Goal: Information Seeking & Learning: Learn about a topic

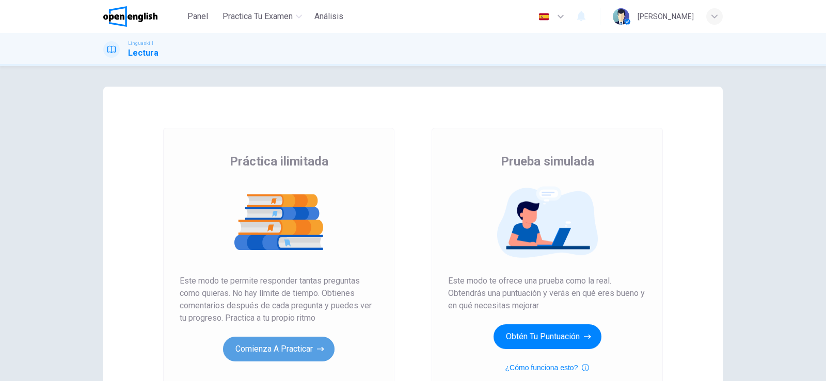
click at [277, 349] on button "Comienza a practicar" at bounding box center [278, 349] width 111 height 25
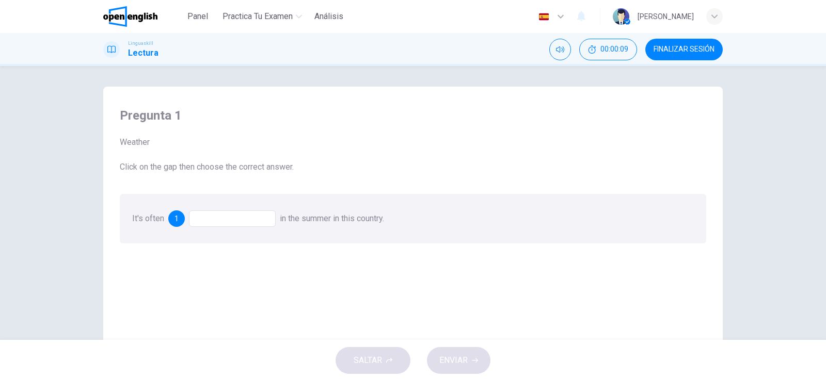
click at [235, 267] on div "Pregunta 1 Weather Click on the gap then choose the correct answer. It's often …" at bounding box center [412, 271] width 603 height 348
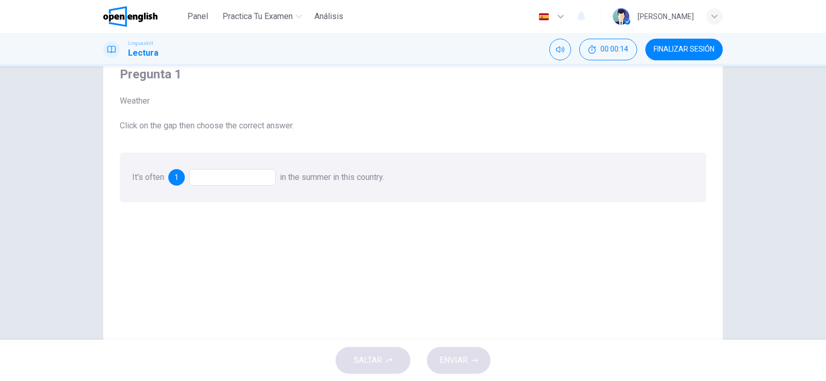
scroll to position [21, 0]
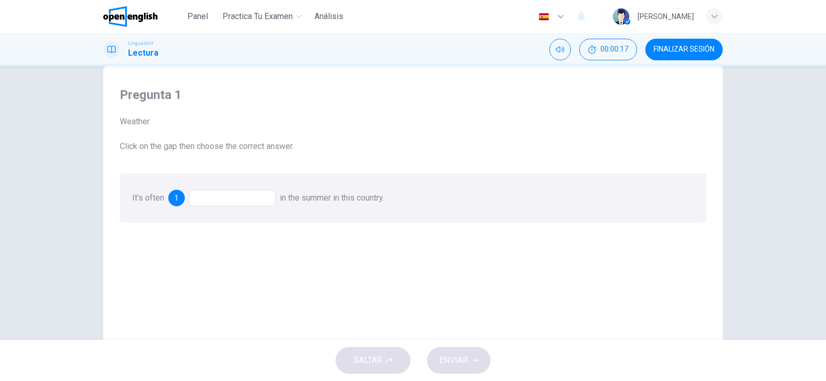
click at [175, 200] on span "1" at bounding box center [176, 198] width 4 height 7
click at [291, 271] on div "Pregunta 1 Weather Click on the gap then choose the correct answer. It's often …" at bounding box center [412, 250] width 603 height 348
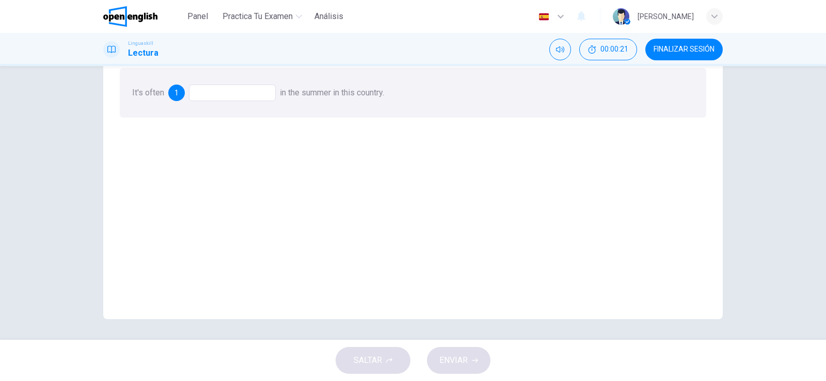
scroll to position [105, 0]
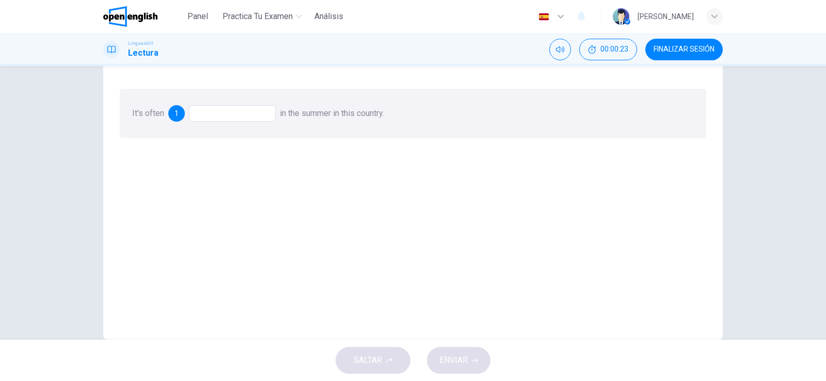
click at [252, 112] on div at bounding box center [232, 113] width 87 height 17
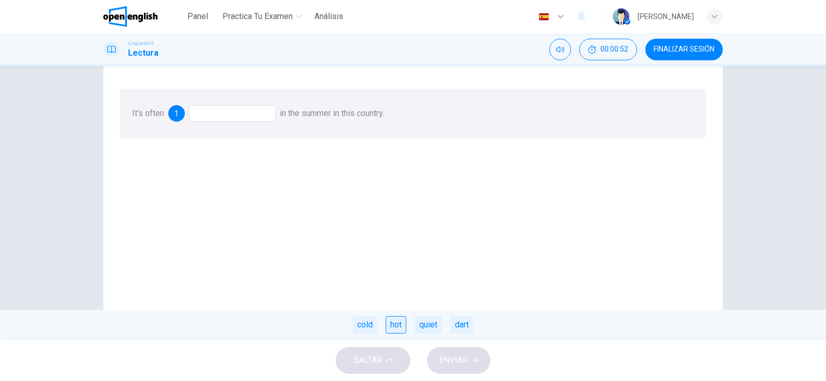
click at [393, 327] on div "hot" at bounding box center [395, 325] width 21 height 18
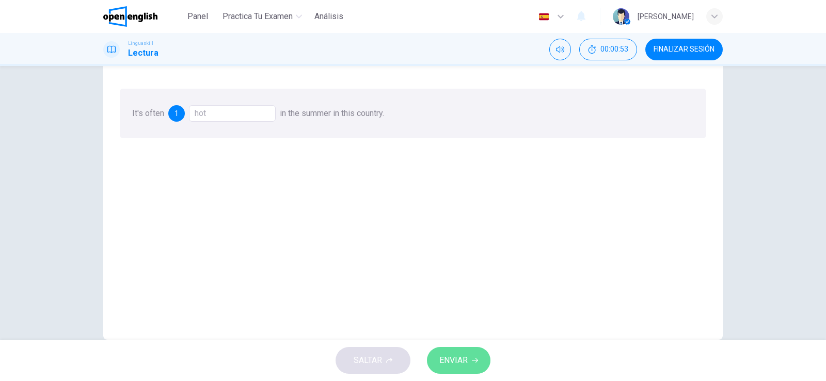
click at [453, 363] on span "ENVIAR" at bounding box center [453, 360] width 28 height 14
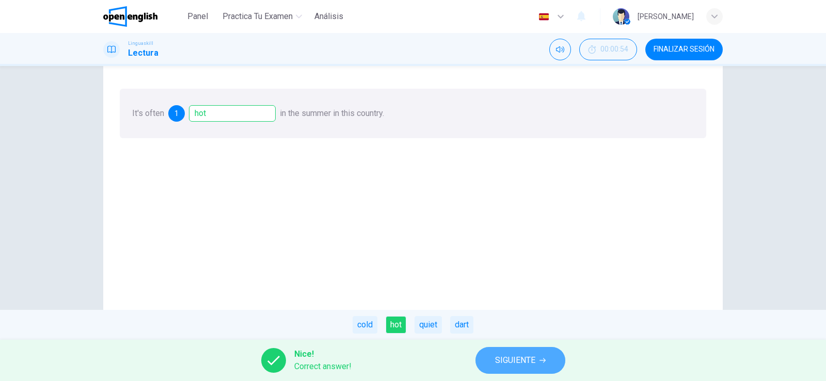
click at [520, 357] on span "SIGUIENTE" at bounding box center [515, 360] width 40 height 14
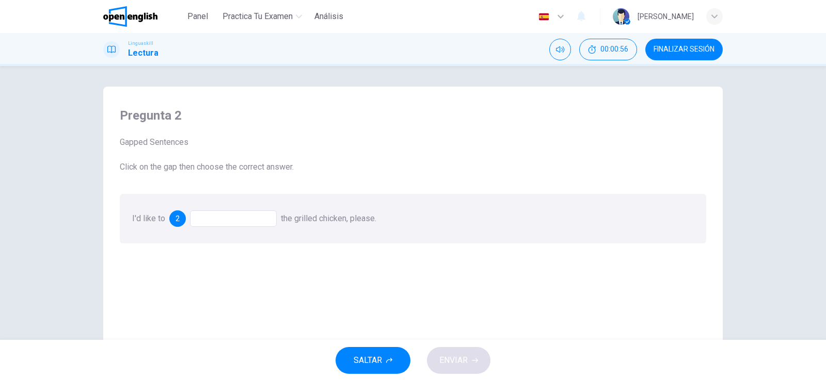
click at [213, 216] on div at bounding box center [233, 219] width 87 height 17
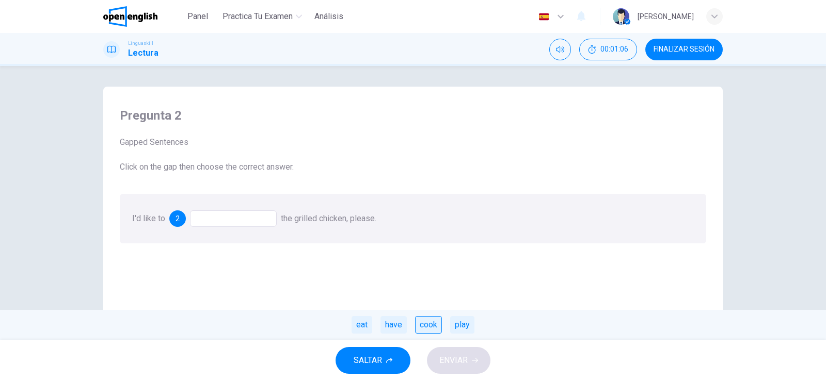
click at [421, 330] on div "cook" at bounding box center [428, 325] width 27 height 18
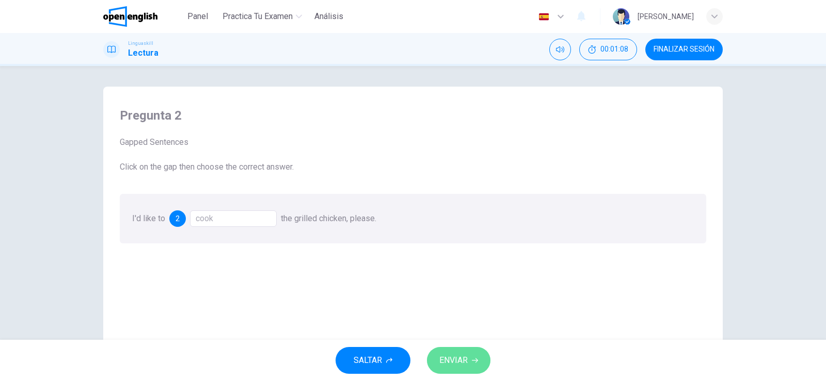
click at [460, 355] on span "ENVIAR" at bounding box center [453, 360] width 28 height 14
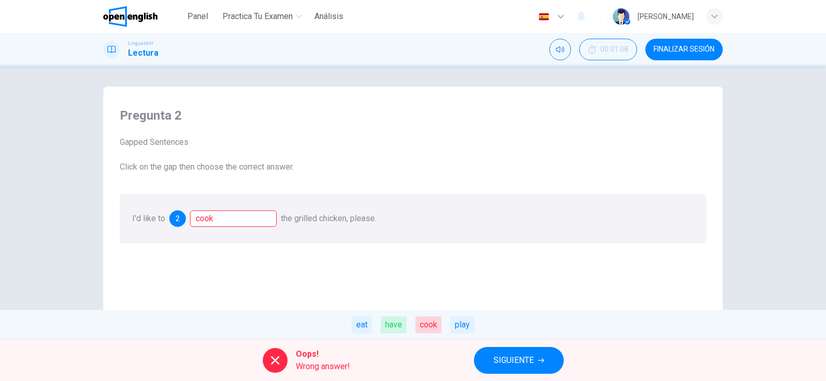
click at [396, 258] on div "Pregunta 2 Gapped Sentences Click on the gap then choose the correct answer. I'…" at bounding box center [412, 271] width 603 height 348
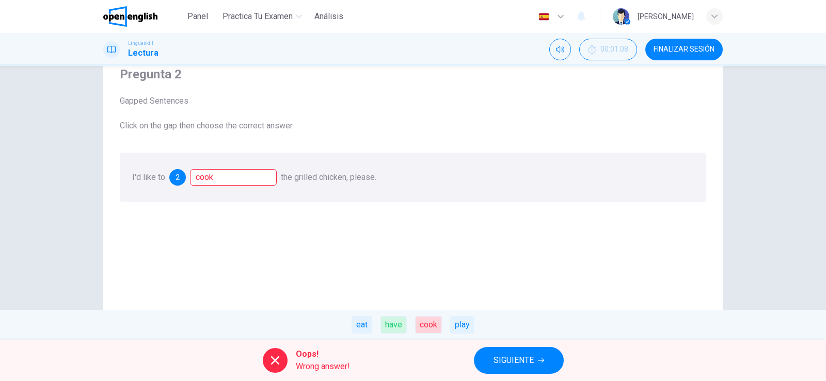
scroll to position [62, 0]
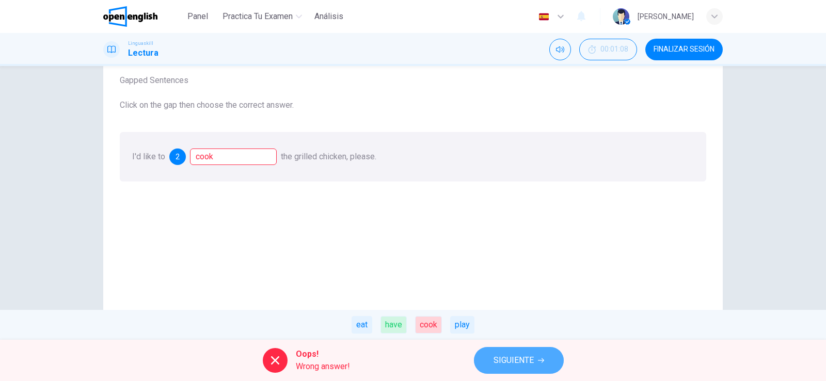
click at [511, 361] on span "SIGUIENTE" at bounding box center [513, 360] width 40 height 14
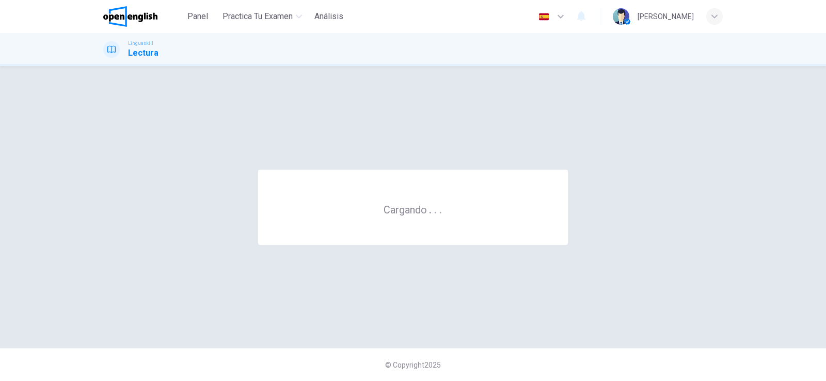
scroll to position [0, 0]
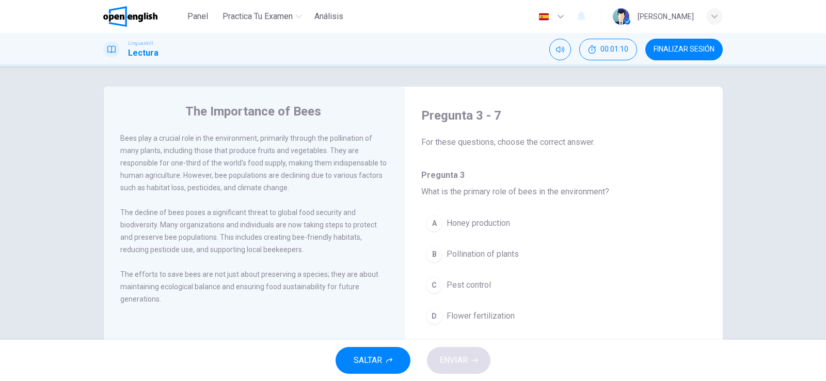
click at [150, 105] on div "The Importance of Bees" at bounding box center [261, 111] width 282 height 17
drag, startPoint x: 256, startPoint y: 140, endPoint x: 324, endPoint y: 140, distance: 67.6
click at [324, 140] on span "Bees play a crucial role in the environment, primarily through the pollination …" at bounding box center [253, 163] width 266 height 58
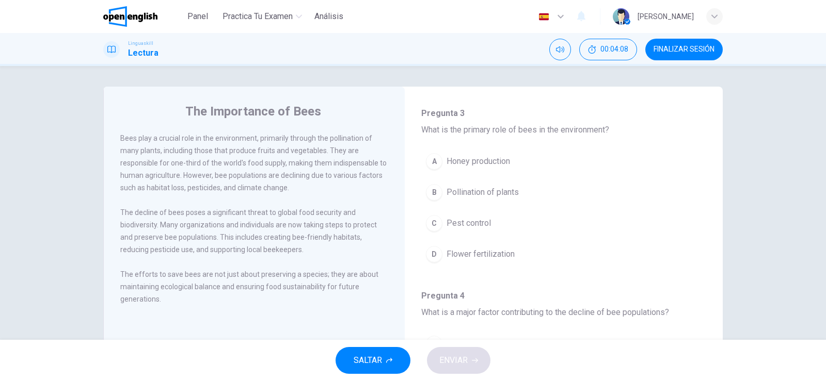
scroll to position [83, 0]
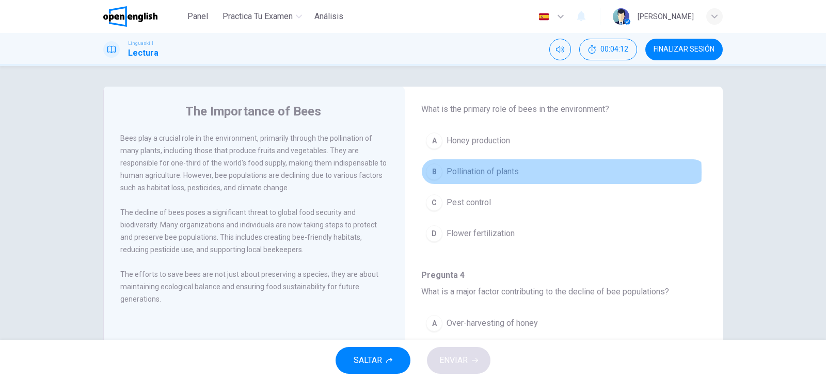
click at [503, 172] on span "Pollination of plants" at bounding box center [482, 172] width 72 height 12
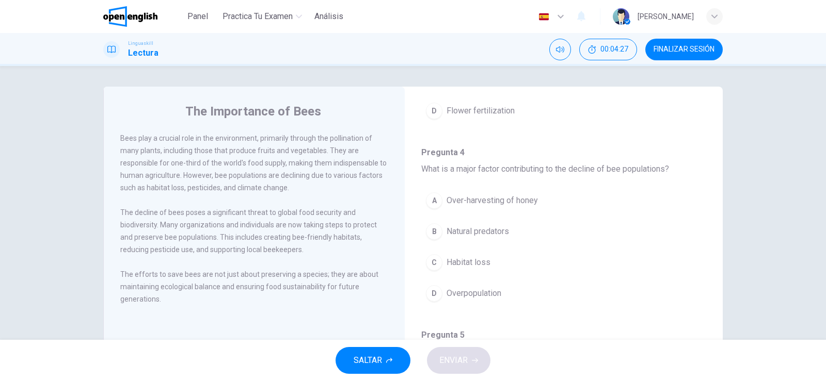
scroll to position [206, 0]
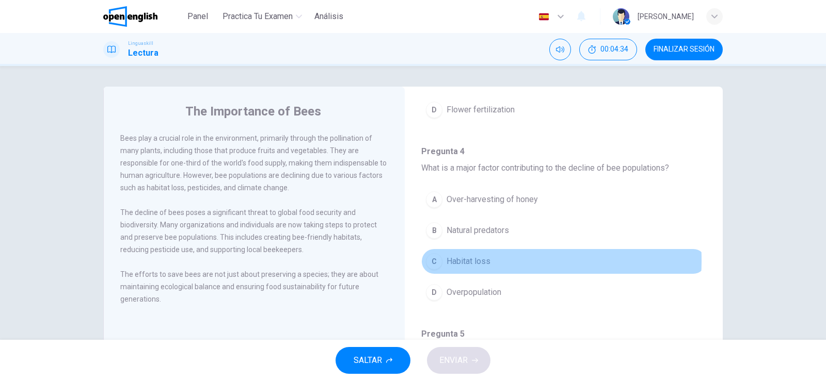
click at [459, 261] on span "Habitat loss" at bounding box center [468, 261] width 44 height 12
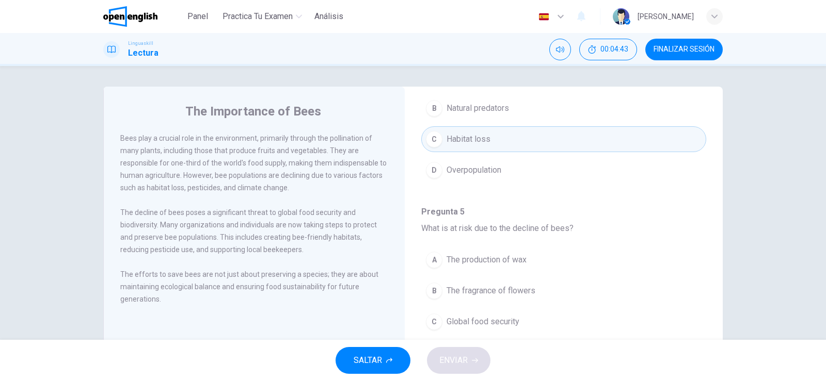
scroll to position [325, 0]
click at [767, 230] on div "The Importance of Bees Bees play a crucial role in the environment, primarily t…" at bounding box center [413, 203] width 826 height 274
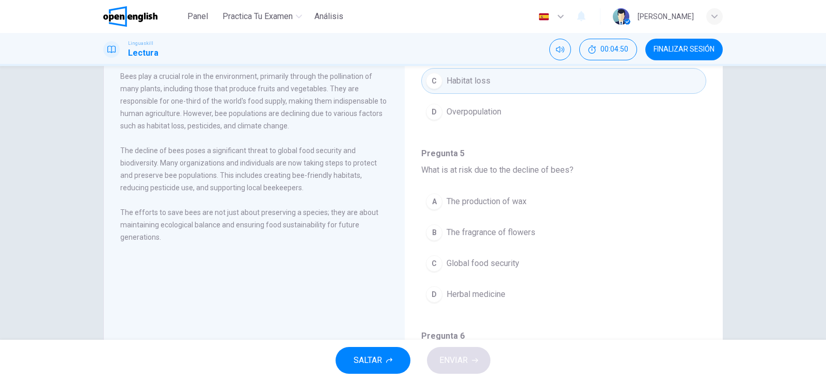
scroll to position [83, 0]
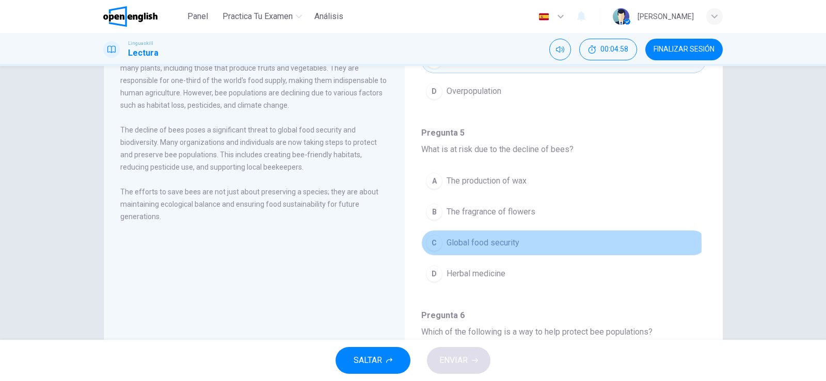
click at [458, 244] on span "Global food security" at bounding box center [482, 243] width 73 height 12
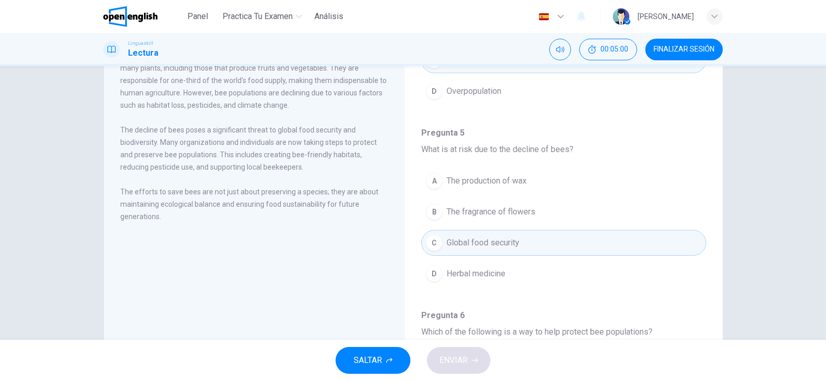
click at [800, 244] on div "The Importance of Bees Bees play a crucial role in the environment, primarily t…" at bounding box center [413, 203] width 826 height 274
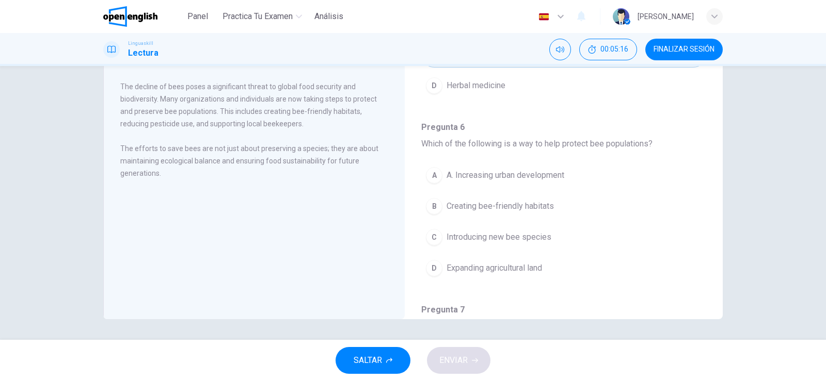
scroll to position [490, 0]
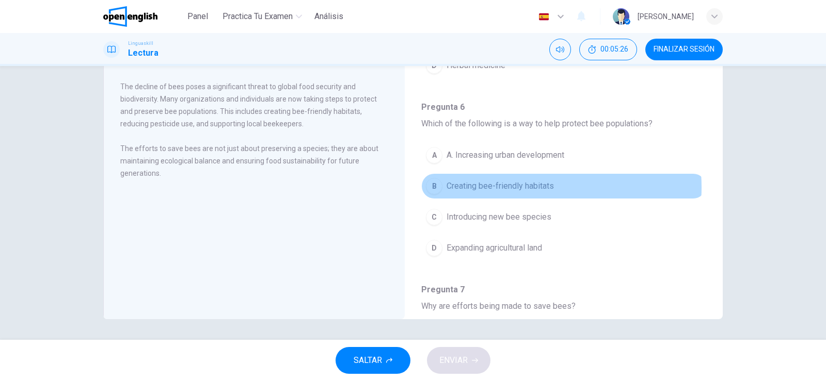
click at [516, 187] on span "Creating bee-friendly habitats" at bounding box center [499, 186] width 107 height 12
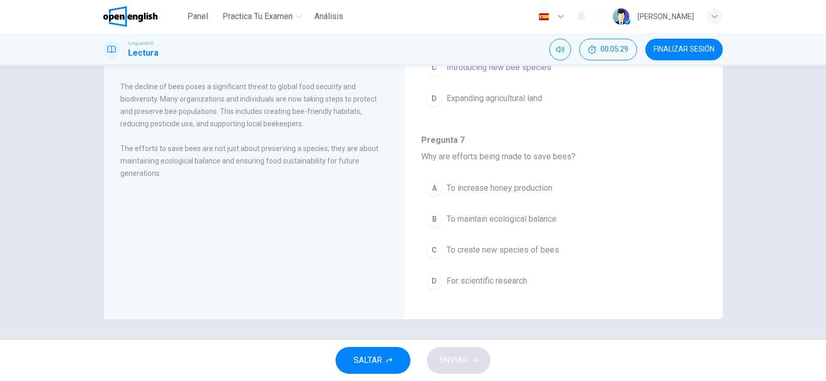
scroll to position [646, 0]
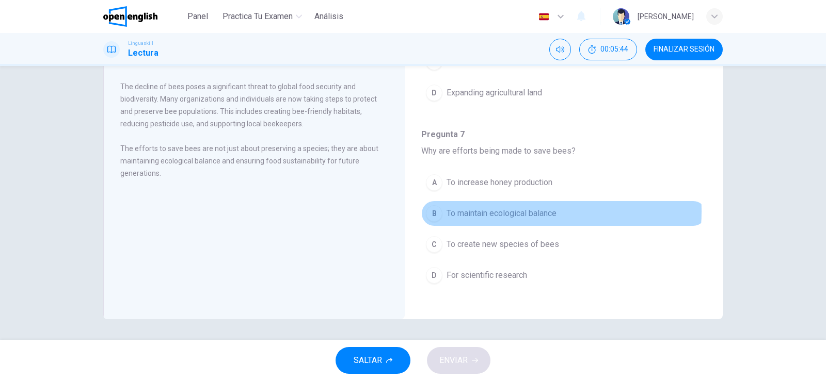
click at [504, 212] on span "To maintain ecological balance" at bounding box center [501, 213] width 110 height 12
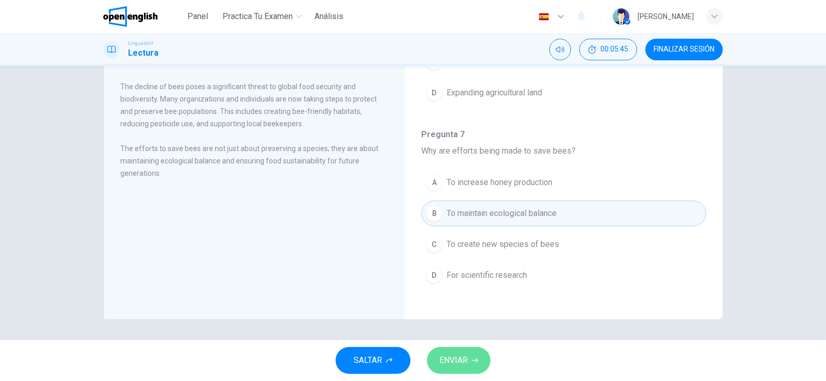
click at [460, 360] on span "ENVIAR" at bounding box center [453, 360] width 28 height 14
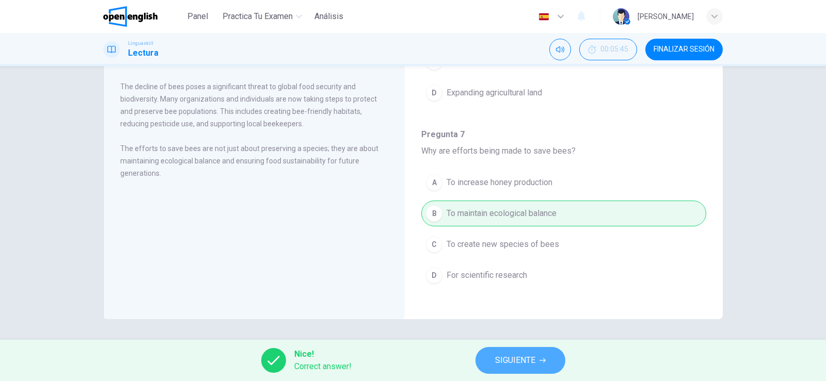
click at [536, 361] on button "SIGUIENTE" at bounding box center [520, 360] width 90 height 27
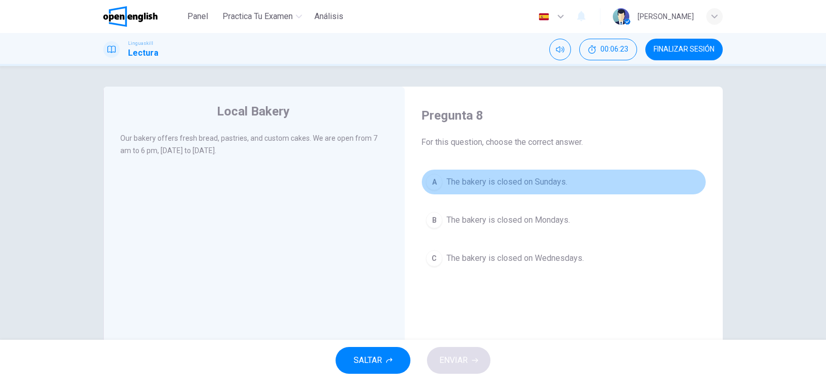
click at [521, 176] on span "The bakery is closed on Sundays." at bounding box center [506, 182] width 121 height 12
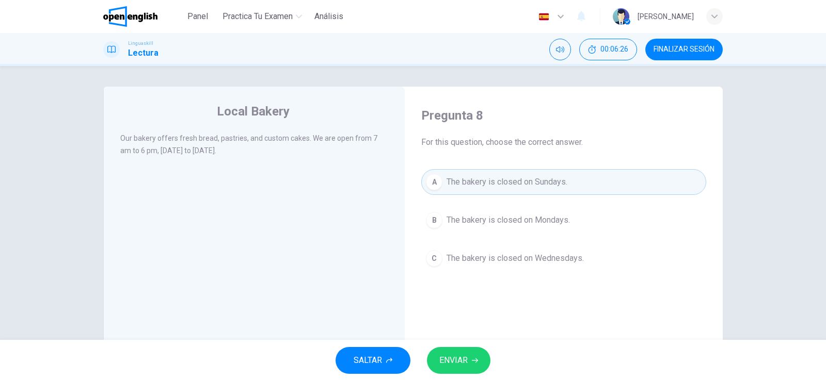
click at [819, 321] on div "Local Bakery Our bakery offers fresh bread, pastries, and custom cakes. We are …" at bounding box center [413, 203] width 826 height 274
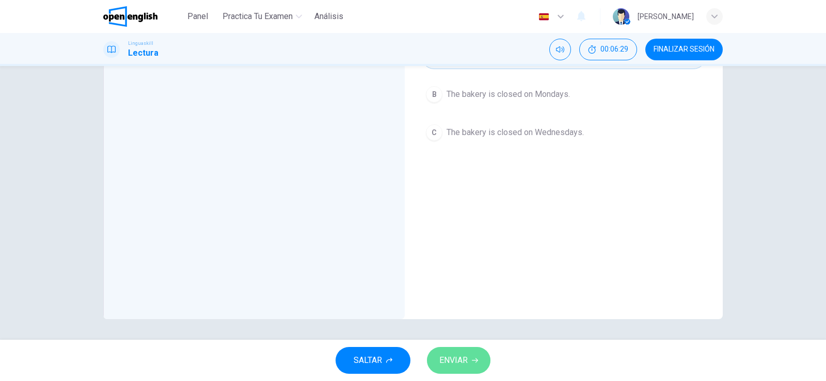
click at [462, 366] on span "ENVIAR" at bounding box center [453, 360] width 28 height 14
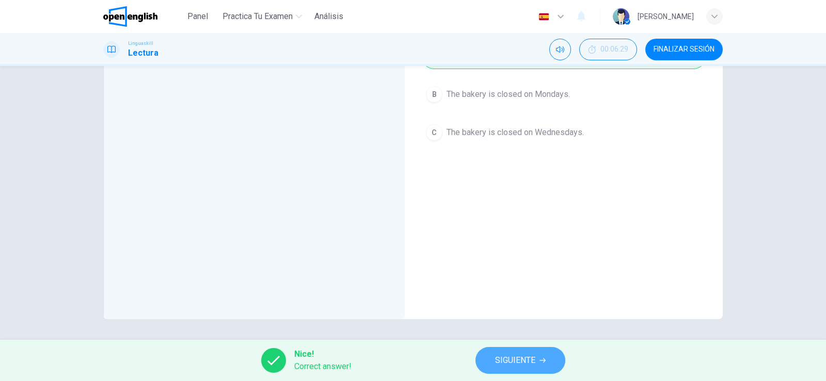
click at [520, 361] on span "SIGUIENTE" at bounding box center [515, 360] width 40 height 14
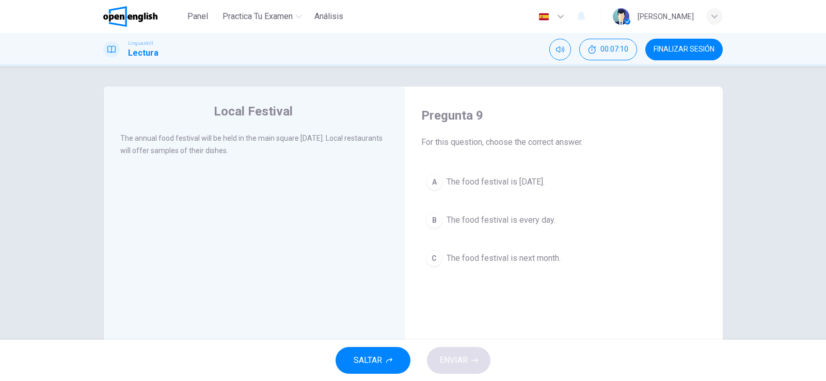
click at [636, 137] on span "For this question, choose the correct answer." at bounding box center [563, 142] width 285 height 12
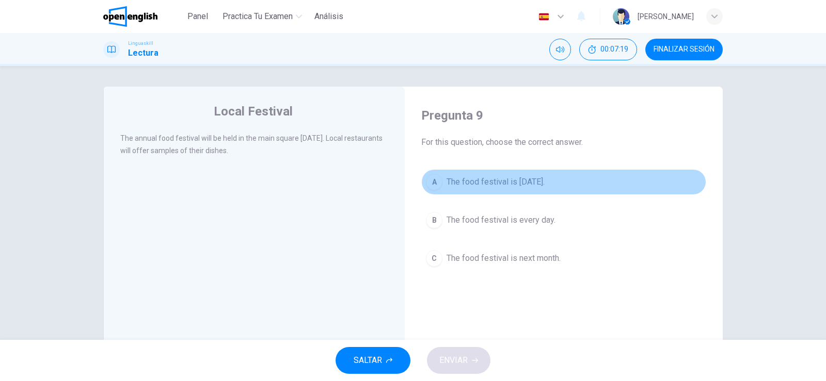
click at [495, 181] on span "The food festival is [DATE]." at bounding box center [495, 182] width 98 height 12
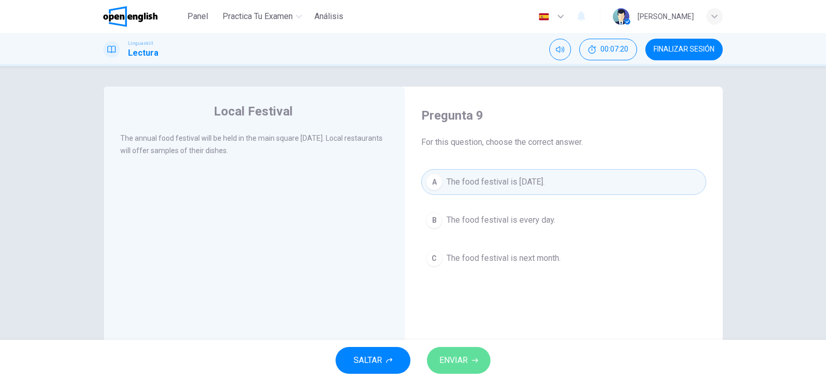
click at [461, 364] on span "ENVIAR" at bounding box center [453, 360] width 28 height 14
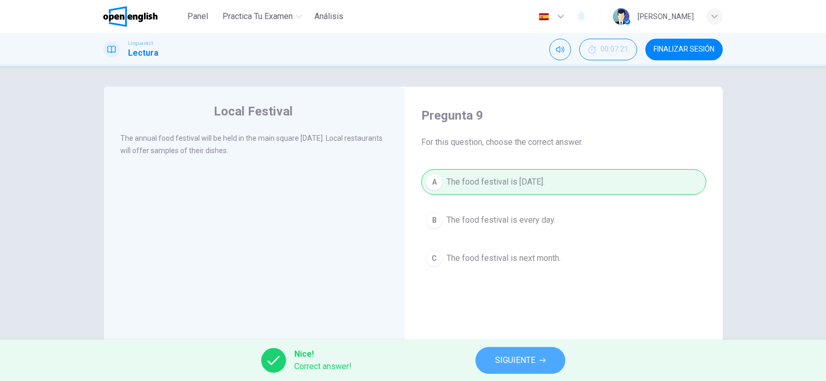
click at [523, 363] on span "SIGUIENTE" at bounding box center [515, 360] width 40 height 14
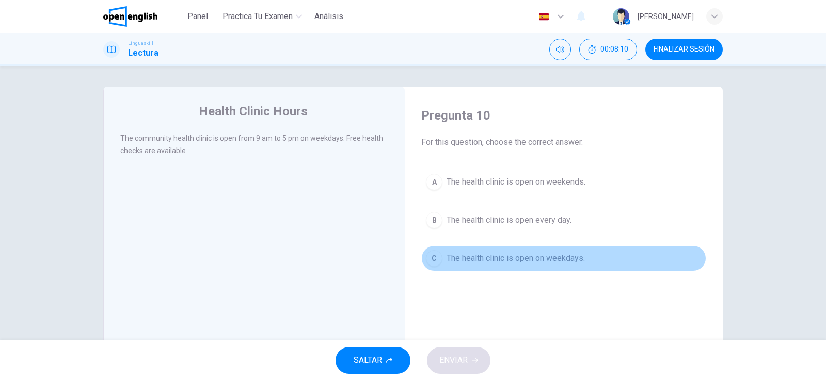
click at [495, 262] on span "The health clinic is open on weekdays." at bounding box center [515, 258] width 138 height 12
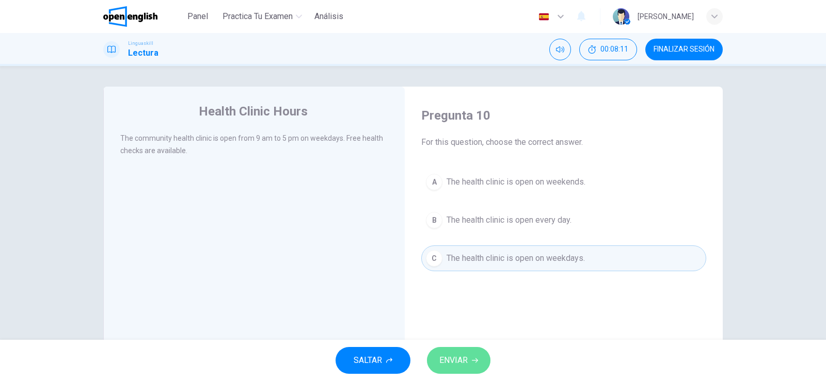
click at [467, 358] on span "ENVIAR" at bounding box center [453, 360] width 28 height 14
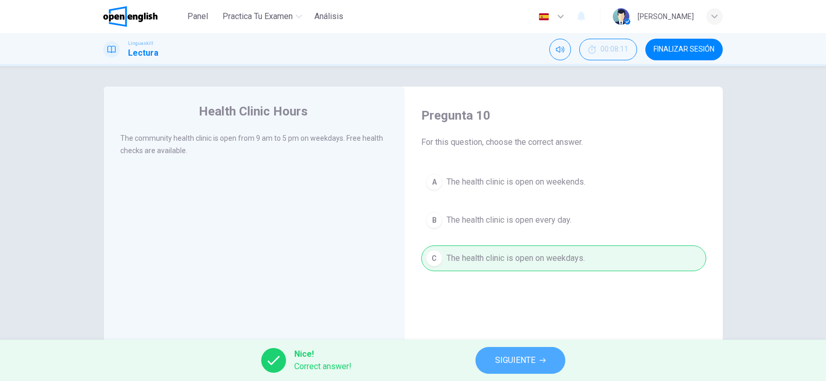
click at [501, 362] on span "SIGUIENTE" at bounding box center [515, 360] width 40 height 14
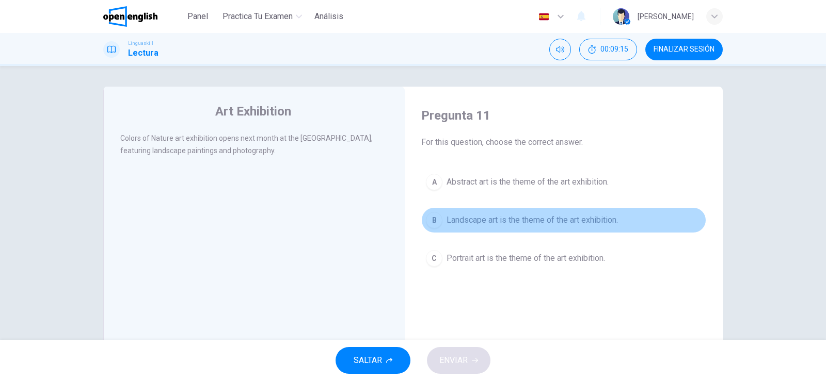
click at [561, 223] on span "Landscape art is the theme of the art exhibition." at bounding box center [531, 220] width 171 height 12
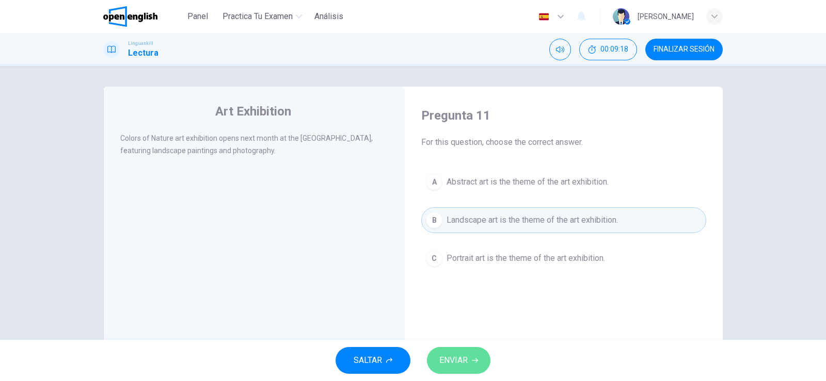
click at [437, 354] on button "ENVIAR" at bounding box center [458, 360] width 63 height 27
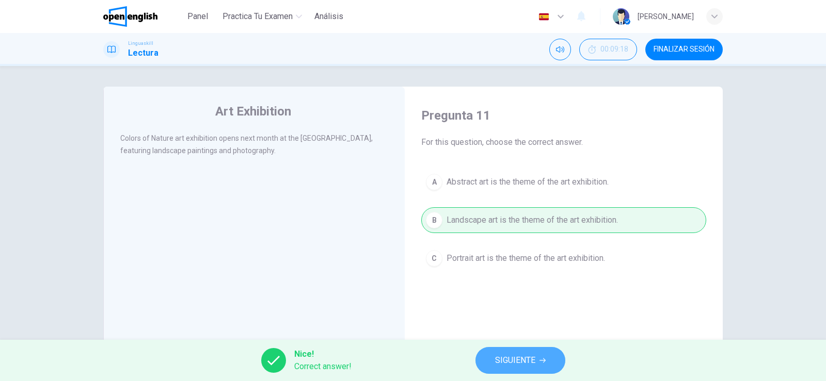
click at [524, 358] on span "SIGUIENTE" at bounding box center [515, 360] width 40 height 14
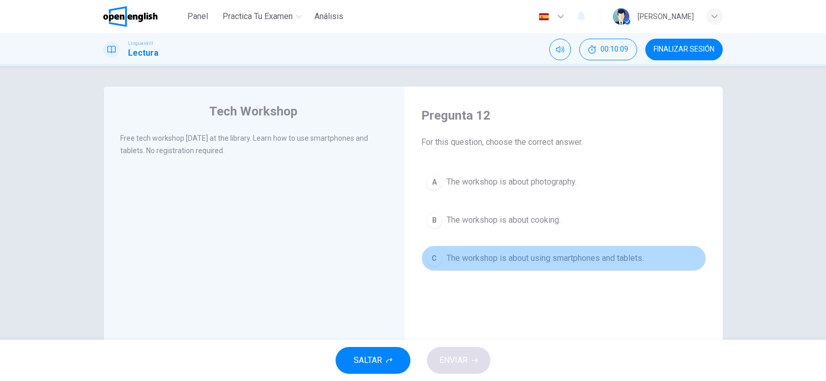
click at [526, 254] on span "The workshop is about using smartphones and tablets." at bounding box center [544, 258] width 197 height 12
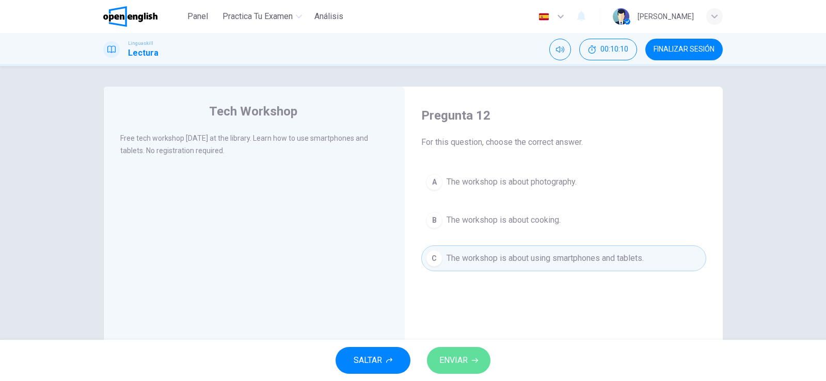
click at [454, 361] on span "ENVIAR" at bounding box center [453, 360] width 28 height 14
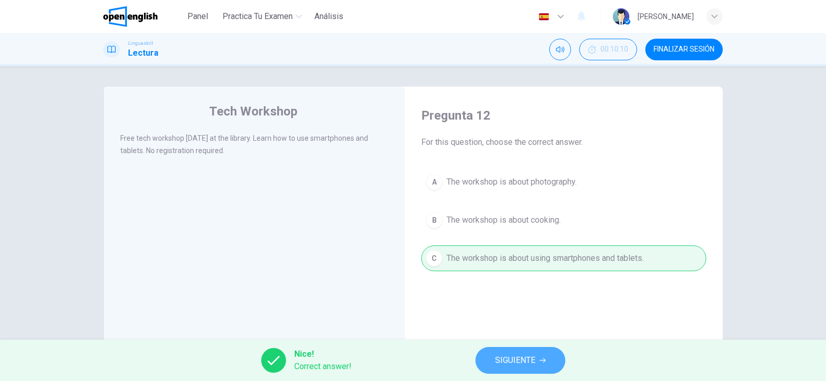
click at [510, 356] on span "SIGUIENTE" at bounding box center [515, 360] width 40 height 14
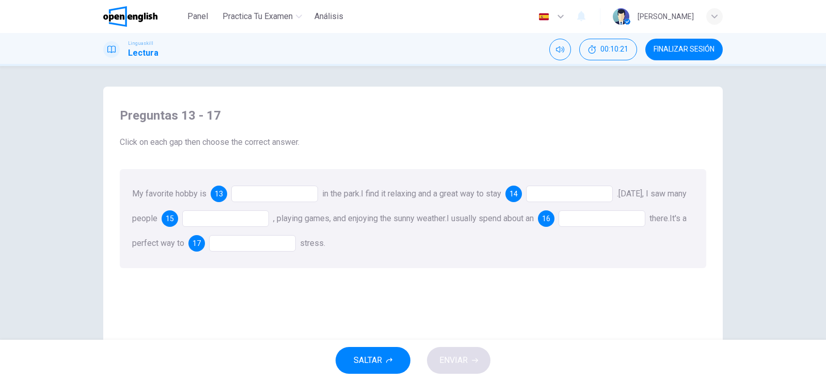
click at [218, 194] on span "13" at bounding box center [219, 193] width 8 height 7
click at [289, 193] on div at bounding box center [274, 194] width 87 height 17
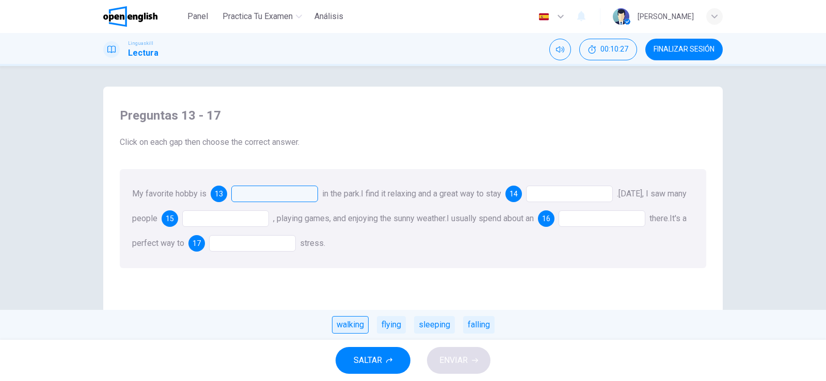
click at [343, 324] on div "walking" at bounding box center [350, 325] width 37 height 18
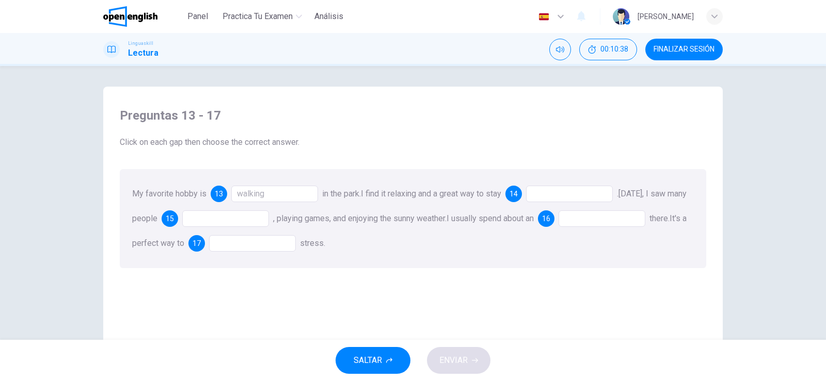
click at [518, 199] on div "14" at bounding box center [513, 194] width 17 height 17
click at [518, 193] on span "14" at bounding box center [513, 193] width 8 height 7
click at [557, 198] on div at bounding box center [569, 194] width 87 height 17
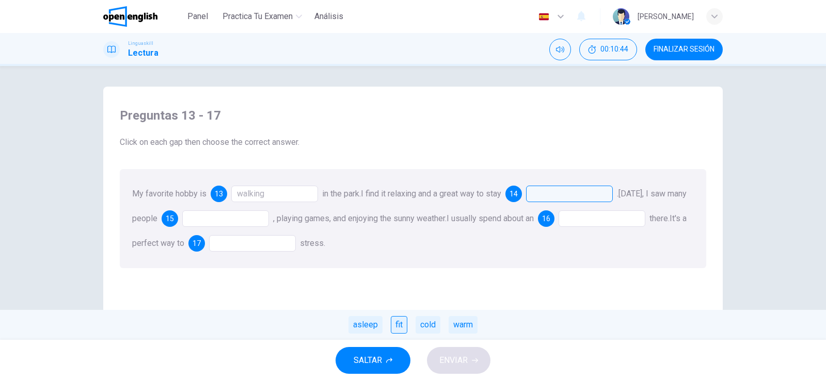
click at [392, 328] on div "fit" at bounding box center [399, 325] width 17 height 18
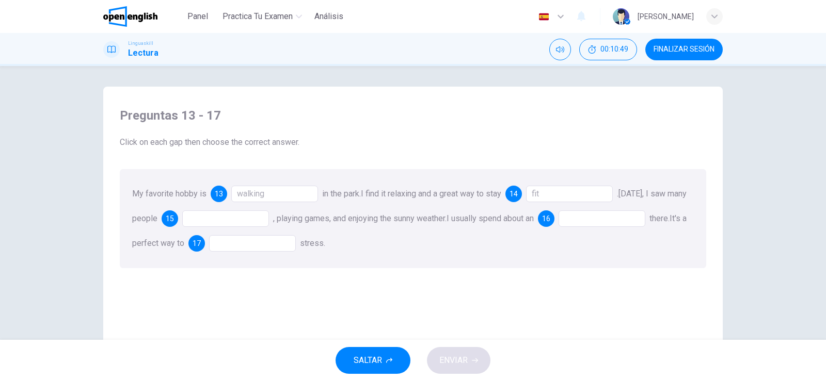
click at [217, 217] on div at bounding box center [225, 219] width 87 height 17
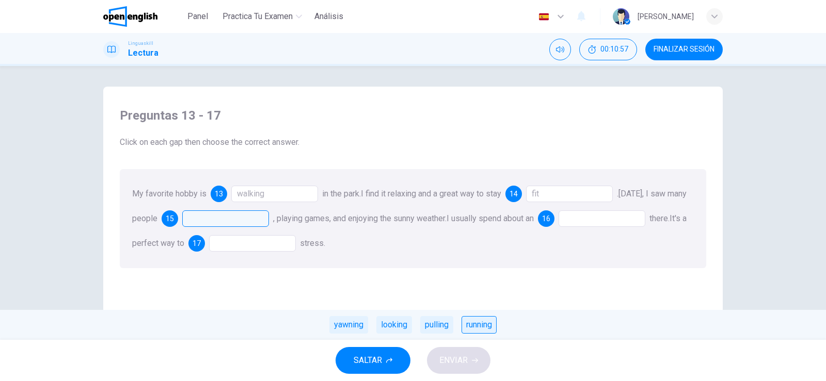
click at [486, 327] on div "running" at bounding box center [478, 325] width 35 height 18
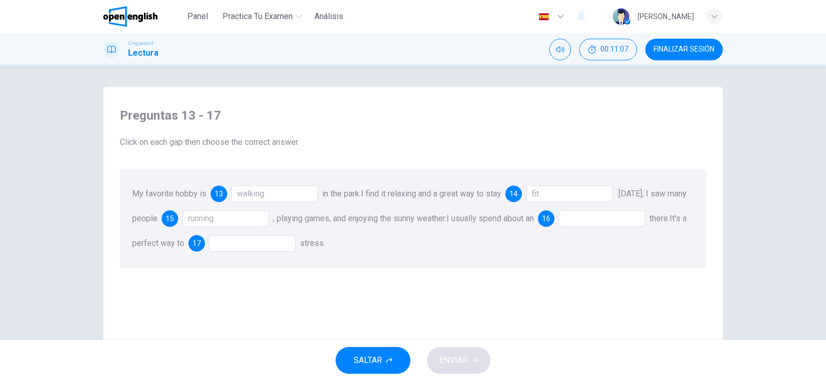
click at [605, 217] on div at bounding box center [601, 219] width 87 height 17
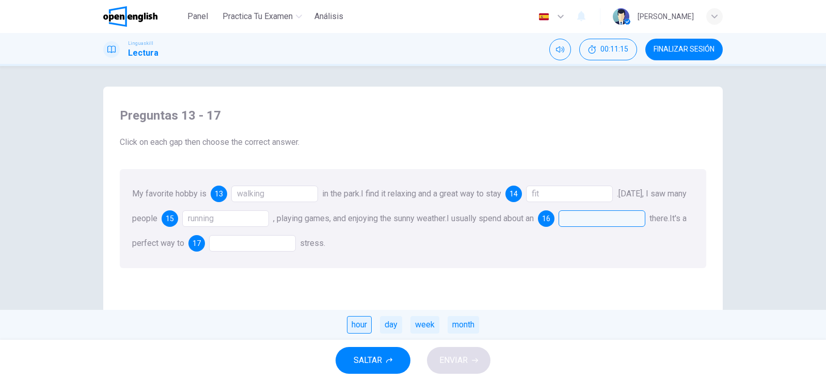
click at [356, 324] on div "hour" at bounding box center [359, 325] width 25 height 18
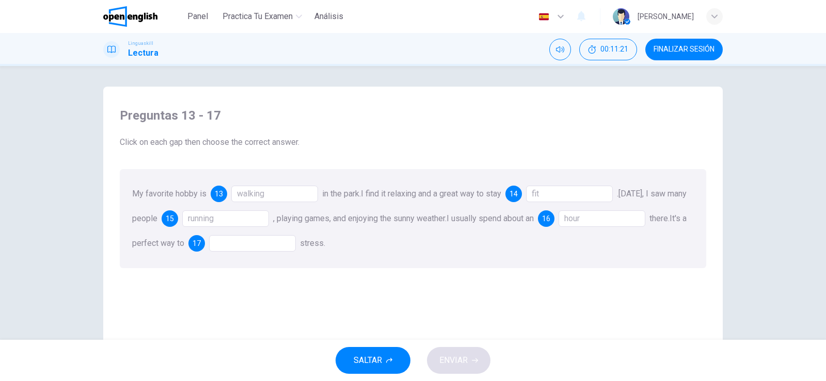
click at [289, 243] on div at bounding box center [252, 243] width 87 height 17
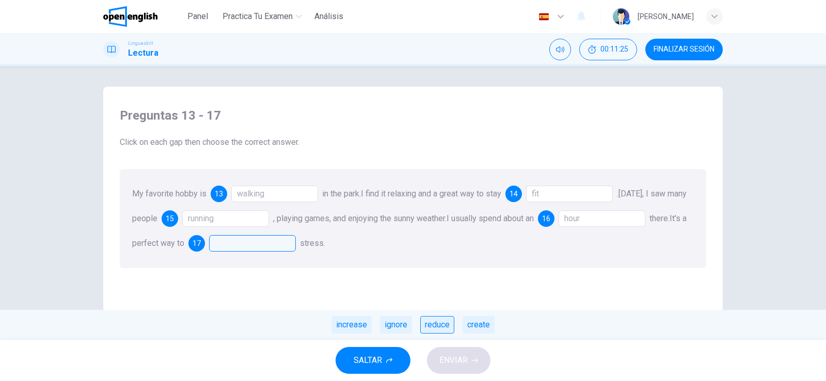
click at [438, 328] on div "reduce" at bounding box center [437, 325] width 34 height 18
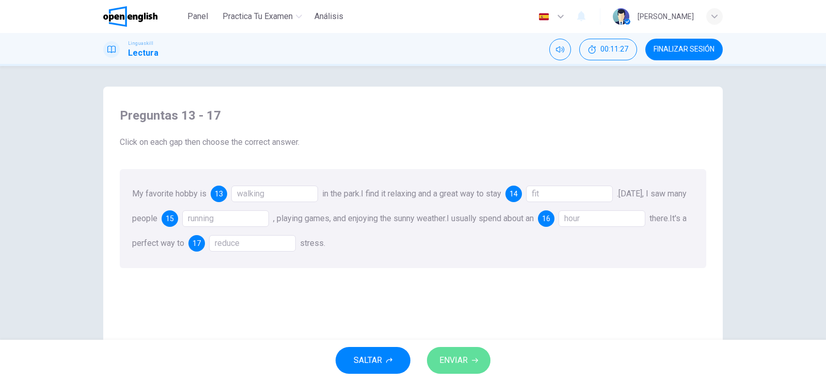
click at [462, 361] on span "ENVIAR" at bounding box center [453, 360] width 28 height 14
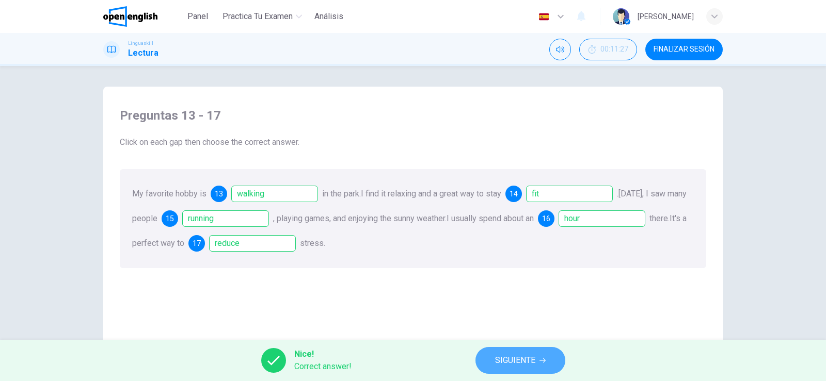
click at [526, 359] on span "SIGUIENTE" at bounding box center [515, 360] width 40 height 14
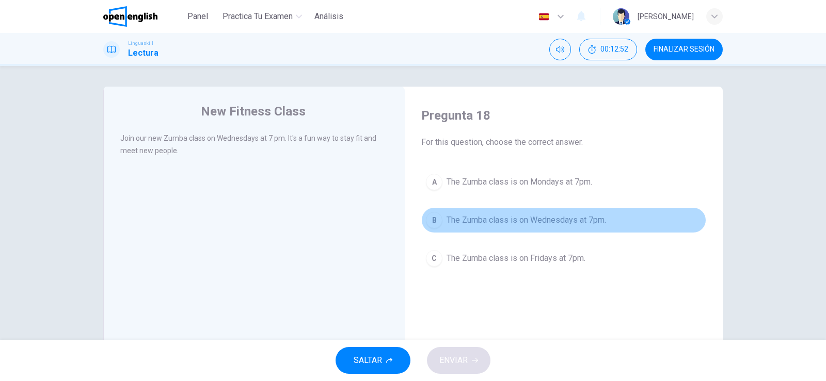
click at [568, 217] on span "The Zumba class is on Wednesdays at 7pm." at bounding box center [525, 220] width 159 height 12
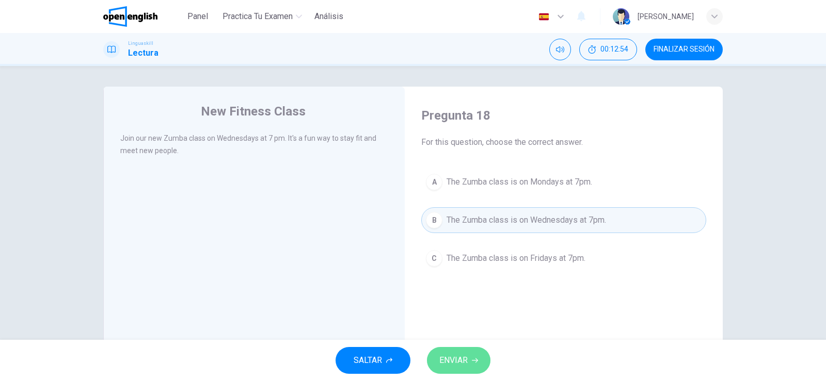
click at [462, 359] on span "ENVIAR" at bounding box center [453, 360] width 28 height 14
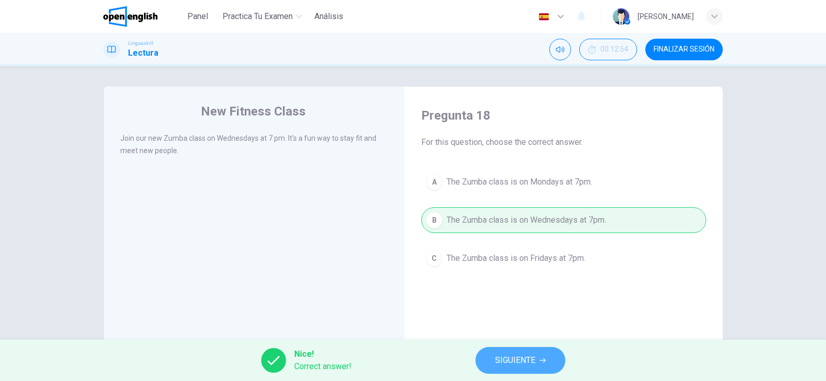
click at [516, 364] on span "SIGUIENTE" at bounding box center [515, 360] width 40 height 14
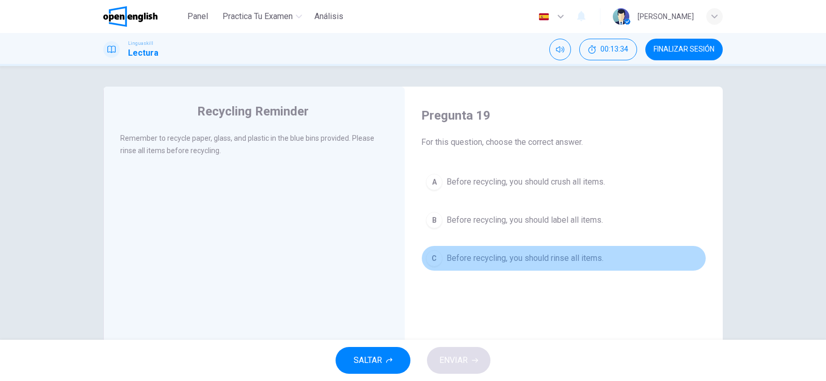
click at [544, 260] on span "Before recycling, you should rinse all items." at bounding box center [524, 258] width 157 height 12
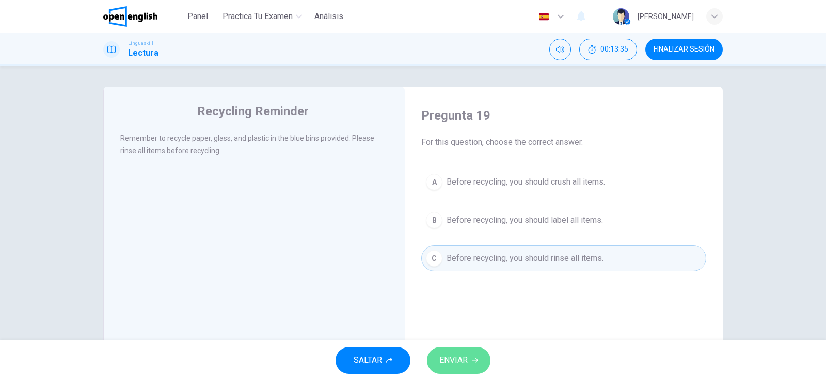
click at [462, 364] on span "ENVIAR" at bounding box center [453, 360] width 28 height 14
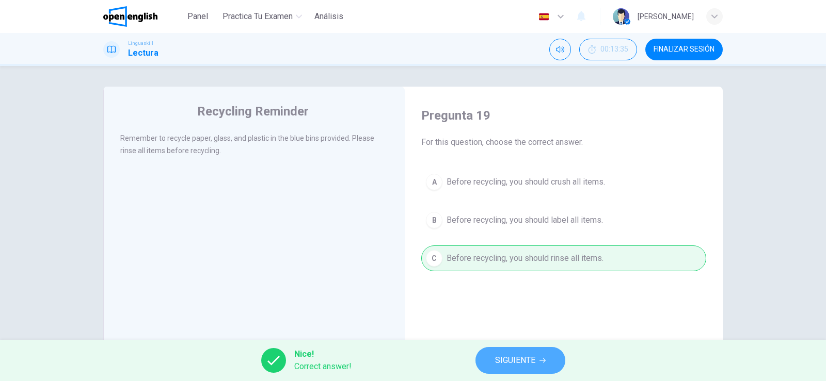
click at [508, 359] on span "SIGUIENTE" at bounding box center [515, 360] width 40 height 14
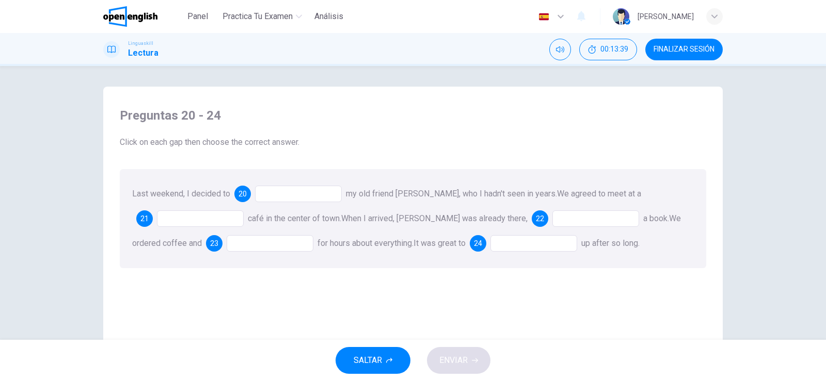
click at [273, 195] on div at bounding box center [298, 194] width 87 height 17
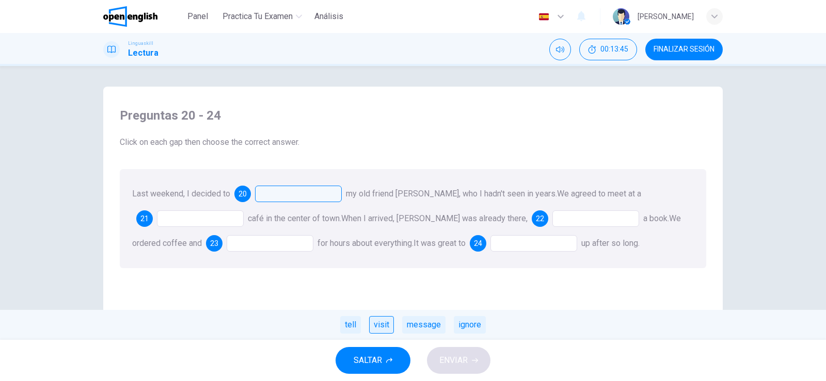
click at [381, 329] on div "visit" at bounding box center [381, 325] width 25 height 18
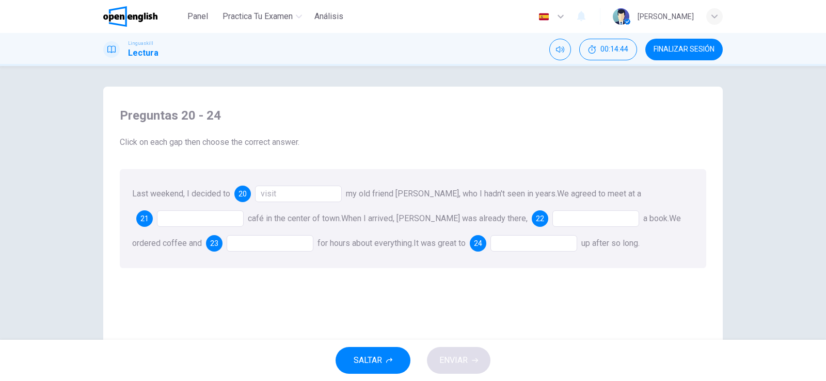
click at [170, 221] on div at bounding box center [200, 219] width 87 height 17
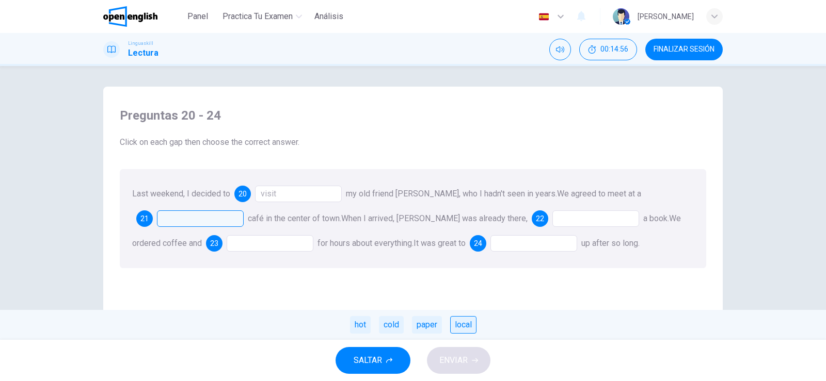
click at [459, 327] on div "local" at bounding box center [463, 325] width 26 height 18
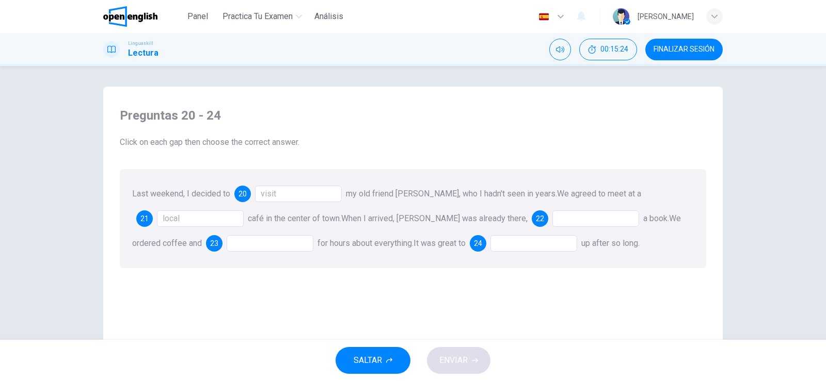
click at [552, 219] on div at bounding box center [595, 219] width 87 height 17
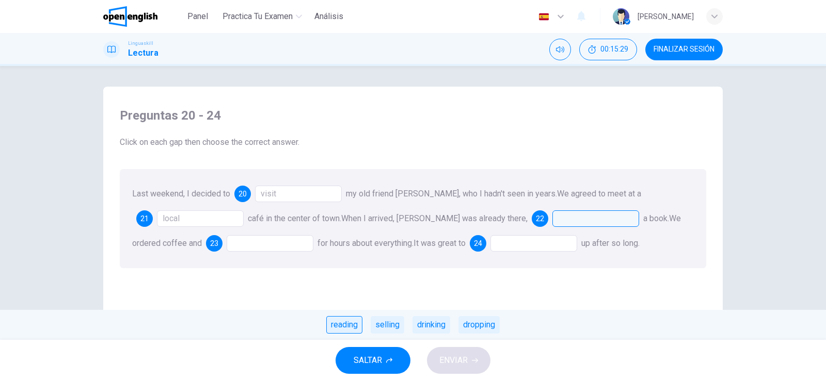
click at [351, 323] on div "reading" at bounding box center [344, 325] width 36 height 18
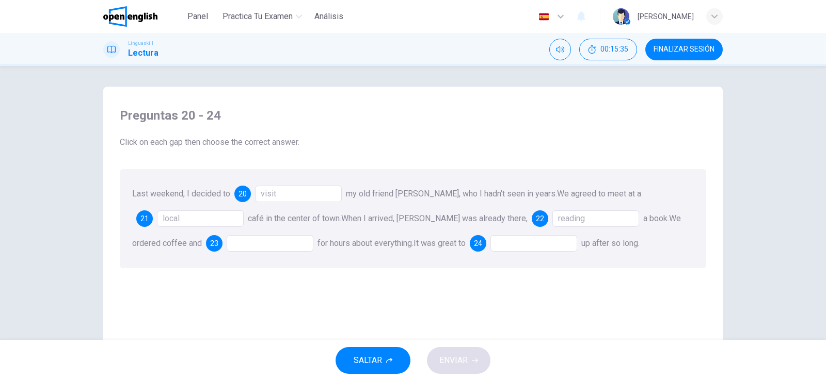
click at [243, 241] on div at bounding box center [270, 243] width 87 height 17
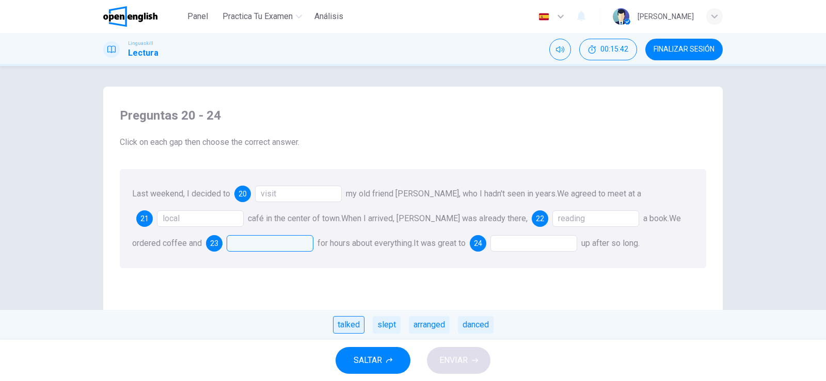
click at [345, 324] on div "talked" at bounding box center [348, 325] width 31 height 18
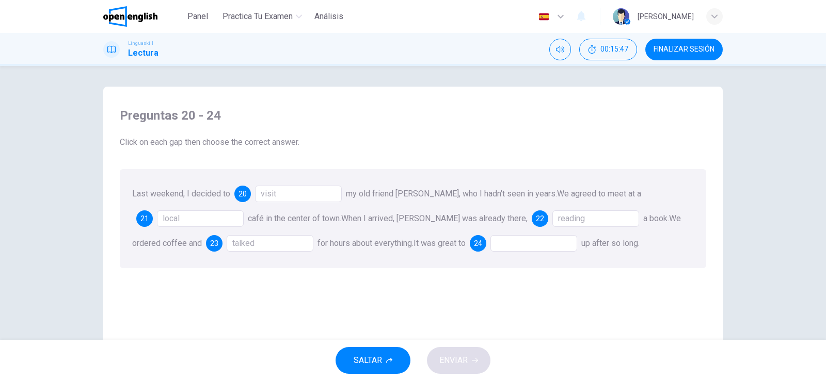
click at [490, 243] on div at bounding box center [533, 243] width 87 height 17
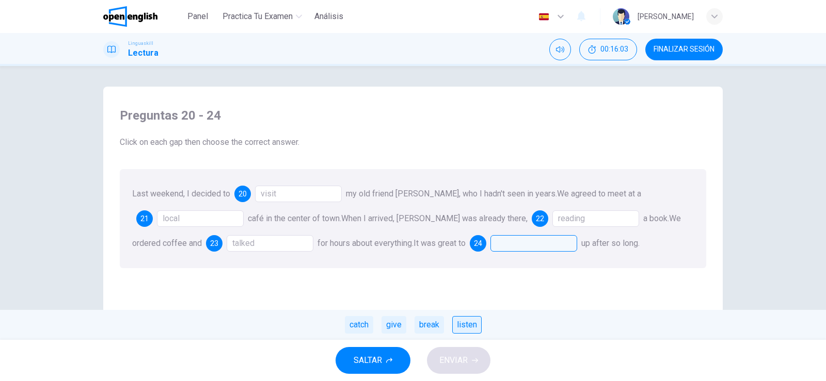
click at [464, 325] on div "listen" at bounding box center [466, 325] width 29 height 18
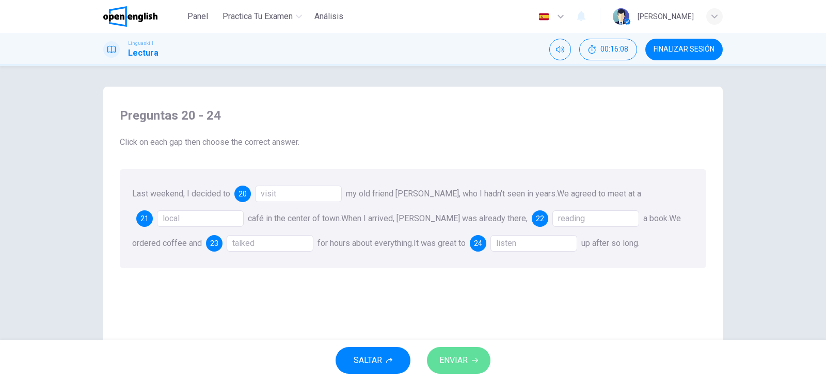
click at [460, 358] on span "ENVIAR" at bounding box center [453, 360] width 28 height 14
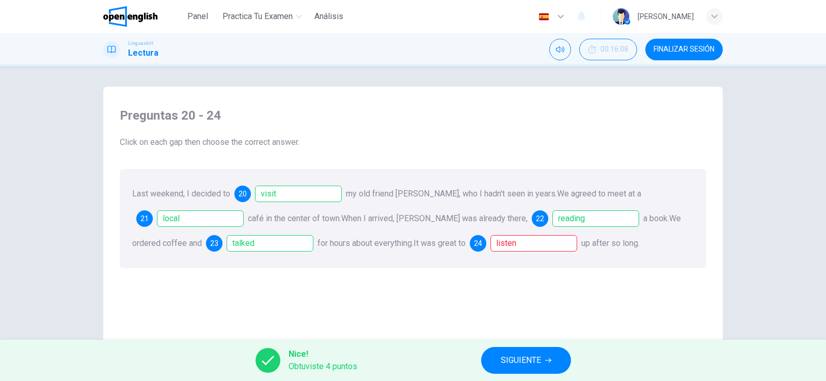
click at [459, 304] on div "Preguntas 20 - 24 Click on each gap then choose the correct answer. Last weeken…" at bounding box center [412, 271] width 603 height 348
click at [529, 362] on span "SIGUIENTE" at bounding box center [521, 360] width 40 height 14
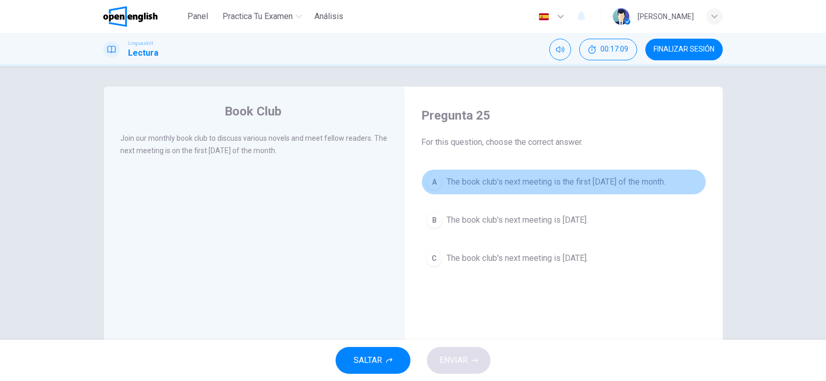
click at [545, 185] on span "The book club's next meeting is the first [DATE] of the month." at bounding box center [555, 182] width 219 height 12
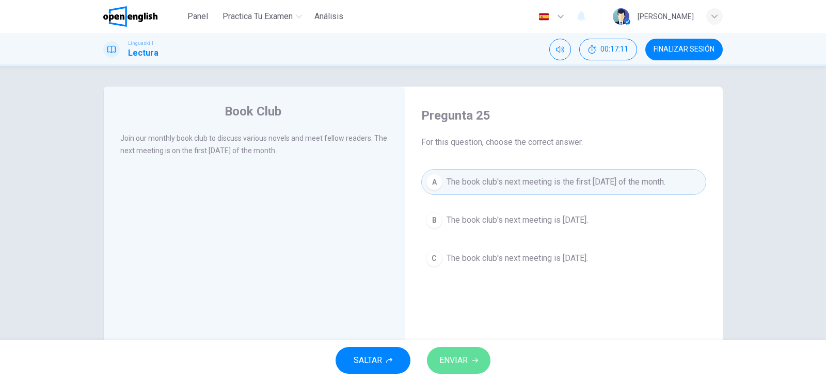
click at [456, 363] on span "ENVIAR" at bounding box center [453, 360] width 28 height 14
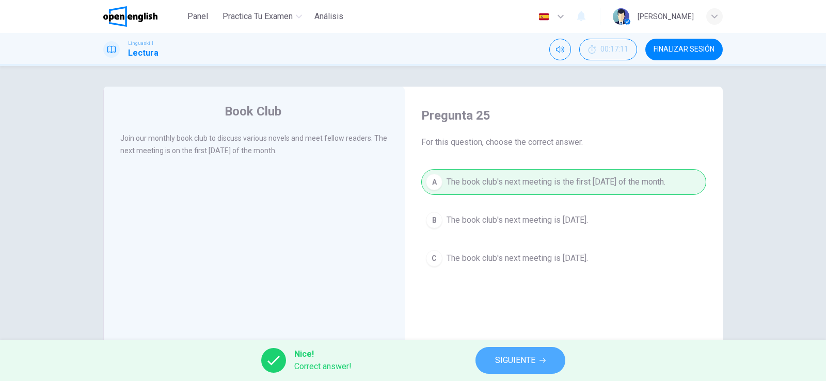
click at [505, 357] on span "SIGUIENTE" at bounding box center [515, 360] width 40 height 14
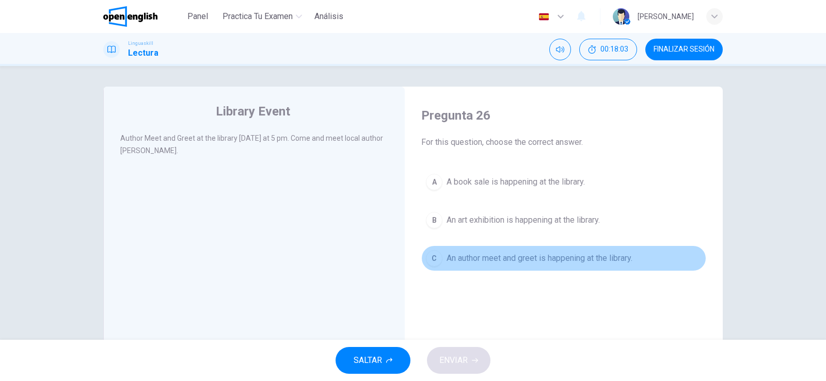
click at [533, 256] on span "An author meet and greet is happening at the library." at bounding box center [539, 258] width 186 height 12
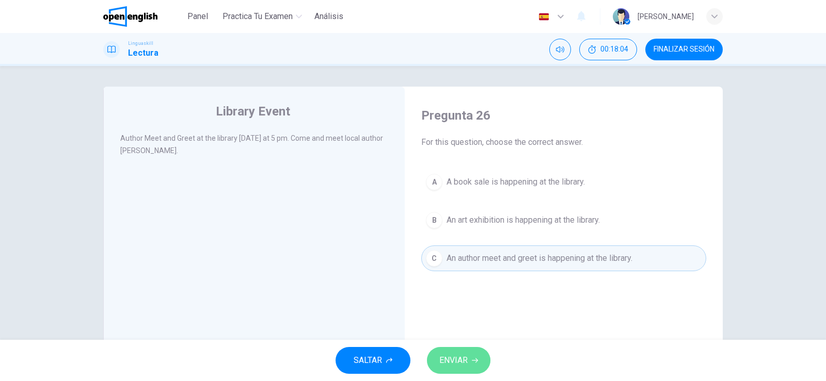
click at [461, 358] on span "ENVIAR" at bounding box center [453, 360] width 28 height 14
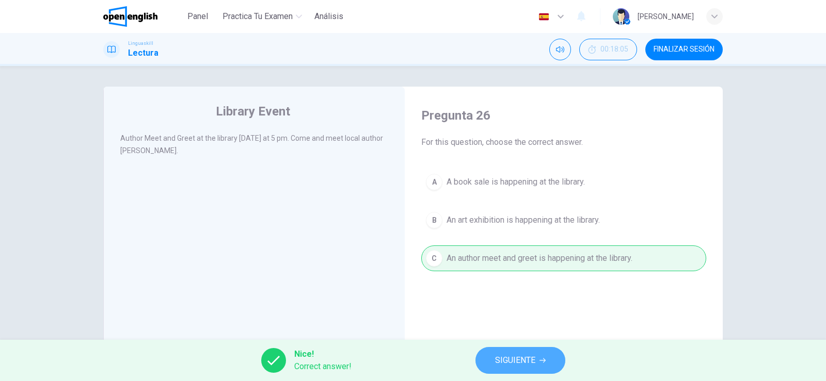
click at [516, 353] on span "SIGUIENTE" at bounding box center [515, 360] width 40 height 14
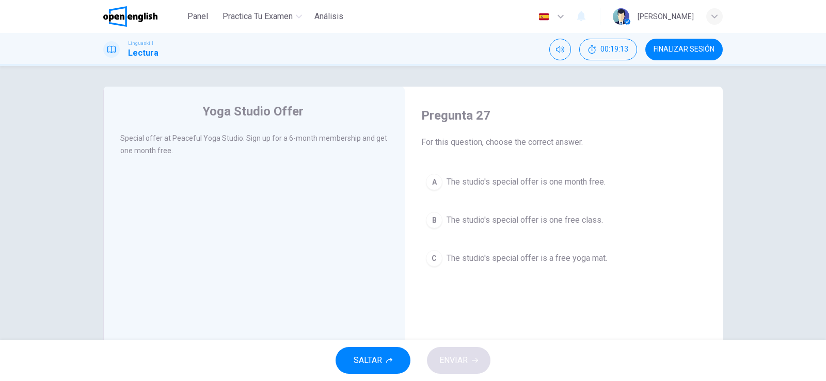
click at [597, 182] on span "The studio's special offer is one month free." at bounding box center [525, 182] width 159 height 12
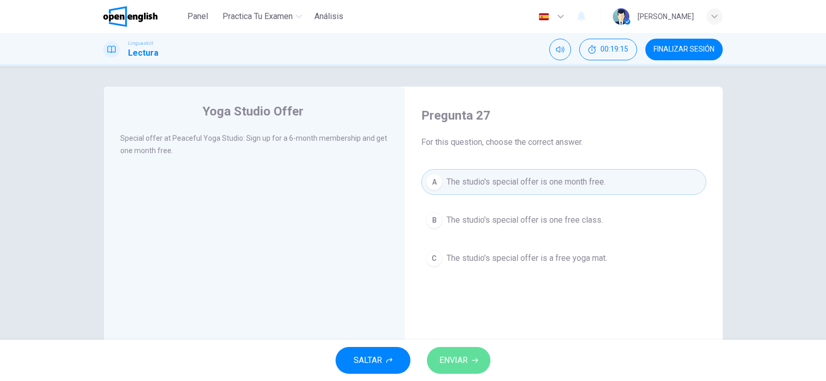
click at [467, 359] on span "ENVIAR" at bounding box center [453, 360] width 28 height 14
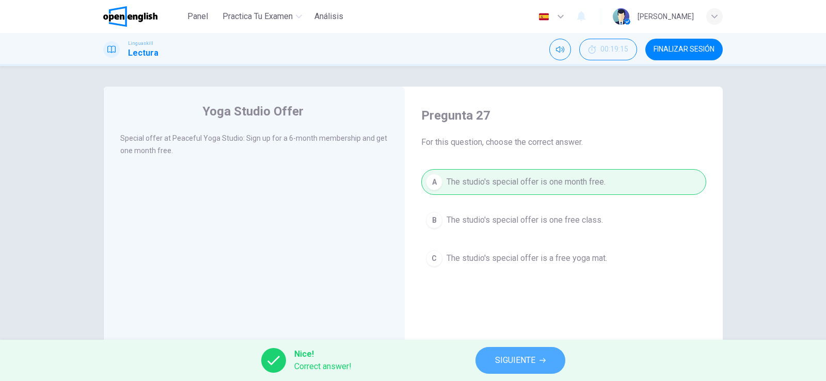
click at [514, 354] on span "SIGUIENTE" at bounding box center [515, 360] width 40 height 14
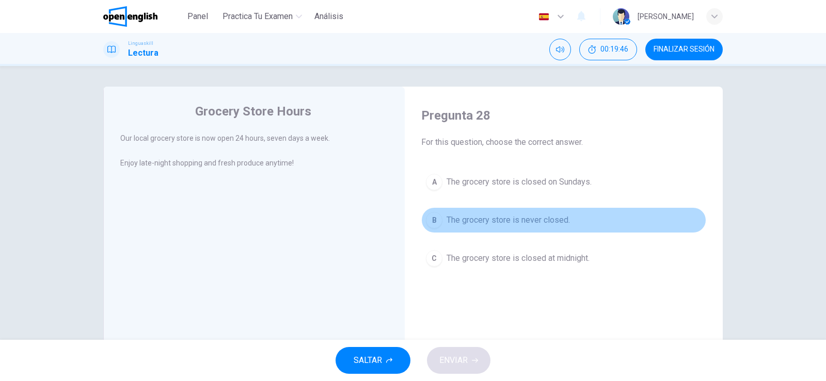
click at [524, 216] on span "The grocery store is never closed." at bounding box center [507, 220] width 123 height 12
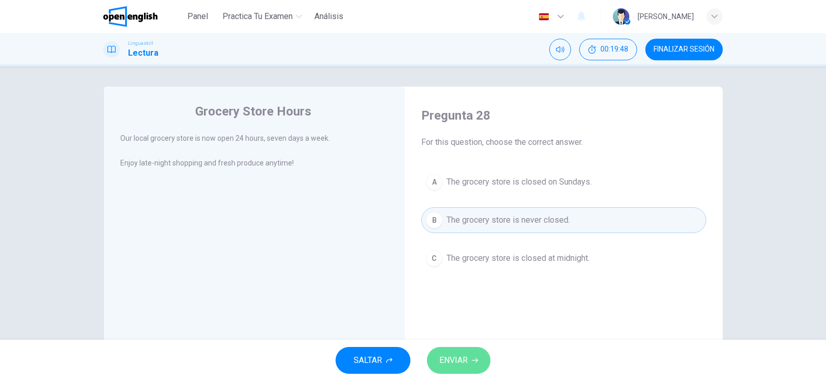
click at [446, 373] on button "ENVIAR" at bounding box center [458, 360] width 63 height 27
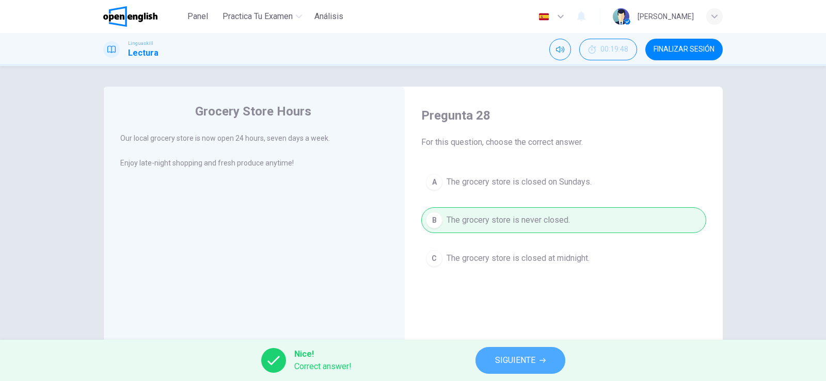
click at [510, 361] on span "SIGUIENTE" at bounding box center [515, 360] width 40 height 14
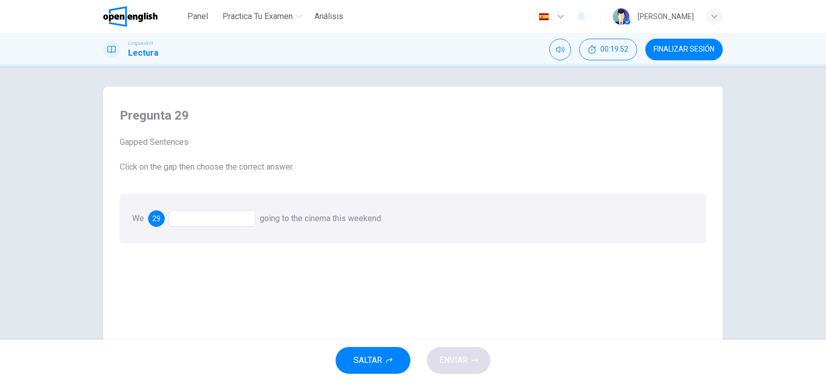
click at [239, 214] on div at bounding box center [212, 219] width 87 height 17
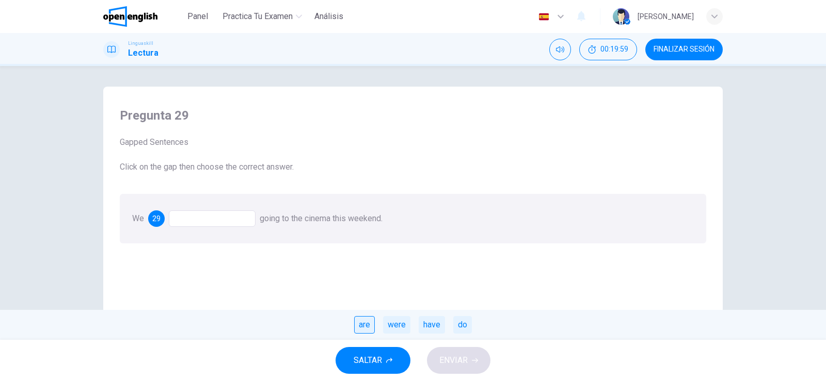
click at [362, 325] on div "are" at bounding box center [364, 325] width 21 height 18
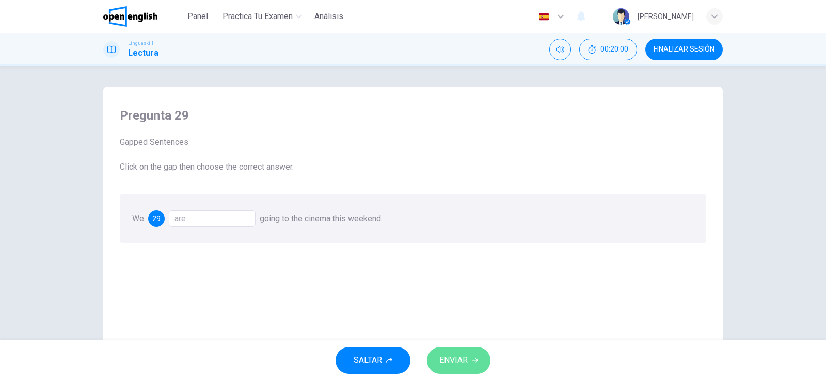
click at [464, 359] on span "ENVIAR" at bounding box center [453, 360] width 28 height 14
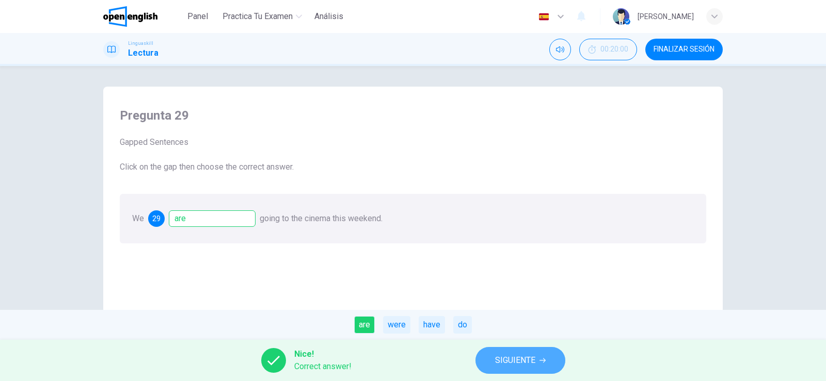
click at [523, 358] on span "SIGUIENTE" at bounding box center [515, 360] width 40 height 14
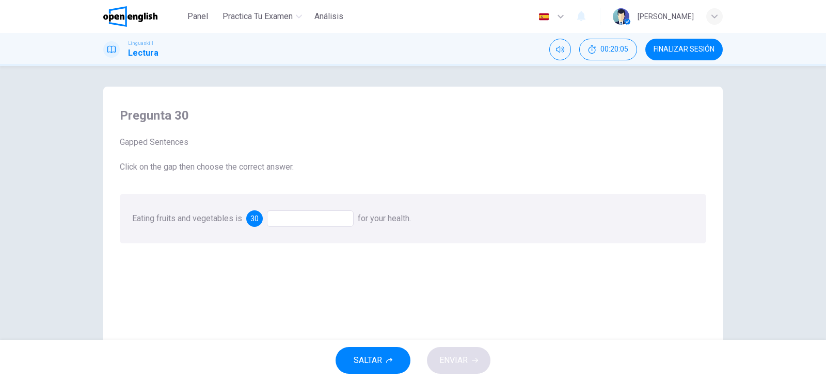
click at [315, 218] on div at bounding box center [310, 219] width 87 height 17
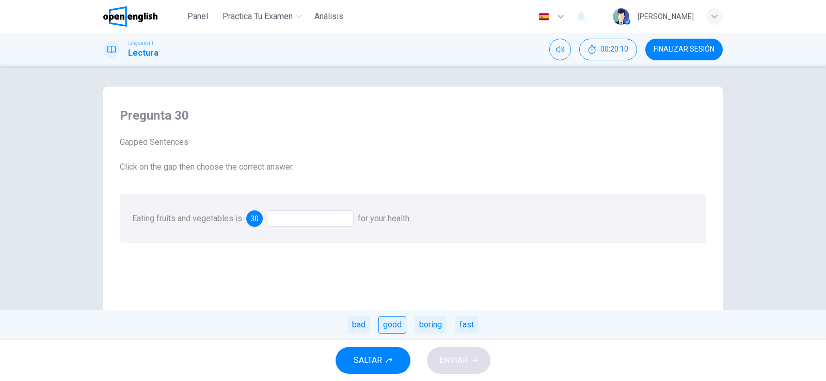
click at [393, 326] on div "good" at bounding box center [392, 325] width 28 height 18
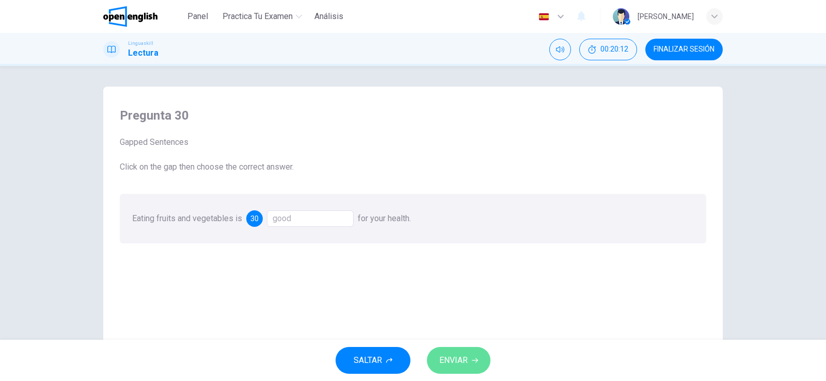
click at [457, 364] on span "ENVIAR" at bounding box center [453, 360] width 28 height 14
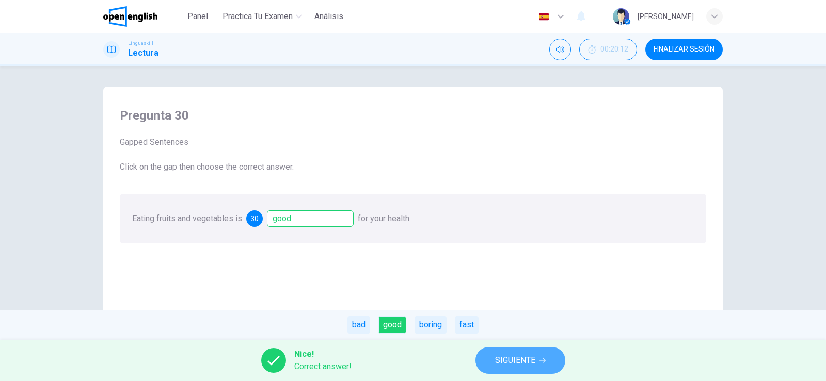
click at [509, 362] on span "SIGUIENTE" at bounding box center [515, 360] width 40 height 14
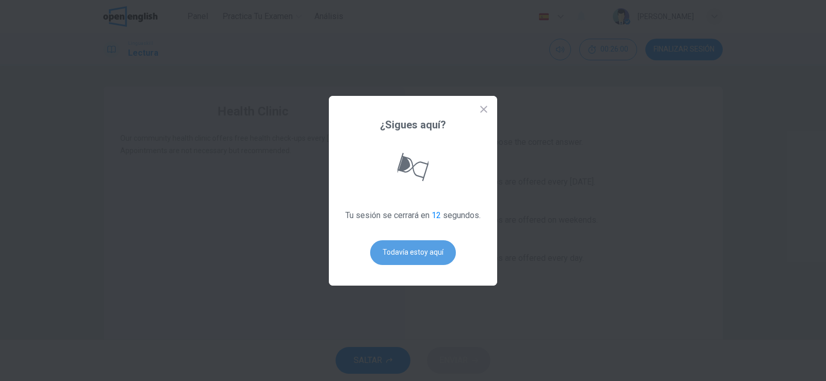
click at [427, 253] on button "Todavía estoy aquí" at bounding box center [413, 252] width 86 height 25
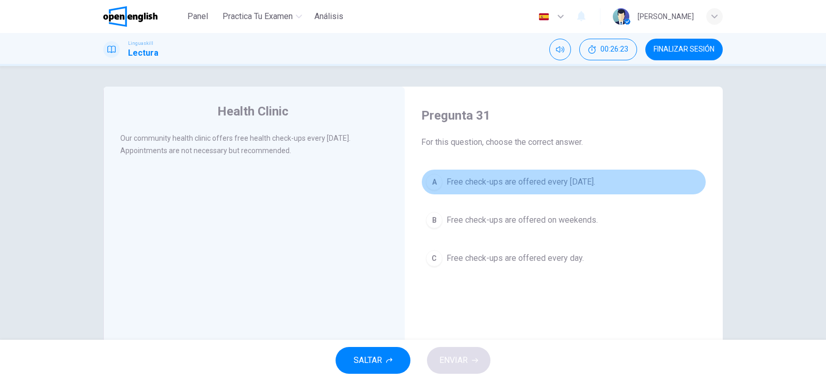
click at [553, 187] on span "Free check-ups are offered every [DATE]." at bounding box center [520, 182] width 149 height 12
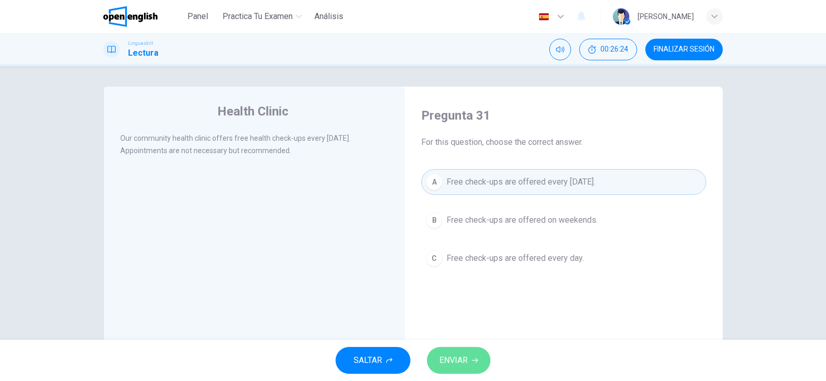
click at [457, 368] on button "ENVIAR" at bounding box center [458, 360] width 63 height 27
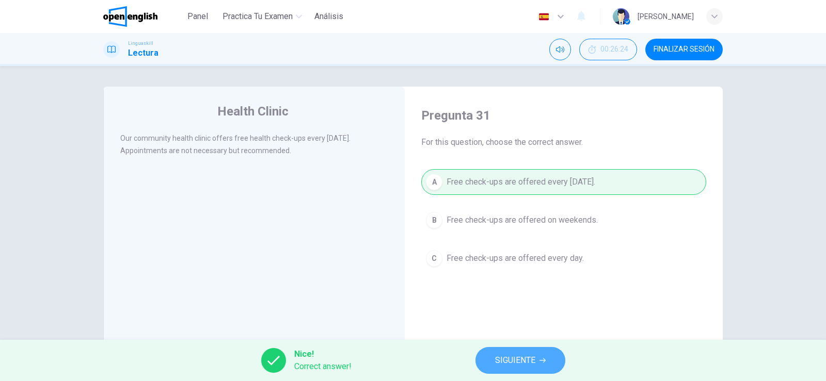
click at [506, 365] on span "SIGUIENTE" at bounding box center [515, 360] width 40 height 14
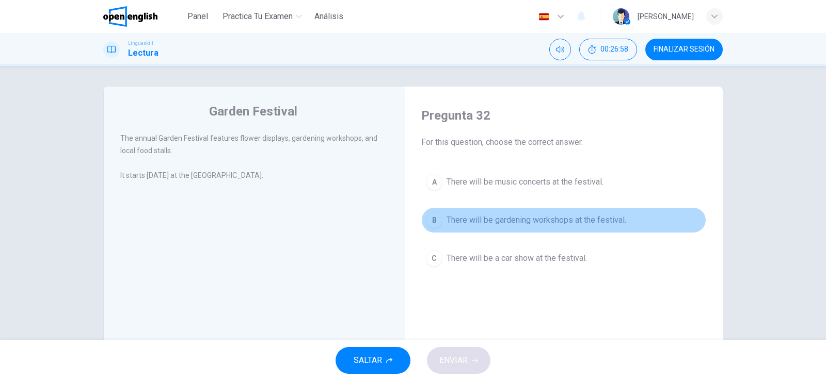
click at [593, 221] on span "There will be gardening workshops at the festival." at bounding box center [536, 220] width 180 height 12
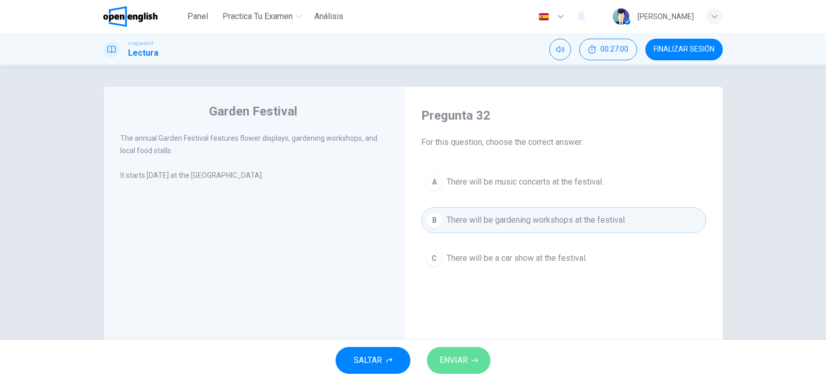
click at [453, 352] on button "ENVIAR" at bounding box center [458, 360] width 63 height 27
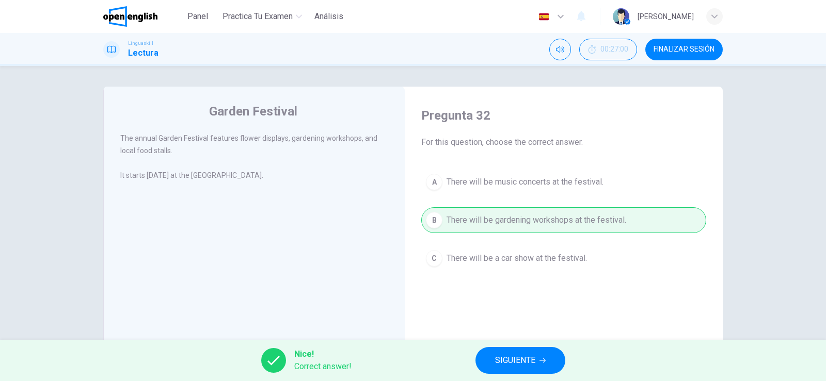
click at [517, 353] on button "SIGUIENTE" at bounding box center [520, 360] width 90 height 27
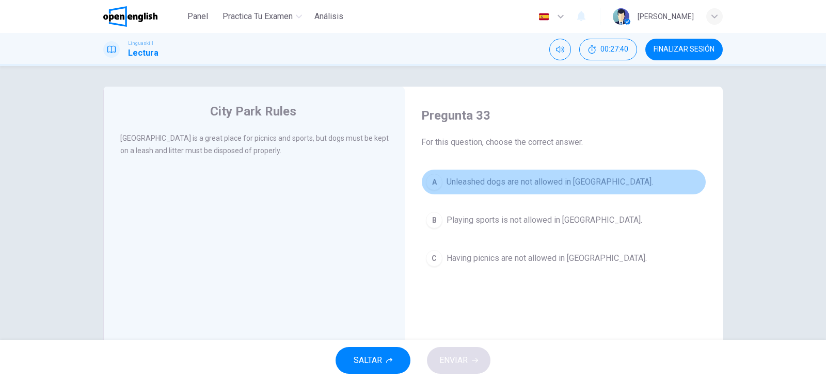
click at [568, 183] on span "Unleashed dogs are not allowed in [GEOGRAPHIC_DATA]." at bounding box center [549, 182] width 206 height 12
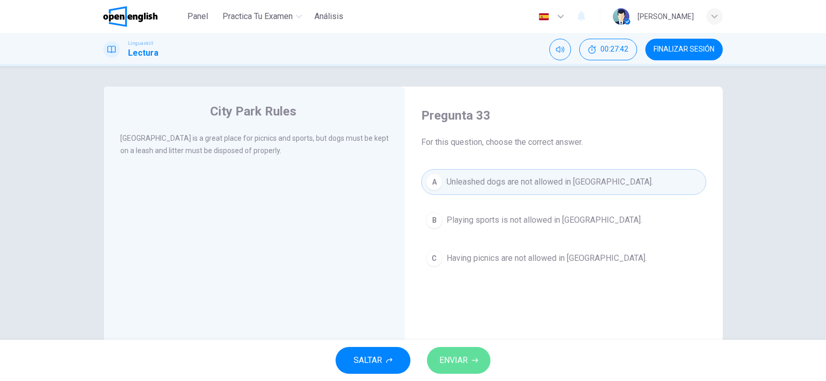
click at [467, 356] on span "ENVIAR" at bounding box center [453, 360] width 28 height 14
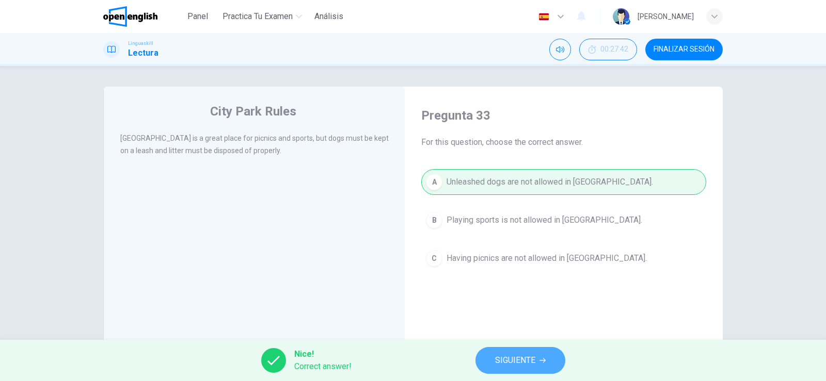
click at [517, 355] on span "SIGUIENTE" at bounding box center [515, 360] width 40 height 14
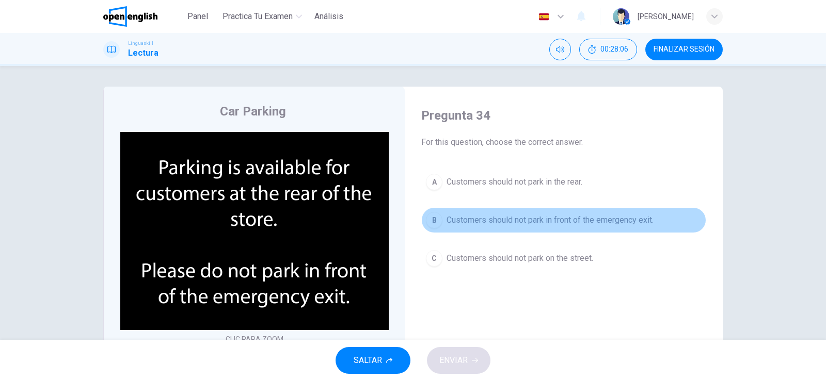
click at [584, 220] on span "Customers should not park in front of the emergency exit." at bounding box center [549, 220] width 207 height 12
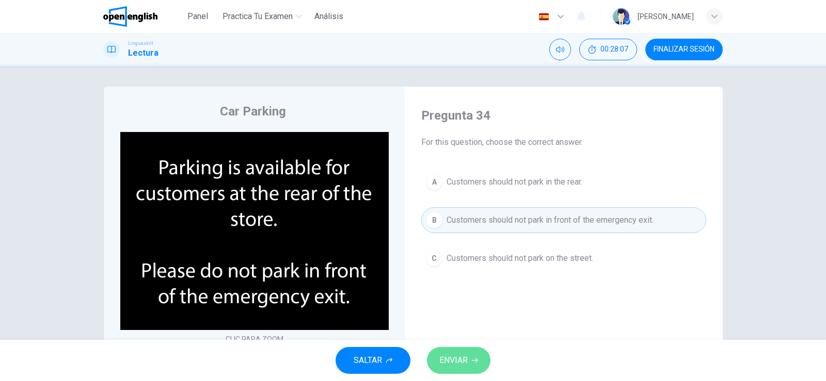
click at [459, 352] on button "ENVIAR" at bounding box center [458, 360] width 63 height 27
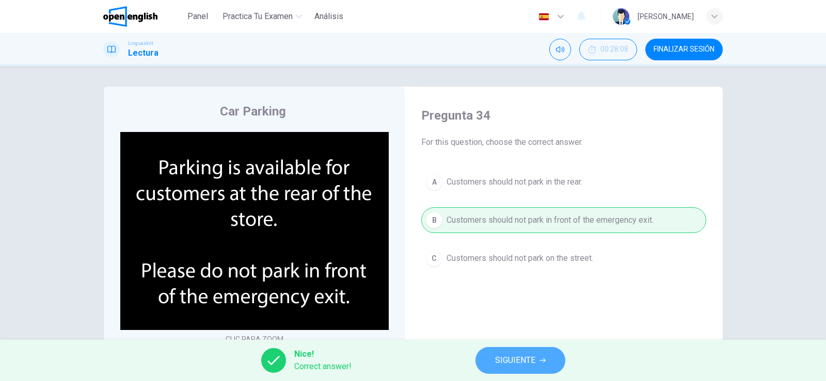
click at [514, 357] on span "SIGUIENTE" at bounding box center [515, 360] width 40 height 14
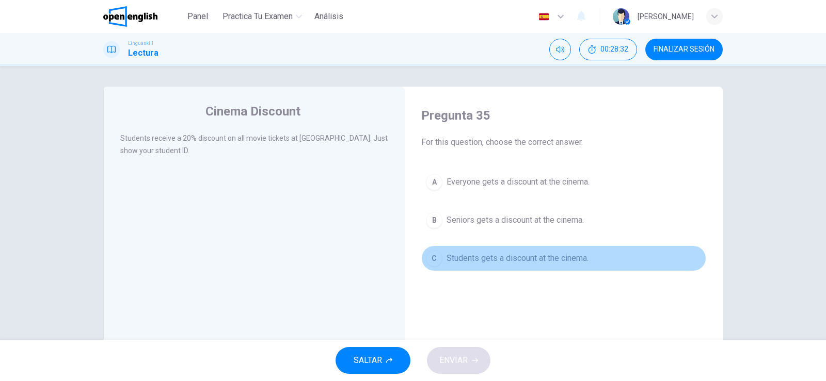
click at [558, 257] on span "Students gets a discount at the cinema." at bounding box center [517, 258] width 142 height 12
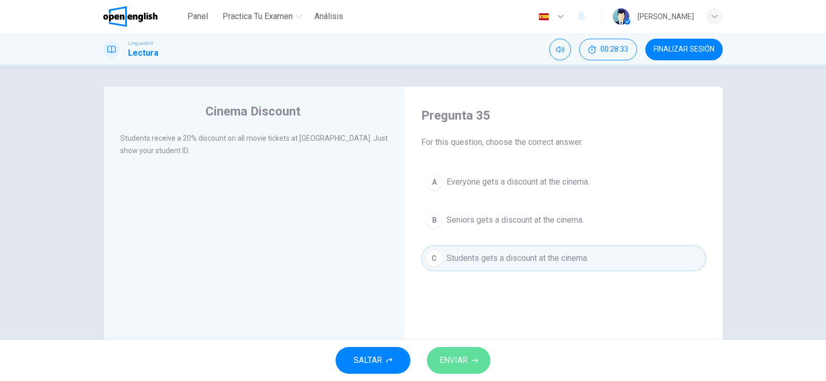
click at [455, 361] on span "ENVIAR" at bounding box center [453, 360] width 28 height 14
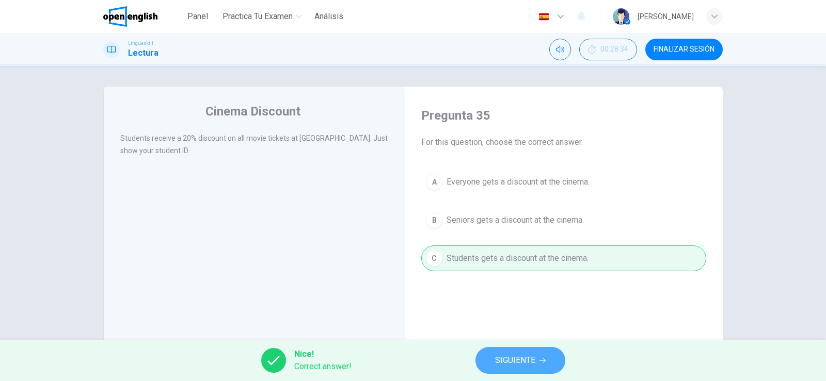
click at [520, 364] on span "SIGUIENTE" at bounding box center [515, 360] width 40 height 14
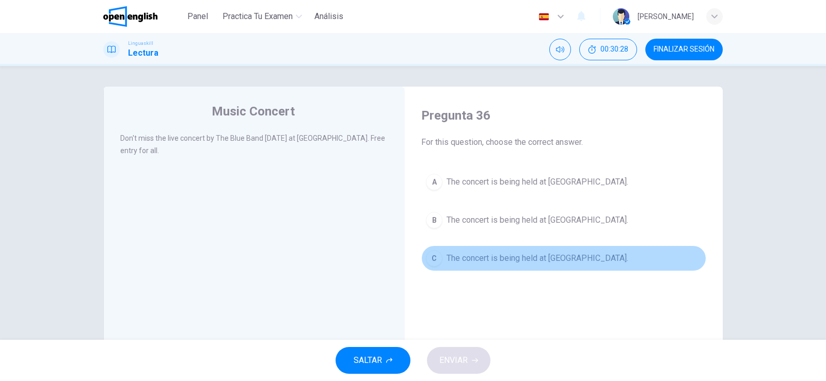
click at [574, 259] on span "The concert is being held at [GEOGRAPHIC_DATA]." at bounding box center [537, 258] width 182 height 12
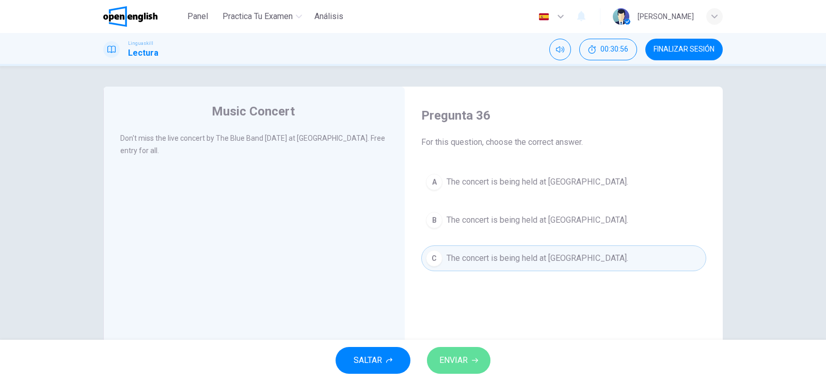
click at [470, 355] on button "ENVIAR" at bounding box center [458, 360] width 63 height 27
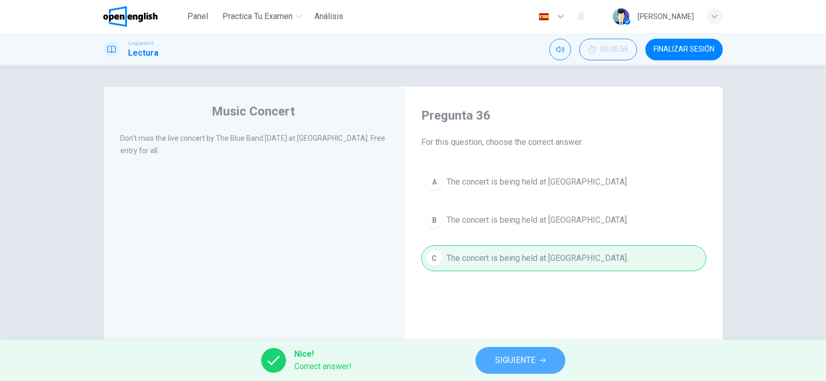
click at [500, 358] on span "SIGUIENTE" at bounding box center [515, 360] width 40 height 14
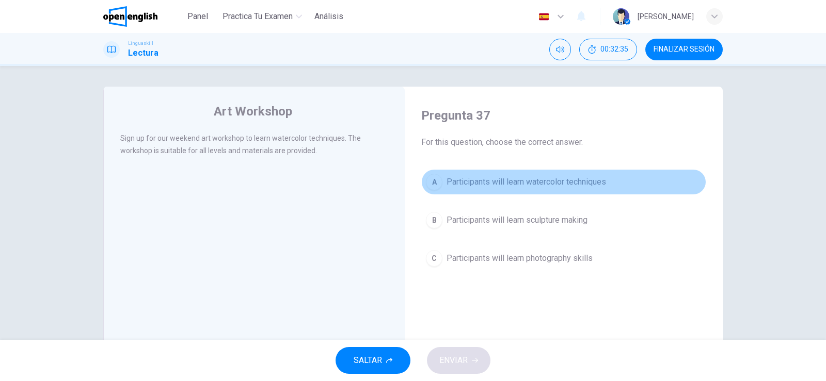
click at [545, 180] on span "Participants will learn watercolor techniques" at bounding box center [525, 182] width 159 height 12
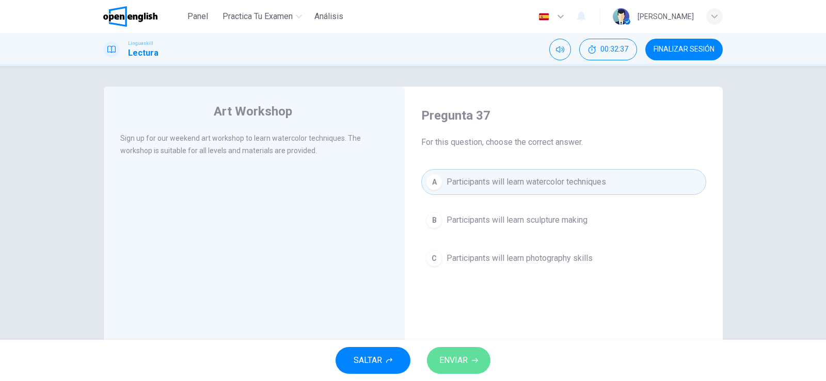
click at [464, 364] on span "ENVIAR" at bounding box center [453, 360] width 28 height 14
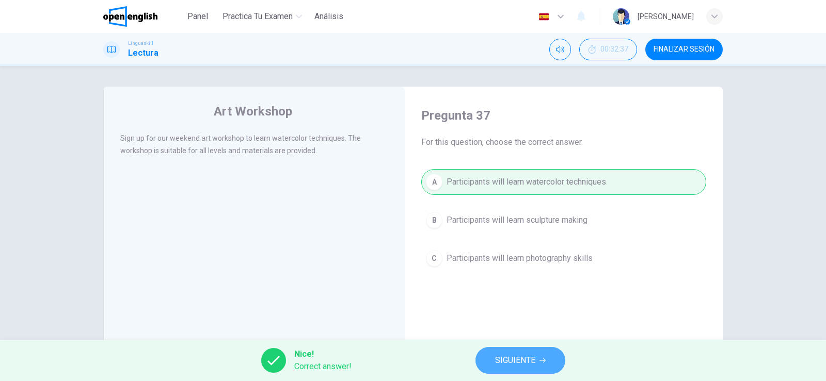
click at [532, 360] on span "SIGUIENTE" at bounding box center [515, 360] width 40 height 14
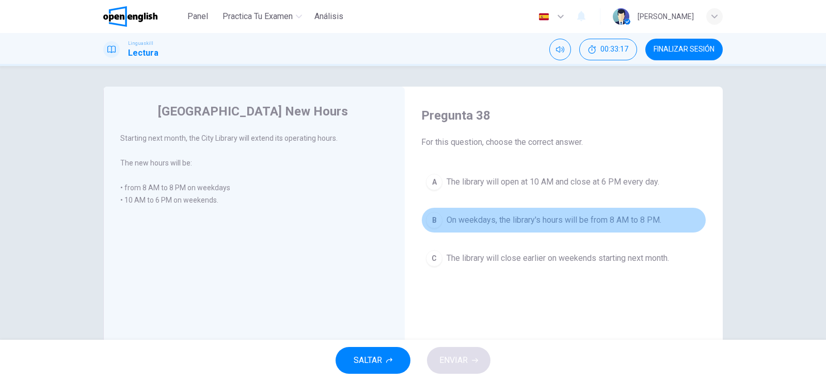
click at [554, 221] on span "On weekdays, the library's hours will be from 8 AM to 8 PM." at bounding box center [553, 220] width 215 height 12
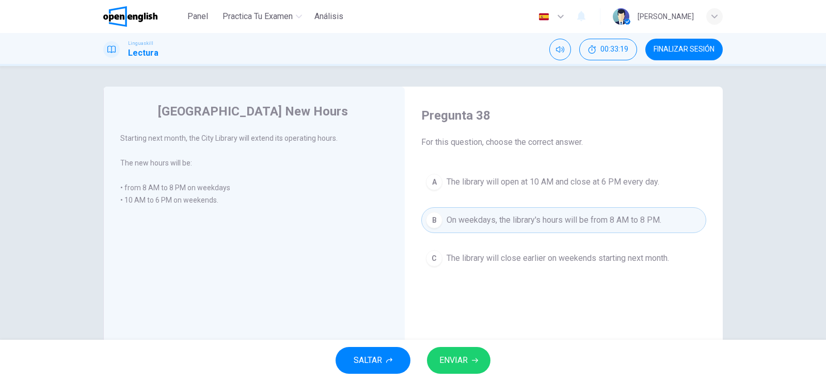
click at [469, 359] on button "ENVIAR" at bounding box center [458, 360] width 63 height 27
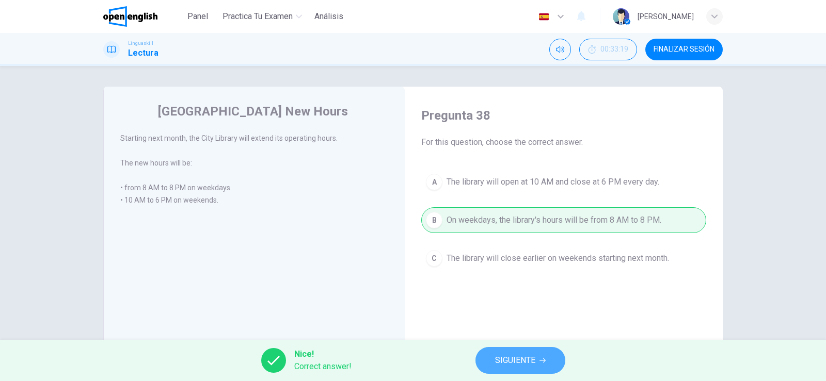
click at [512, 357] on span "SIGUIENTE" at bounding box center [515, 360] width 40 height 14
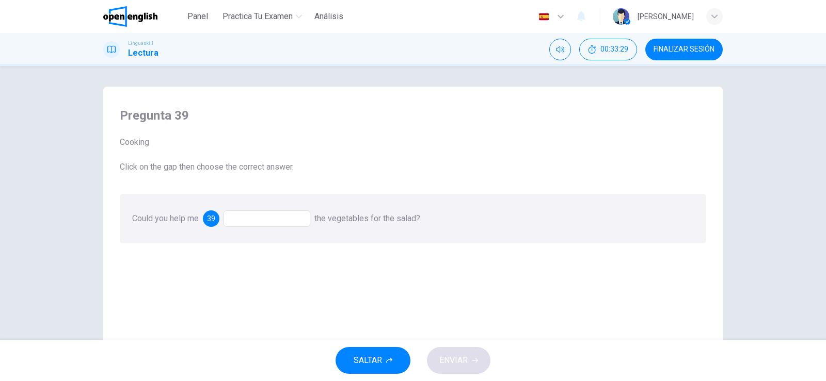
click at [285, 219] on div at bounding box center [266, 219] width 87 height 17
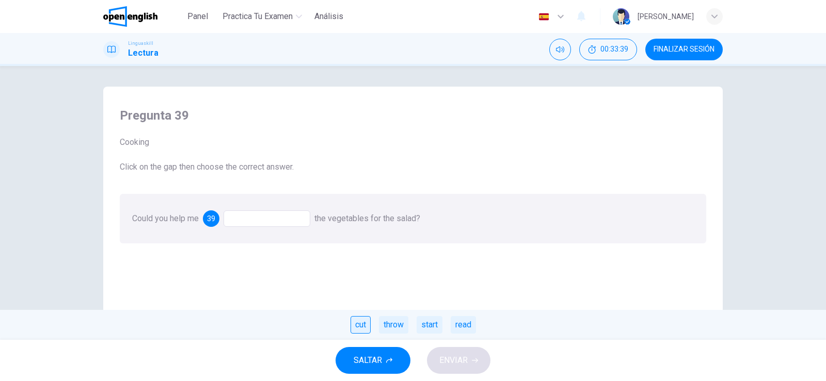
click at [359, 326] on div "cut" at bounding box center [360, 325] width 20 height 18
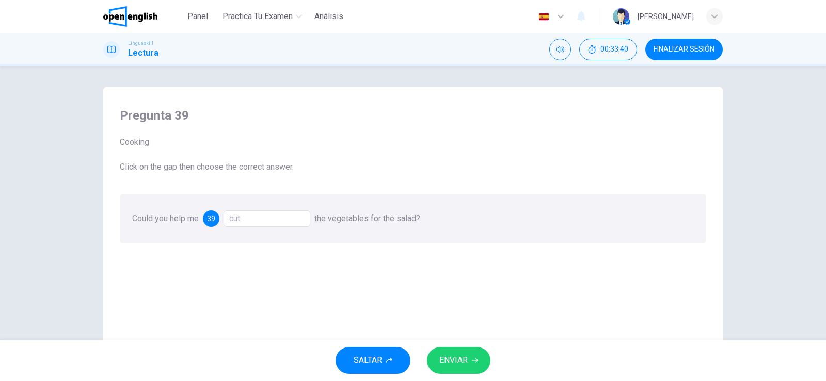
click at [452, 358] on span "ENVIAR" at bounding box center [453, 360] width 28 height 14
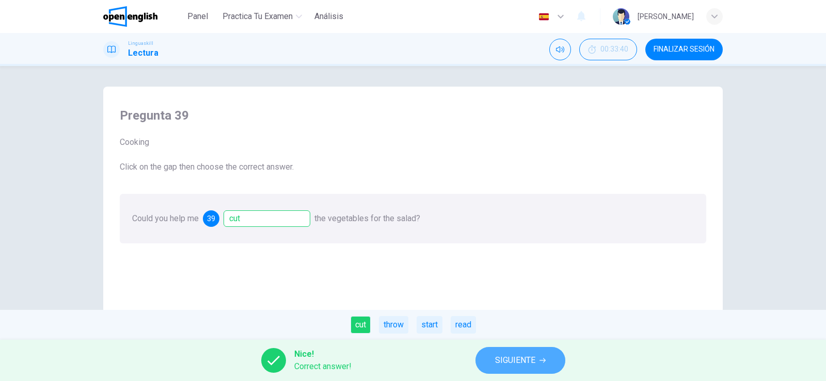
click at [508, 355] on span "SIGUIENTE" at bounding box center [515, 360] width 40 height 14
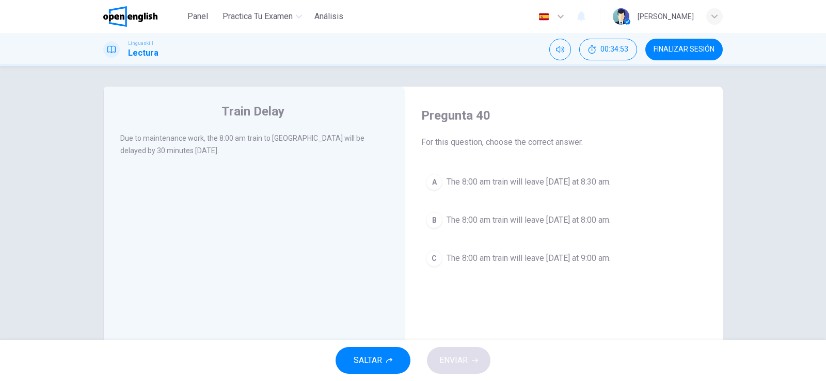
click at [577, 178] on span "The 8:00 am train will leave [DATE] at 8:30 am." at bounding box center [528, 182] width 164 height 12
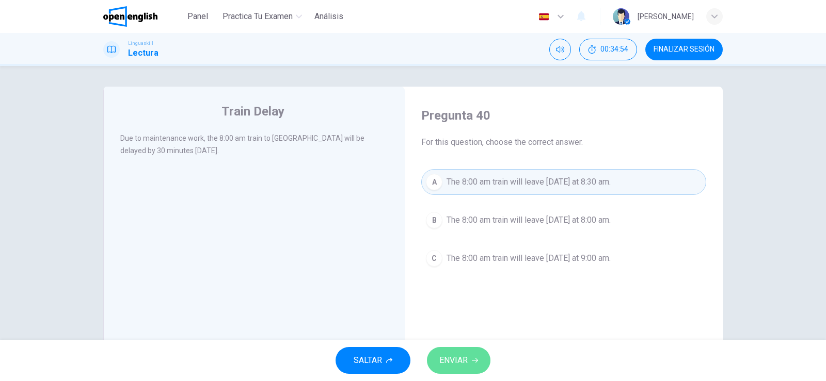
click at [463, 361] on span "ENVIAR" at bounding box center [453, 360] width 28 height 14
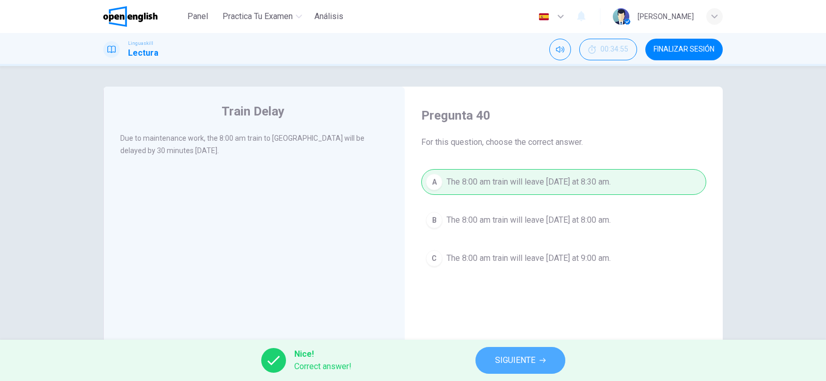
click at [507, 360] on span "SIGUIENTE" at bounding box center [515, 360] width 40 height 14
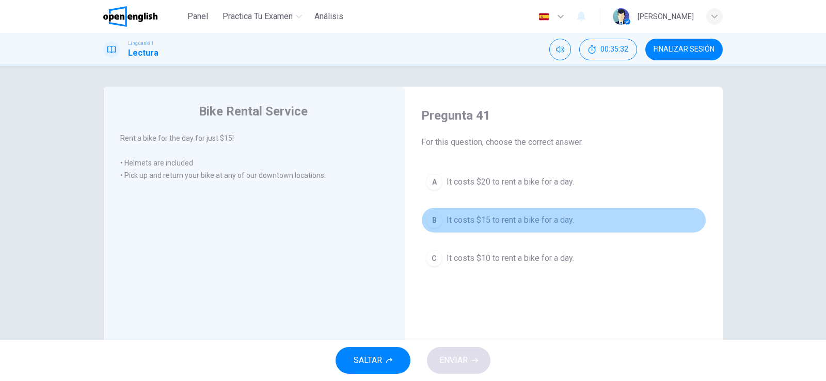
click at [528, 217] on span "It costs $15 to rent a bike for a day." at bounding box center [509, 220] width 127 height 12
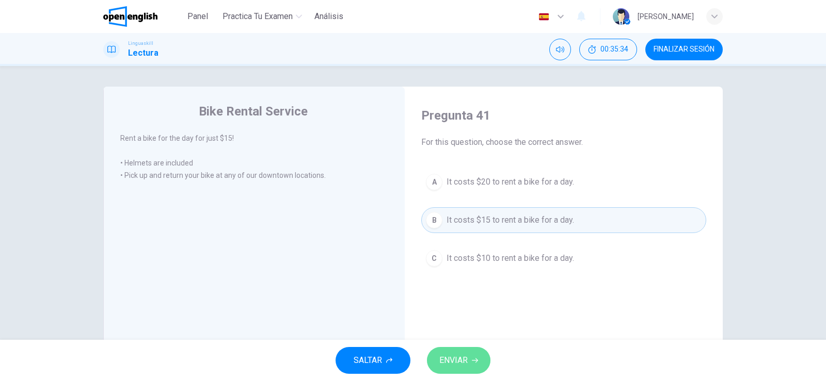
click at [463, 355] on span "ENVIAR" at bounding box center [453, 360] width 28 height 14
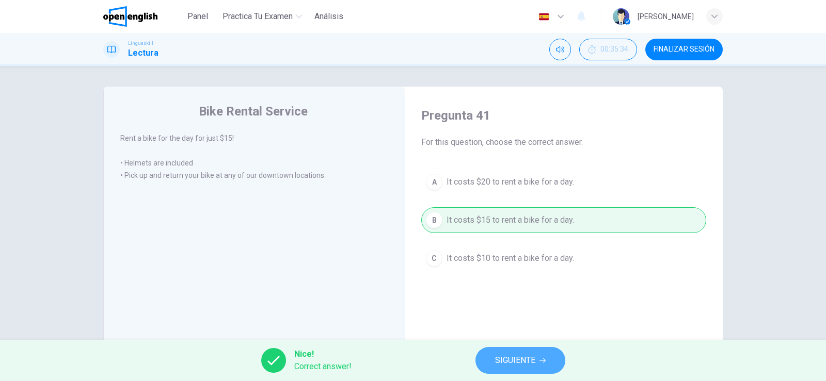
click at [528, 355] on span "SIGUIENTE" at bounding box center [515, 360] width 40 height 14
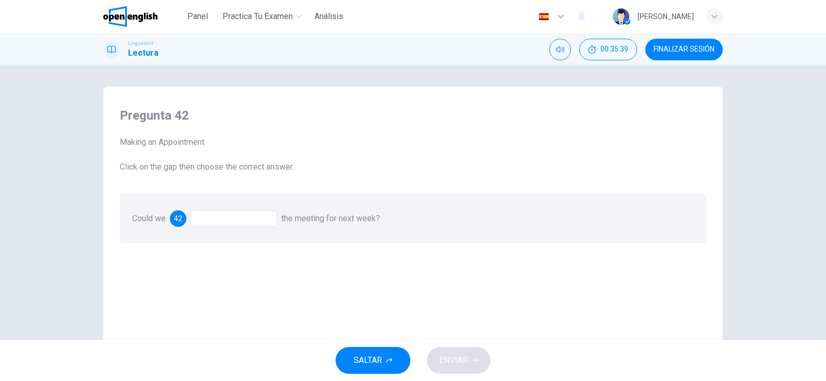
click at [241, 219] on div at bounding box center [233, 219] width 87 height 17
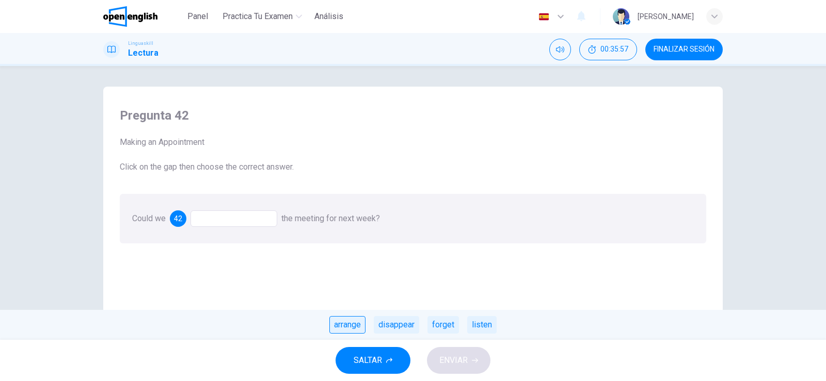
click at [352, 326] on div "arrange" at bounding box center [347, 325] width 36 height 18
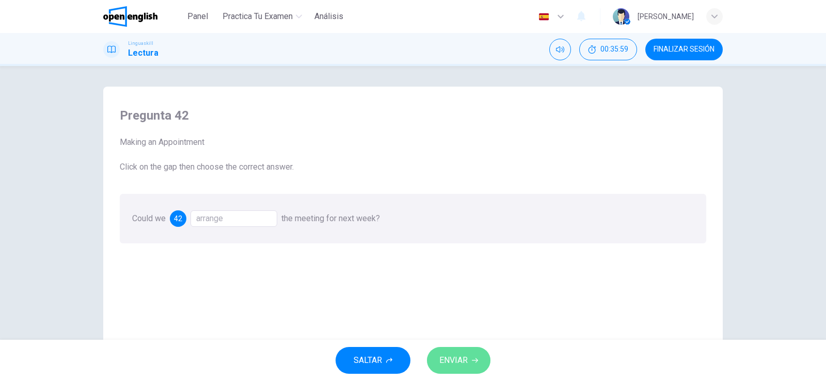
click at [472, 364] on button "ENVIAR" at bounding box center [458, 360] width 63 height 27
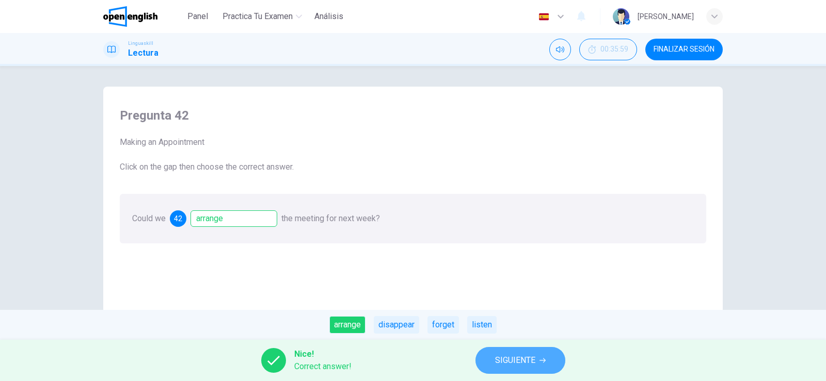
click at [518, 360] on span "SIGUIENTE" at bounding box center [515, 360] width 40 height 14
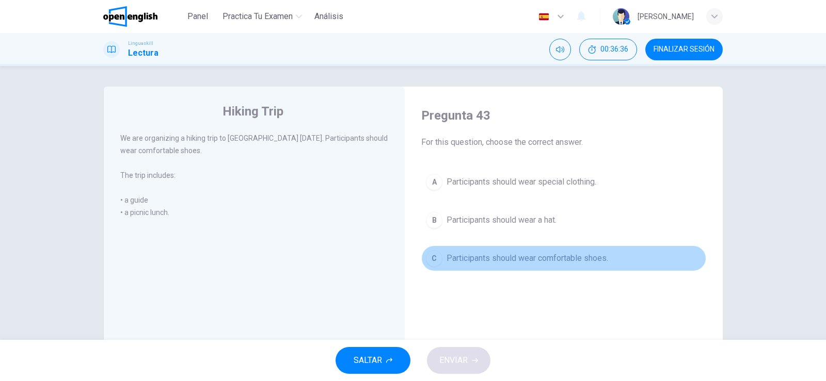
click at [578, 259] on span "Participants should wear comfortable shoes." at bounding box center [527, 258] width 162 height 12
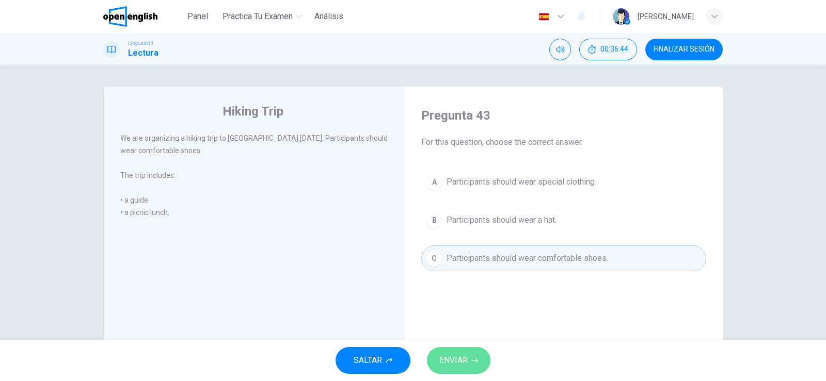
click at [463, 358] on span "ENVIAR" at bounding box center [453, 360] width 28 height 14
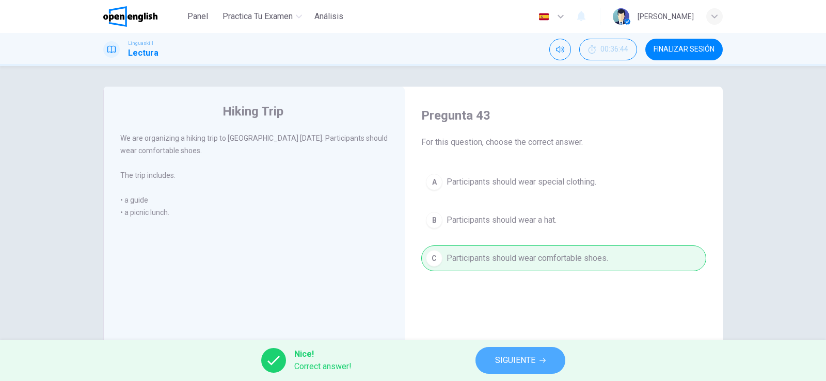
click at [532, 358] on span "SIGUIENTE" at bounding box center [515, 360] width 40 height 14
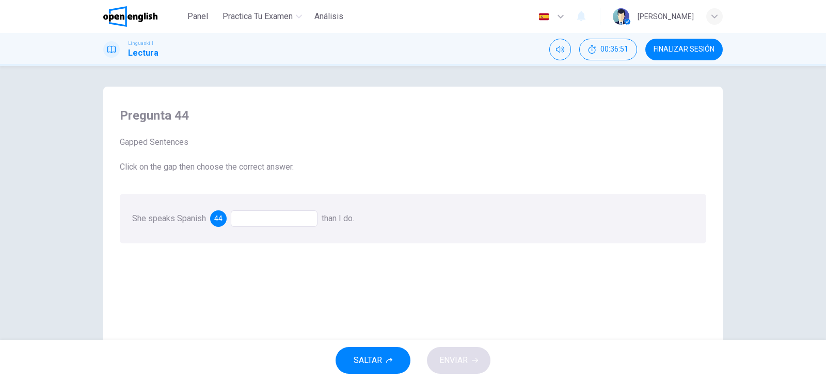
click at [254, 215] on div at bounding box center [274, 219] width 87 height 17
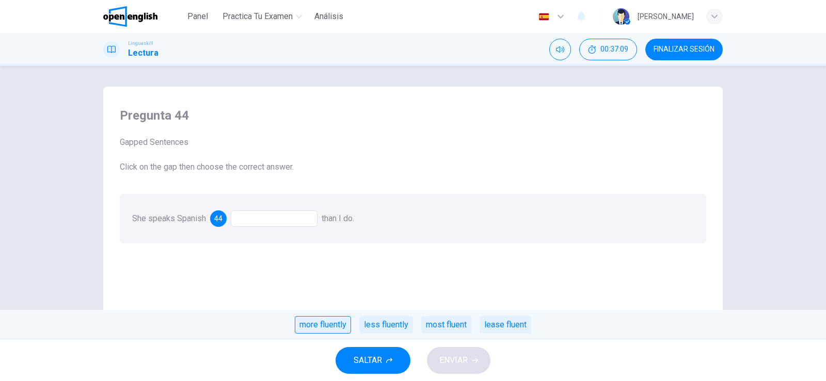
click at [320, 326] on div "more fluently" at bounding box center [323, 325] width 56 height 18
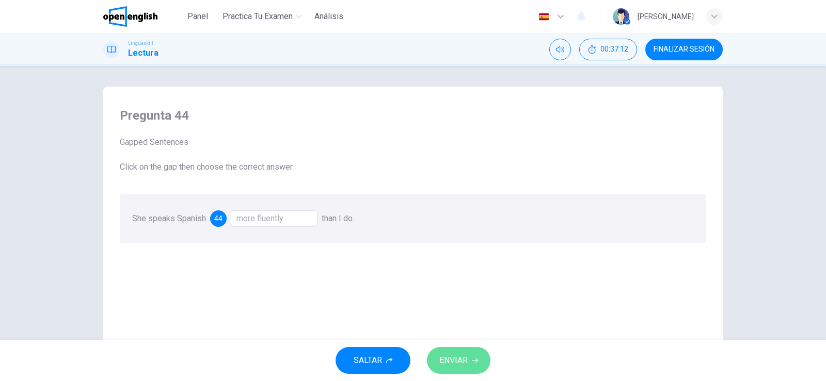
click at [458, 356] on span "ENVIAR" at bounding box center [453, 360] width 28 height 14
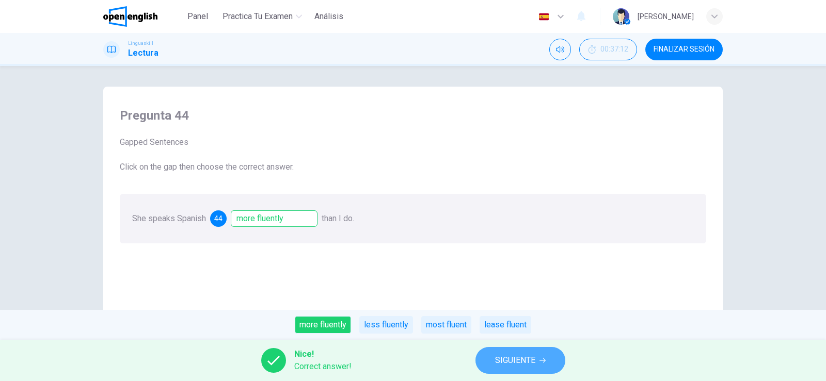
click at [510, 356] on span "SIGUIENTE" at bounding box center [515, 360] width 40 height 14
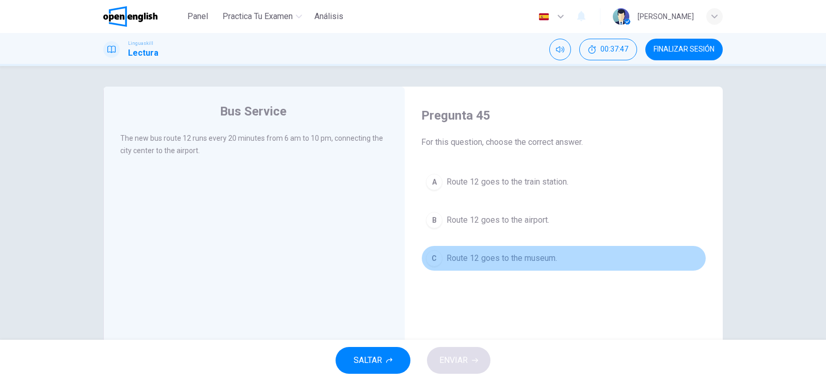
click at [541, 257] on span "Route 12 goes to the museum." at bounding box center [501, 258] width 110 height 12
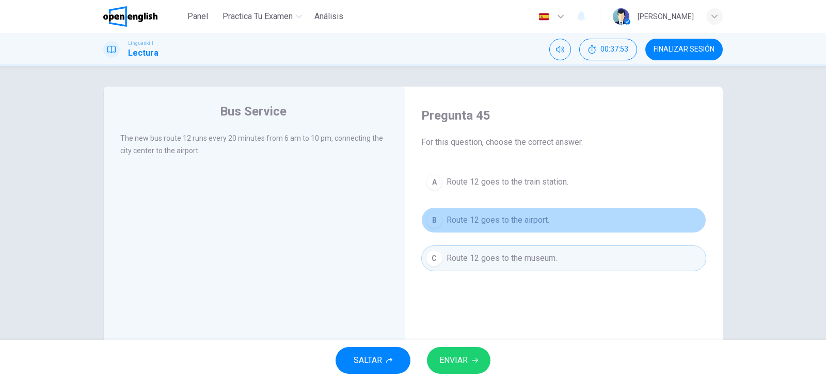
click at [517, 225] on span "Route 12 goes to the airport." at bounding box center [497, 220] width 103 height 12
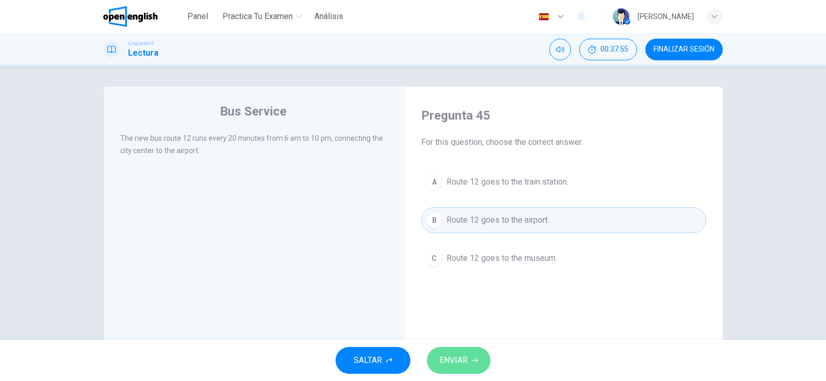
click at [465, 358] on span "ENVIAR" at bounding box center [453, 360] width 28 height 14
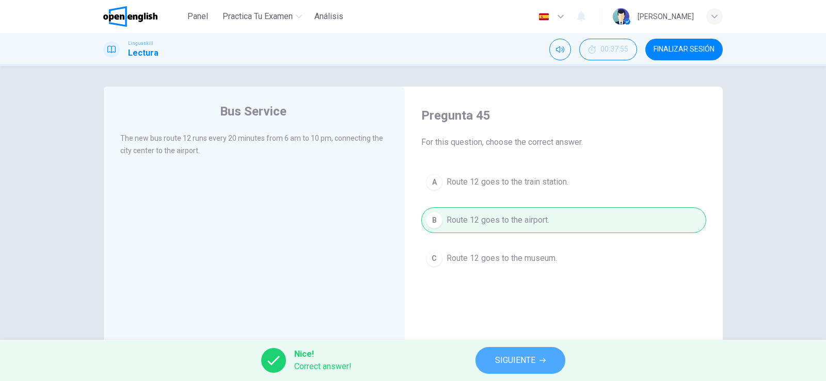
click at [506, 361] on span "SIGUIENTE" at bounding box center [515, 360] width 40 height 14
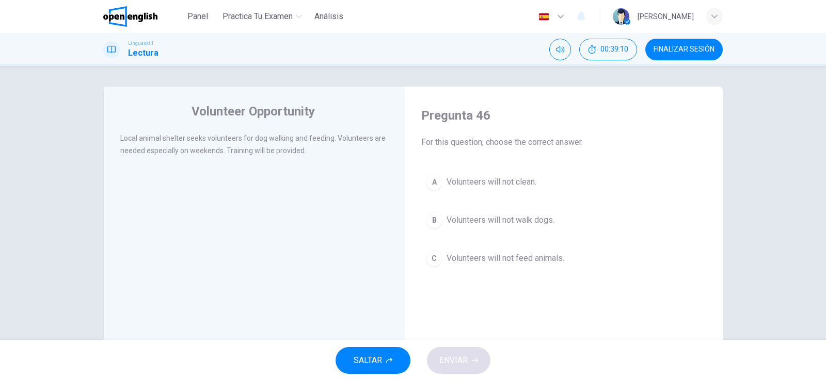
click at [525, 185] on span "Volunteers will not clean." at bounding box center [491, 182] width 90 height 12
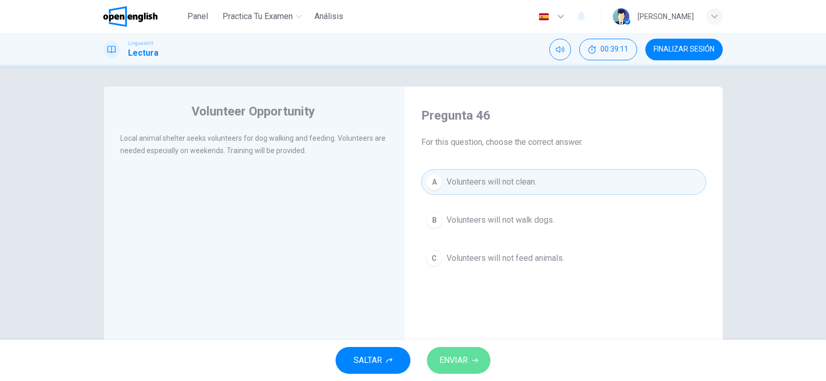
click at [466, 354] on span "ENVIAR" at bounding box center [453, 360] width 28 height 14
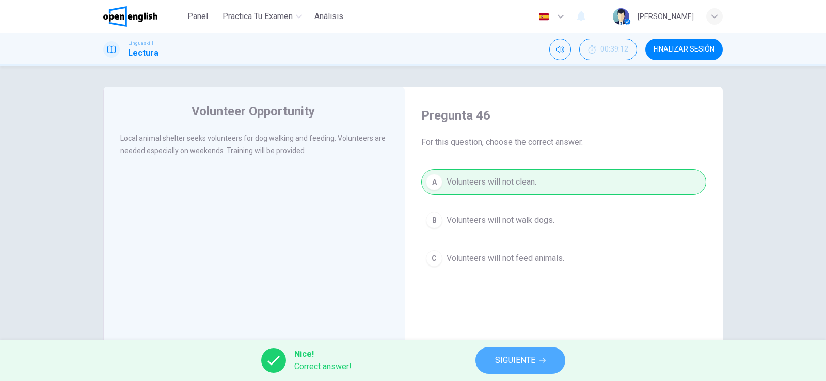
click at [529, 354] on span "SIGUIENTE" at bounding box center [515, 360] width 40 height 14
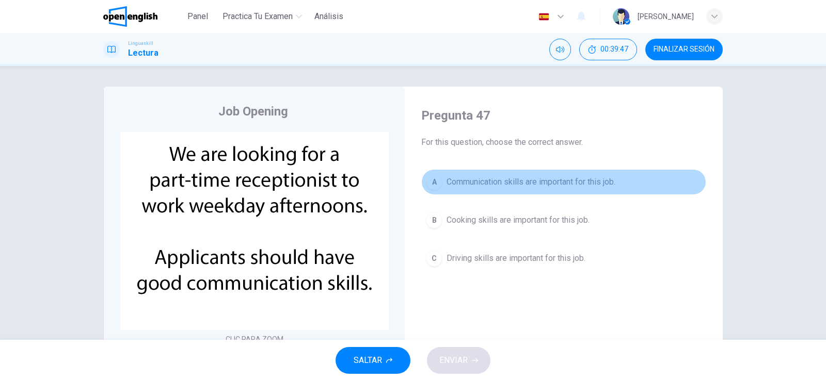
click at [576, 178] on span "Communication skills are important for this job." at bounding box center [530, 182] width 169 height 12
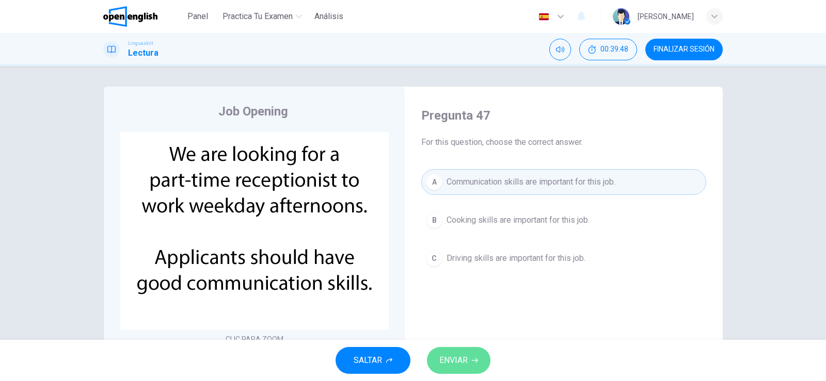
click at [453, 360] on span "ENVIAR" at bounding box center [453, 360] width 28 height 14
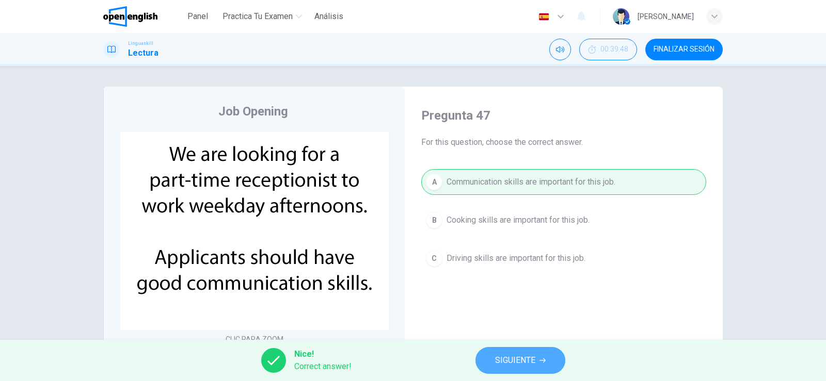
click at [523, 355] on span "SIGUIENTE" at bounding box center [515, 360] width 40 height 14
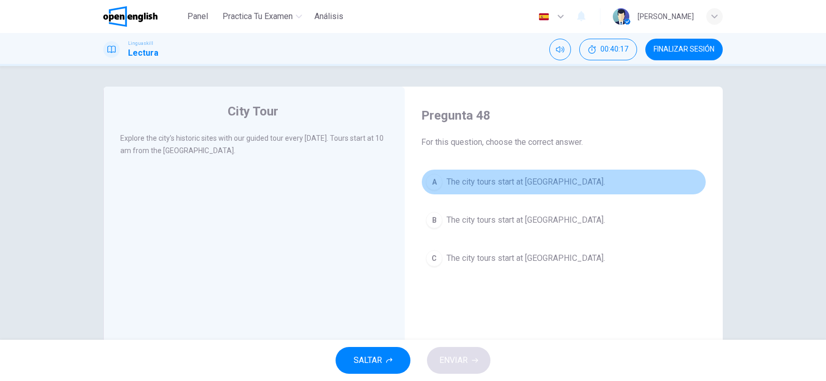
click at [530, 181] on span "The city tours start at [GEOGRAPHIC_DATA]." at bounding box center [525, 182] width 158 height 12
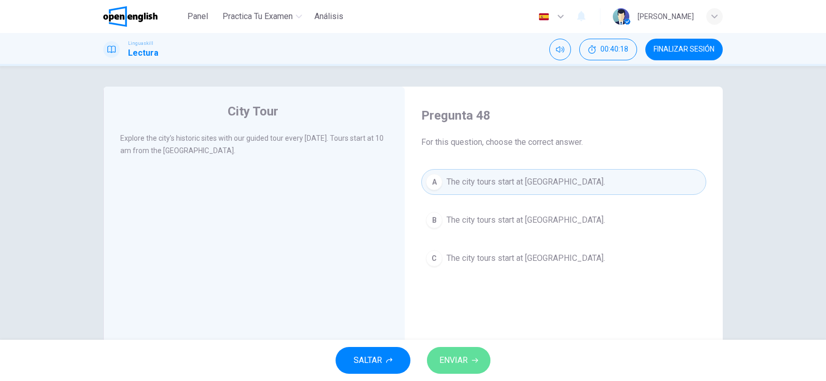
click at [472, 360] on icon "button" at bounding box center [475, 361] width 6 height 6
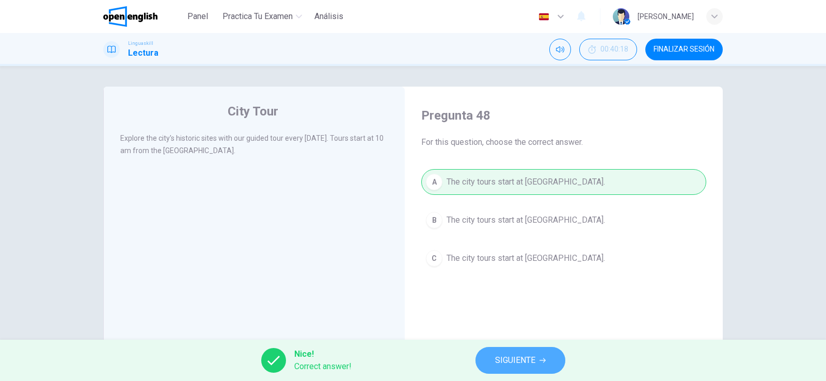
click at [524, 353] on button "SIGUIENTE" at bounding box center [520, 360] width 90 height 27
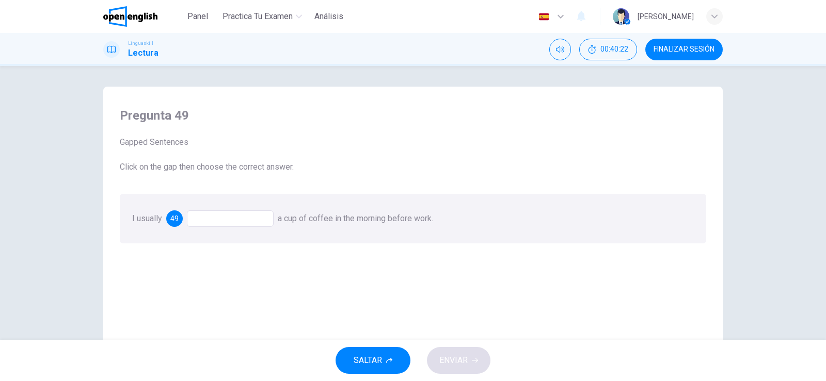
click at [236, 216] on div at bounding box center [230, 219] width 87 height 17
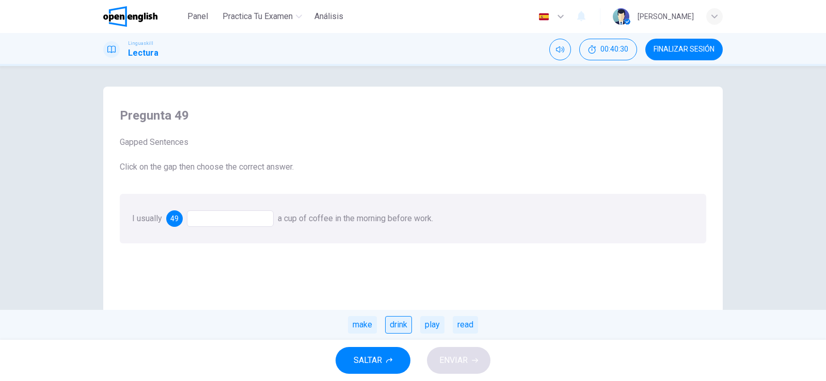
click at [397, 325] on div "drink" at bounding box center [398, 325] width 27 height 18
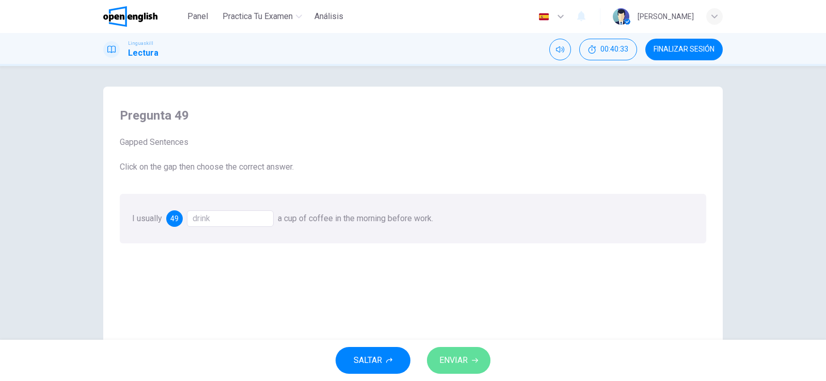
click at [471, 357] on button "ENVIAR" at bounding box center [458, 360] width 63 height 27
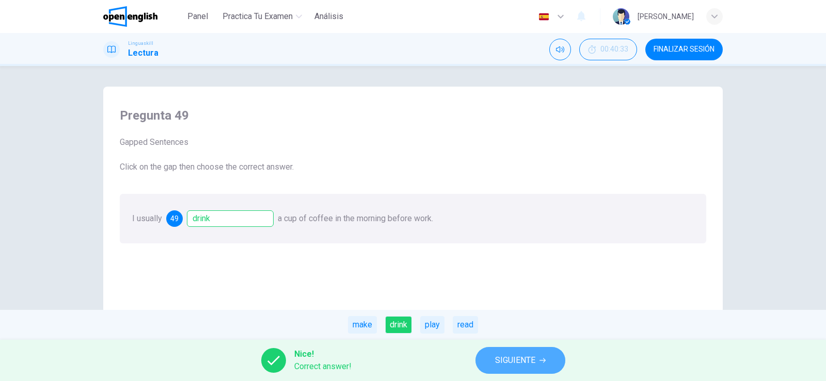
click at [513, 361] on span "SIGUIENTE" at bounding box center [515, 360] width 40 height 14
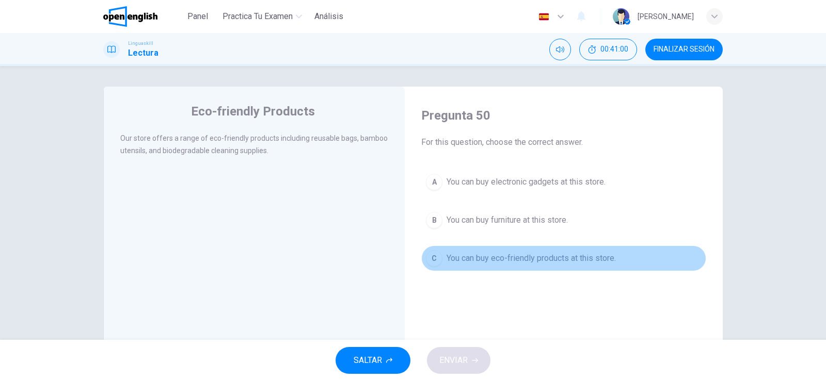
click at [560, 254] on span "You can buy eco-friendly products at this store." at bounding box center [530, 258] width 169 height 12
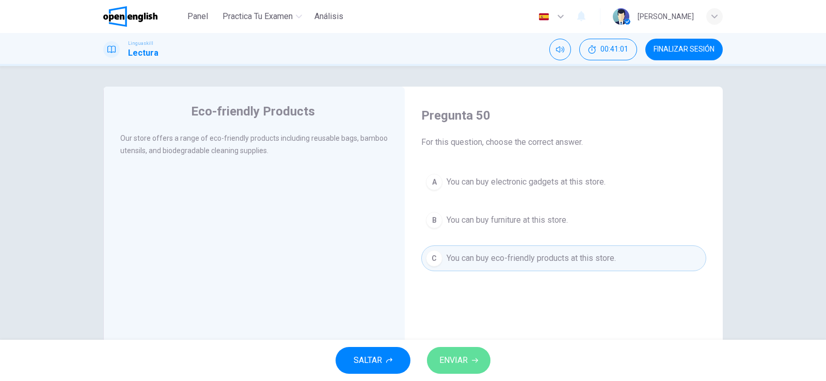
click at [457, 362] on span "ENVIAR" at bounding box center [453, 360] width 28 height 14
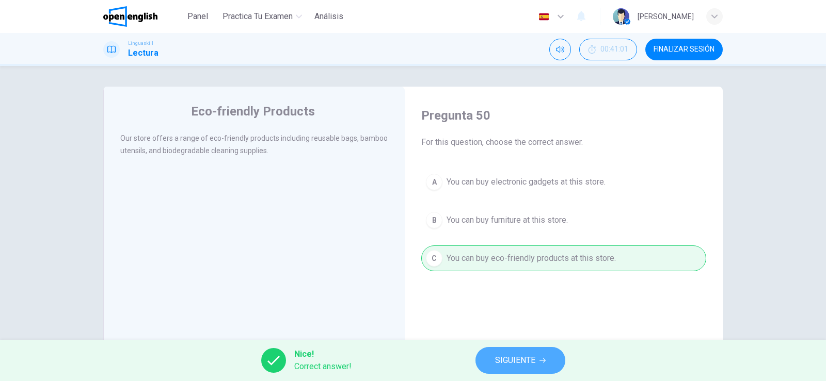
click at [514, 358] on span "SIGUIENTE" at bounding box center [515, 360] width 40 height 14
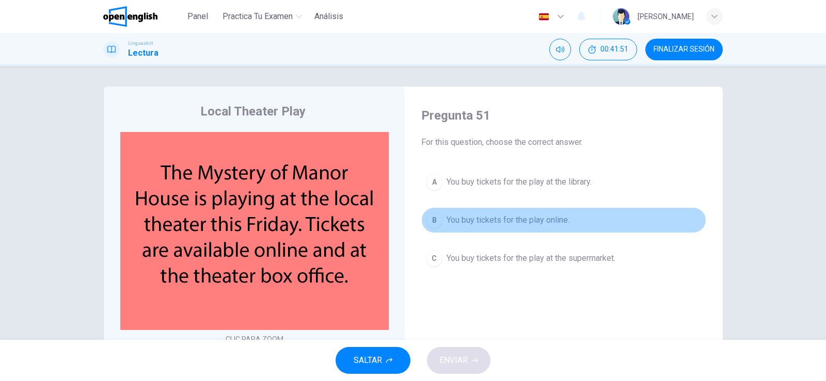
click at [566, 223] on span "You buy tickets for the play online." at bounding box center [507, 220] width 123 height 12
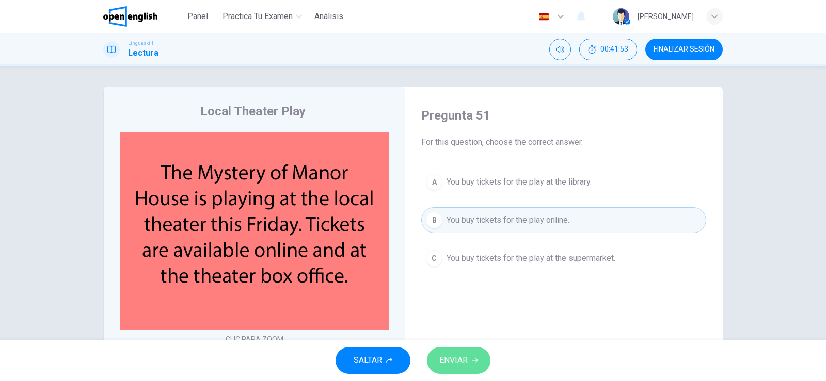
click at [472, 355] on button "ENVIAR" at bounding box center [458, 360] width 63 height 27
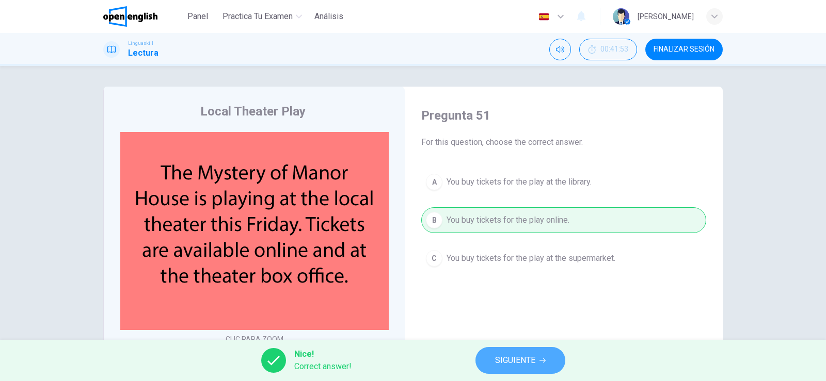
click at [507, 357] on span "SIGUIENTE" at bounding box center [515, 360] width 40 height 14
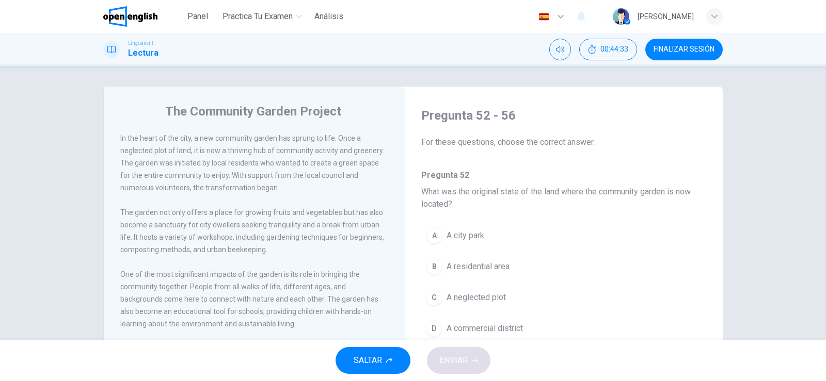
click at [270, 194] on div "In the heart of the city, a new community garden has sprung to life. Once a neg…" at bounding box center [254, 163] width 268 height 62
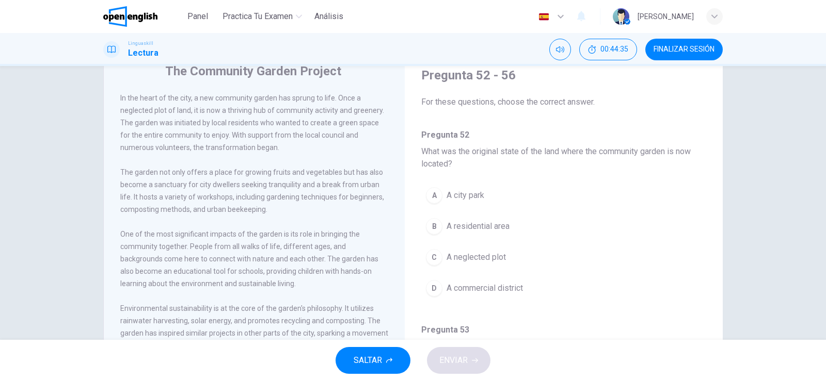
scroll to position [41, 0]
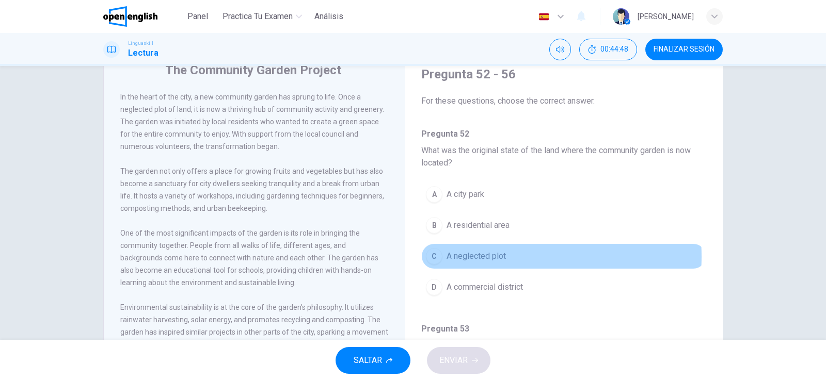
click at [490, 256] on span "A neglected plot" at bounding box center [475, 256] width 59 height 12
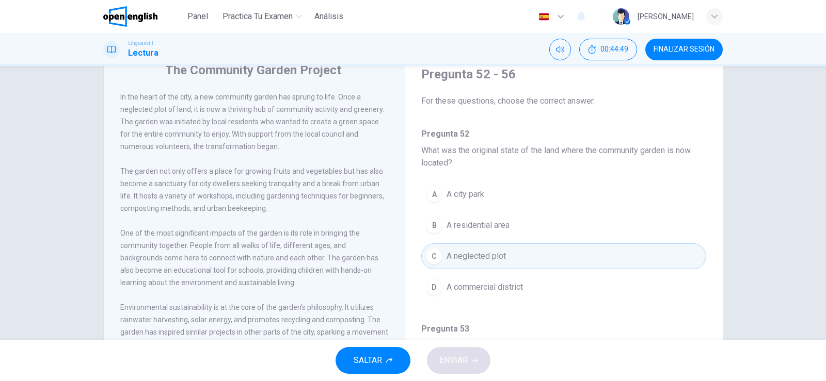
click at [572, 308] on div "A A city park B A residential area C A neglected plot D A commercial district" at bounding box center [563, 246] width 285 height 129
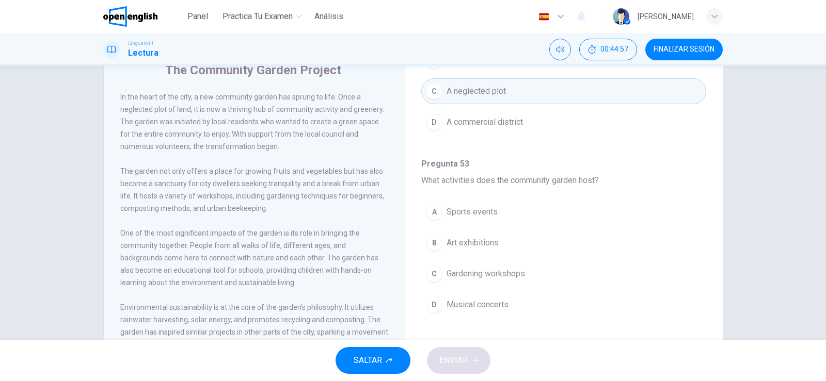
scroll to position [186, 0]
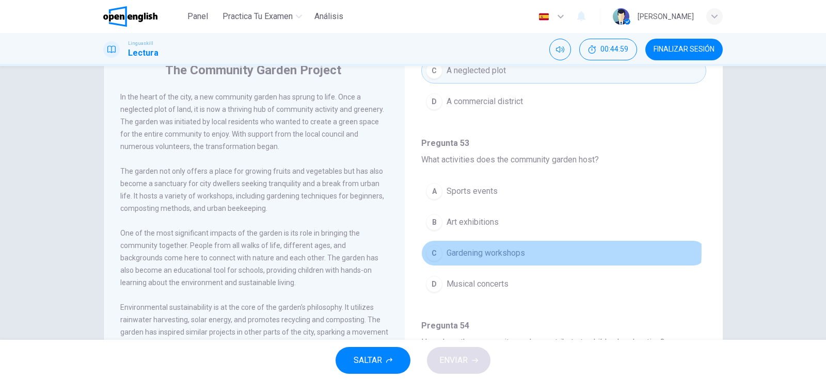
click at [497, 251] on span "Gardening workshops" at bounding box center [485, 253] width 78 height 12
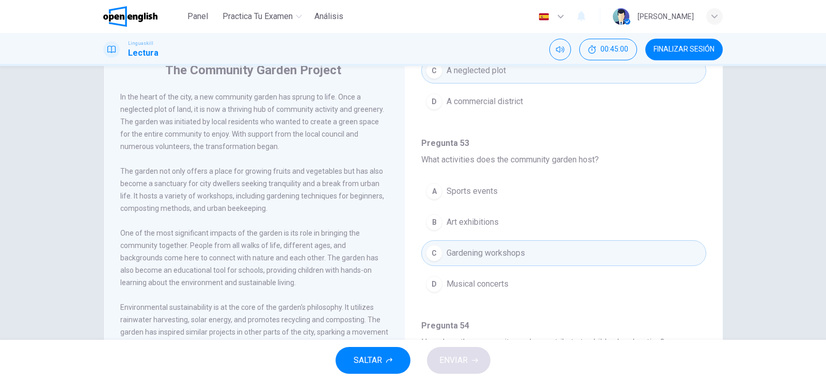
click at [648, 215] on button "B Art exhibitions" at bounding box center [563, 223] width 285 height 26
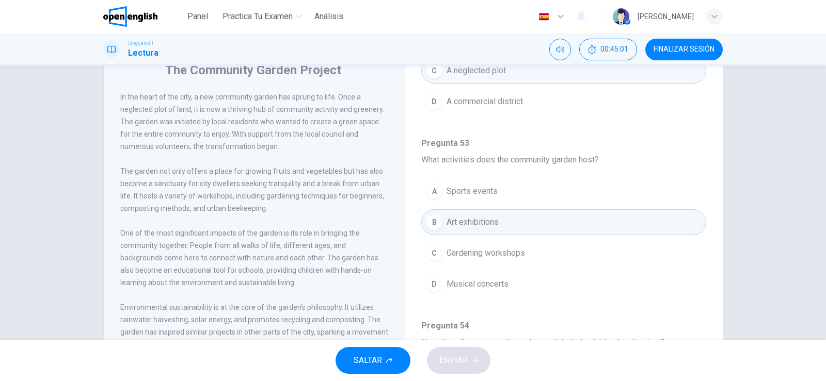
click at [517, 252] on span "Gardening workshops" at bounding box center [485, 253] width 78 height 12
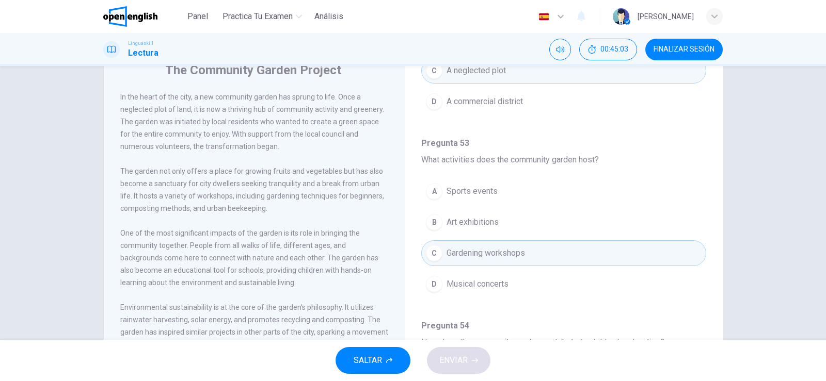
click at [413, 241] on div "Pregunta 52 - 56 For these questions, choose the correct answer. Pregunta 52 Wh…" at bounding box center [563, 374] width 301 height 1008
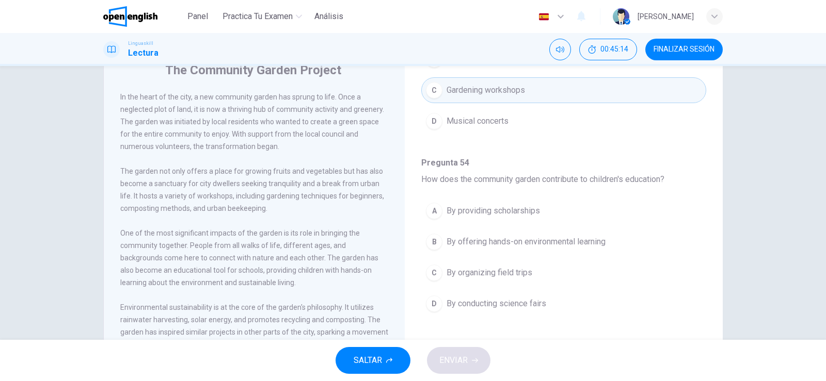
scroll to position [351, 0]
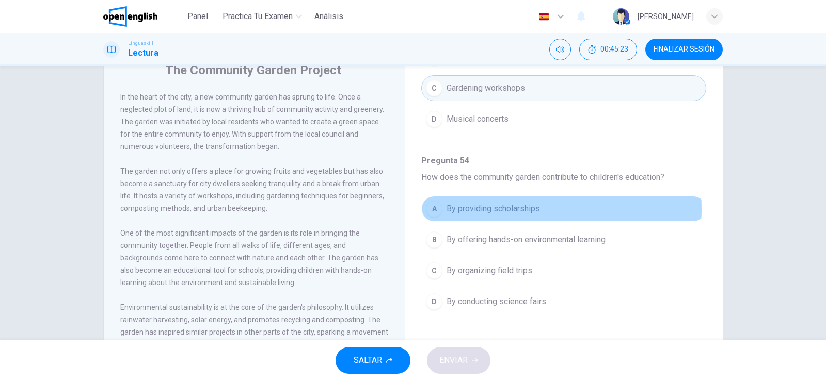
click at [486, 209] on span "By providing scholarships" at bounding box center [492, 209] width 93 height 12
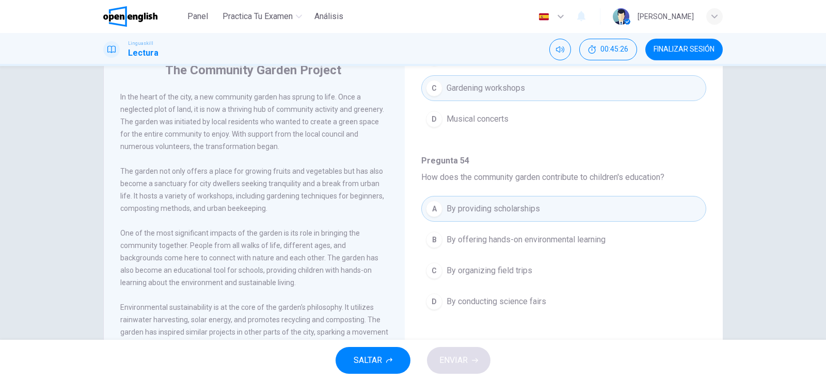
click at [410, 265] on div "The Community Garden Project In the heart of the city, a new community garden h…" at bounding box center [412, 224] width 619 height 359
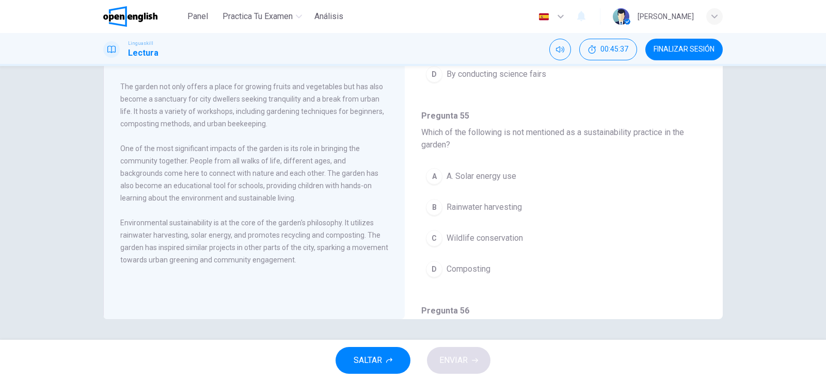
scroll to position [495, 0]
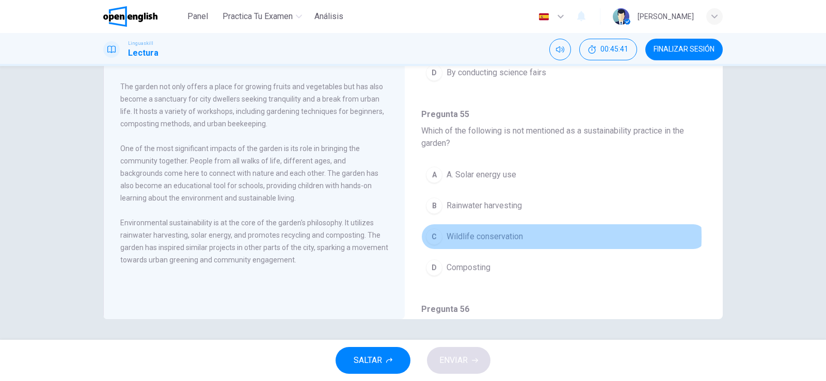
click at [503, 237] on span "Wildlife conservation" at bounding box center [484, 237] width 76 height 12
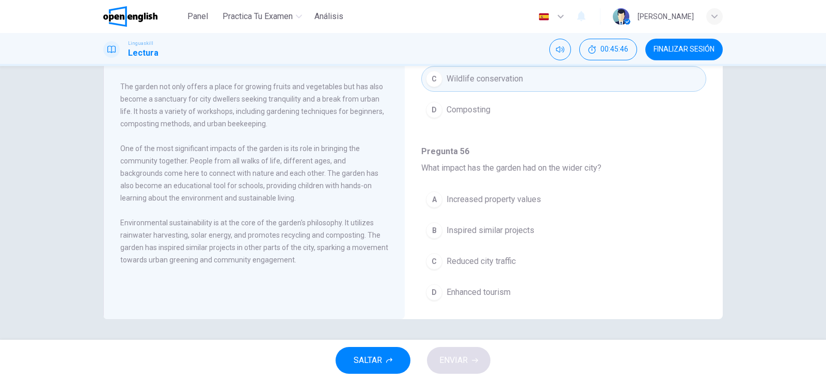
scroll to position [661, 0]
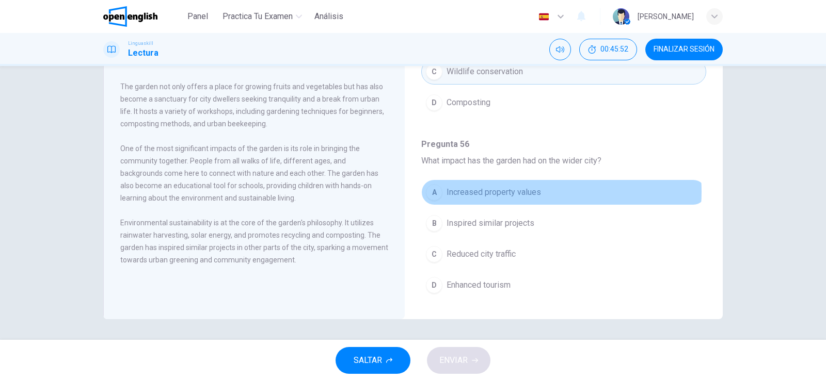
click at [519, 192] on span "Increased property values" at bounding box center [493, 192] width 94 height 12
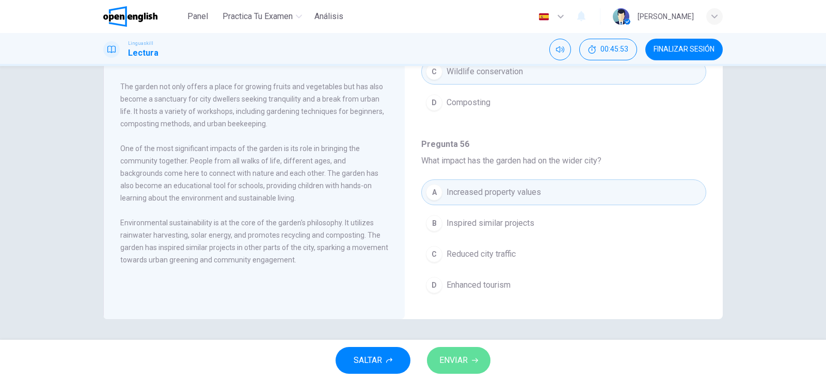
click at [464, 363] on span "ENVIAR" at bounding box center [453, 360] width 28 height 14
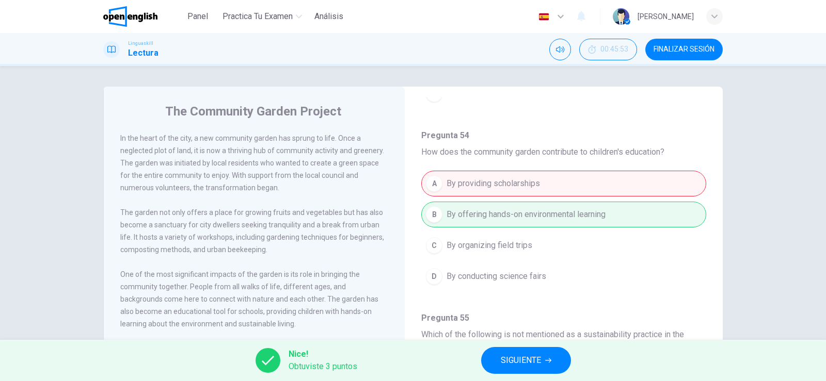
scroll to position [416, 0]
click at [527, 360] on span "SIGUIENTE" at bounding box center [521, 360] width 40 height 14
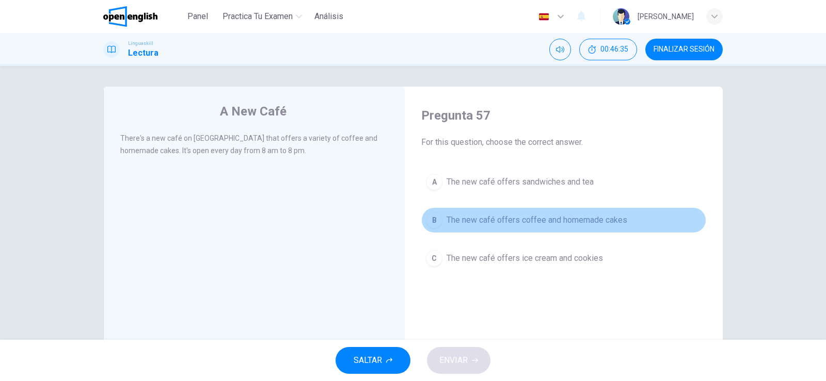
click at [555, 216] on span "The new café offers coffee and homemade cakes" at bounding box center [536, 220] width 181 height 12
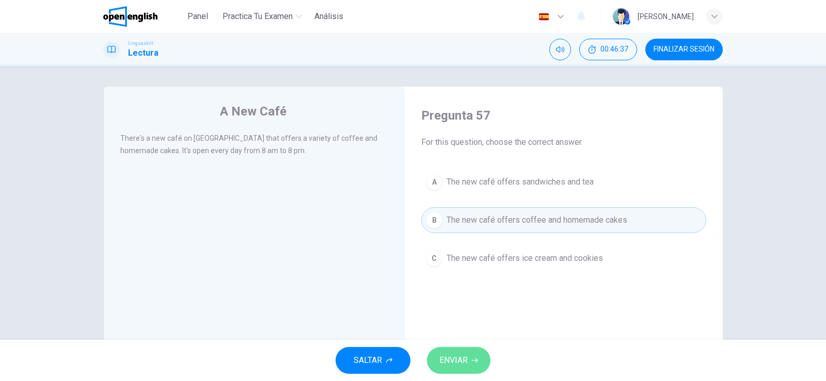
click at [472, 363] on icon "button" at bounding box center [475, 361] width 6 height 6
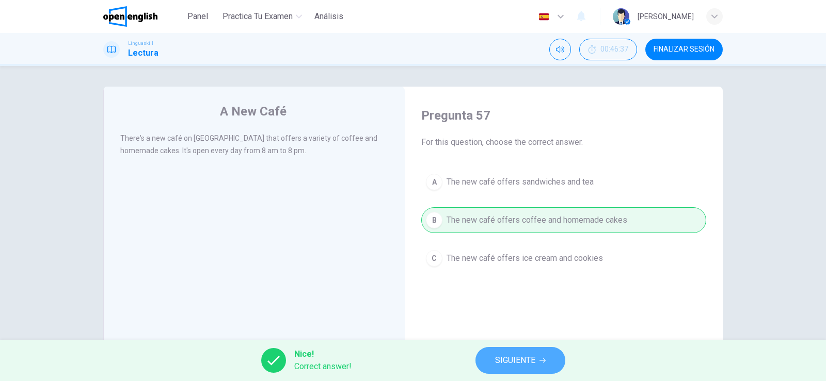
click at [514, 365] on span "SIGUIENTE" at bounding box center [515, 360] width 40 height 14
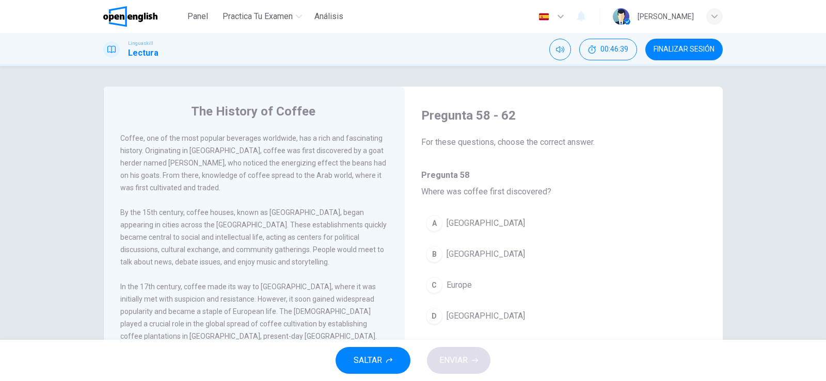
click at [304, 174] on span "Coffee, one of the most popular beverages worldwide, has a rich and fascinating…" at bounding box center [253, 163] width 266 height 58
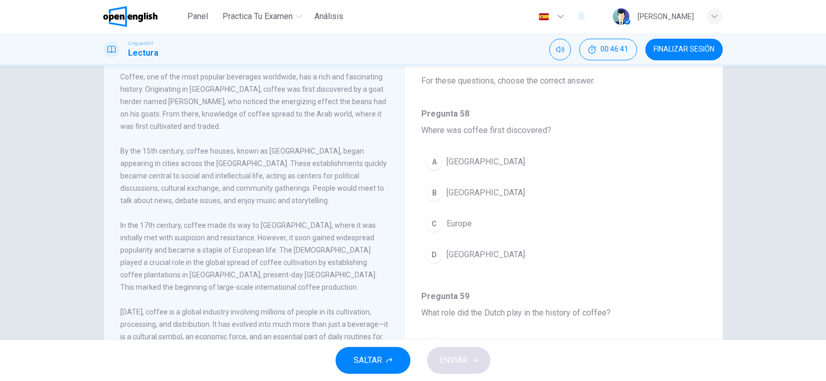
scroll to position [62, 0]
click at [313, 206] on div "By the 15th century, coffee houses, known as [GEOGRAPHIC_DATA], began appearing…" at bounding box center [254, 175] width 268 height 62
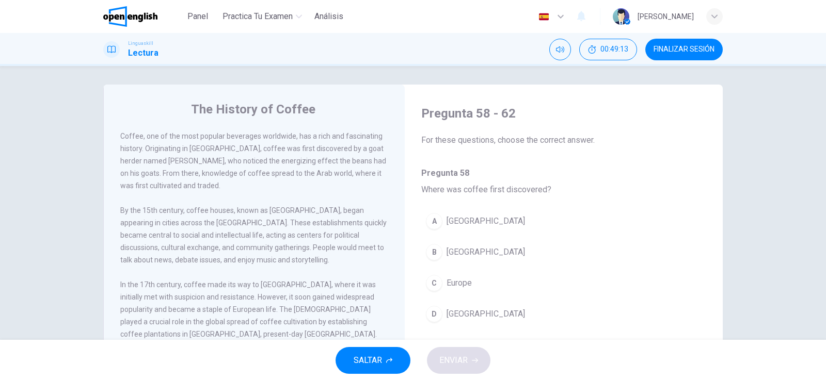
scroll to position [0, 0]
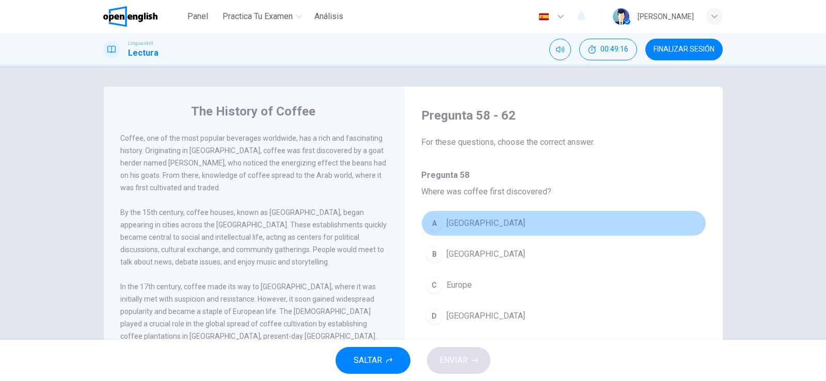
click at [644, 229] on button "A [GEOGRAPHIC_DATA]" at bounding box center [563, 224] width 285 height 26
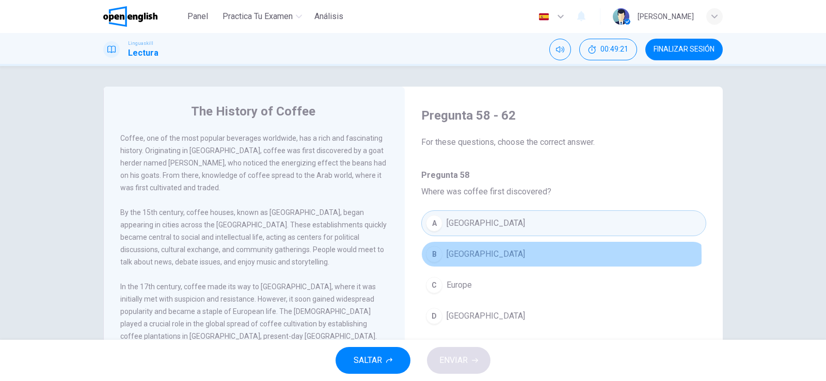
click at [472, 255] on span "[GEOGRAPHIC_DATA]" at bounding box center [485, 254] width 78 height 12
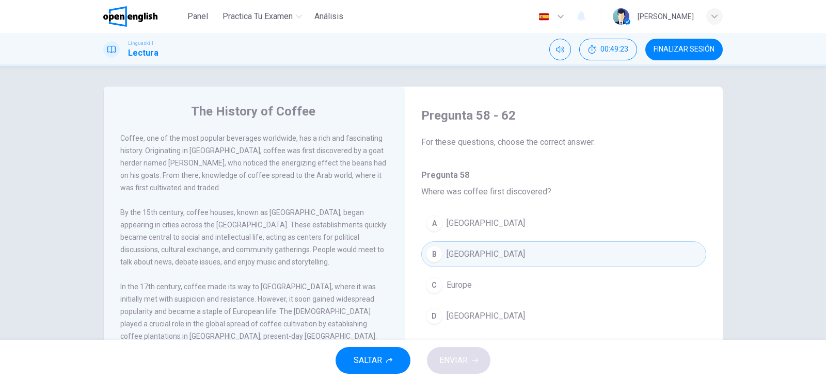
click at [760, 265] on div "The History of Coffee Coffee, one of the most popular beverages worldwide, has …" at bounding box center [413, 203] width 826 height 274
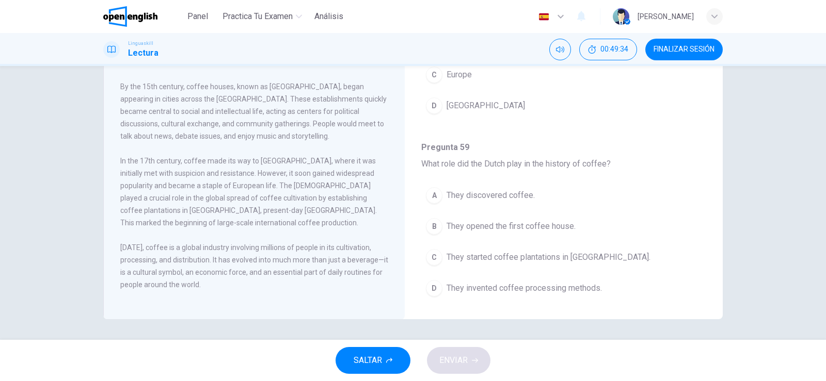
scroll to position [103, 0]
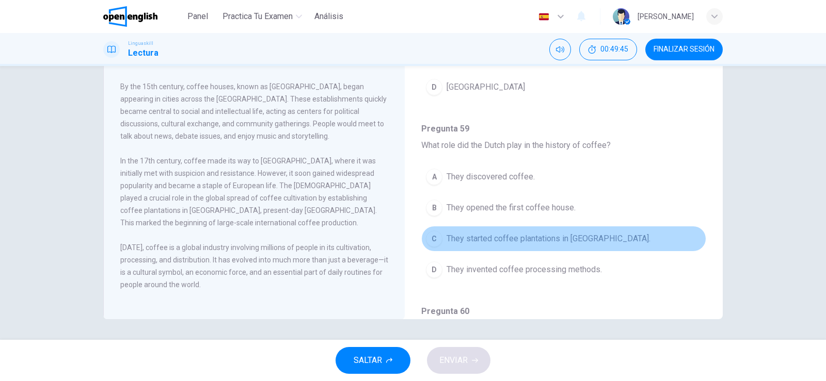
click at [574, 236] on span "They started coffee plantations in [GEOGRAPHIC_DATA]." at bounding box center [548, 239] width 204 height 12
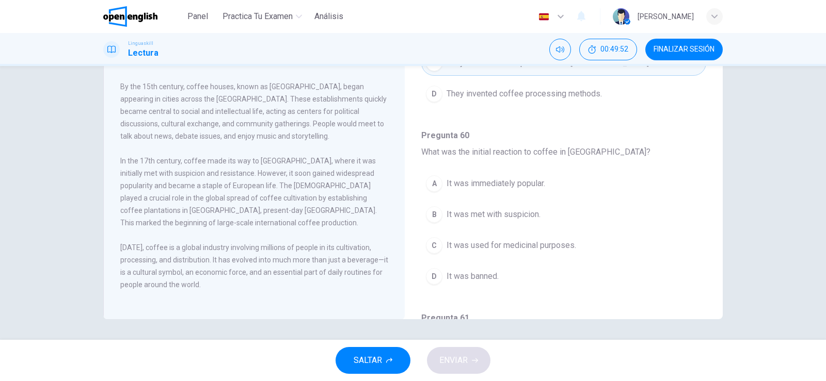
scroll to position [289, 0]
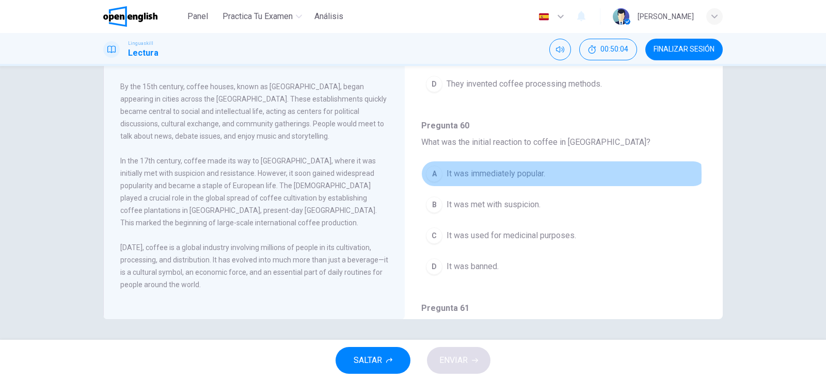
click at [526, 174] on span "It was immediately popular." at bounding box center [495, 174] width 99 height 12
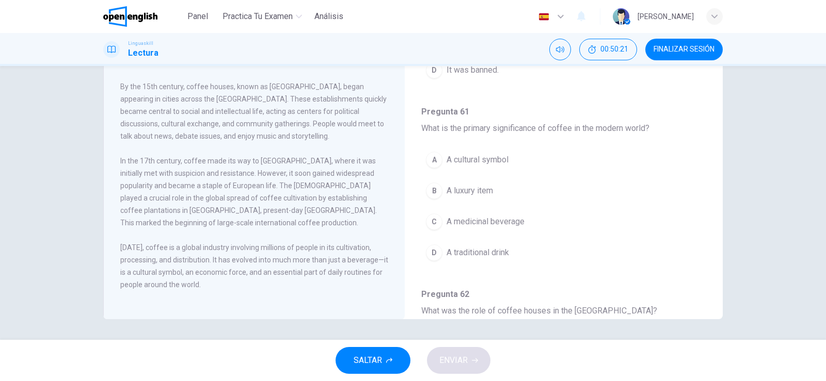
scroll to position [495, 0]
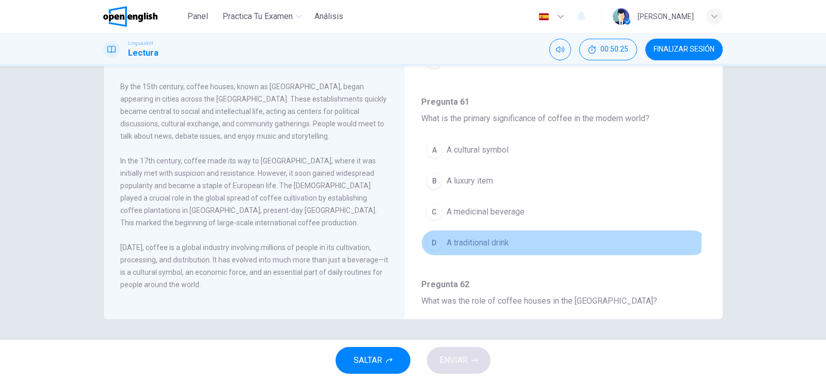
click at [476, 240] on span "A traditional drink" at bounding box center [477, 243] width 62 height 12
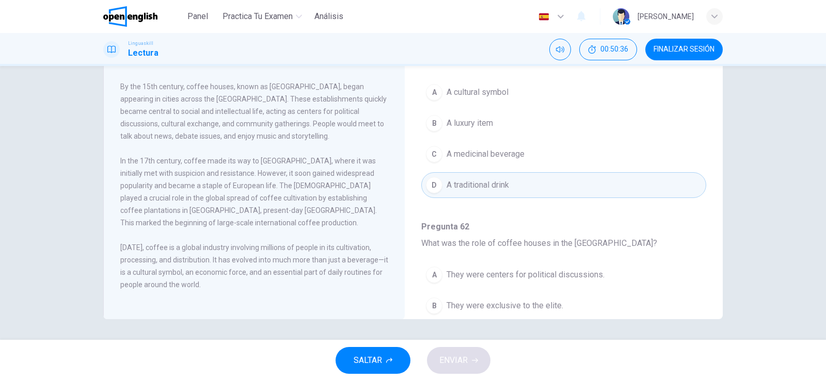
scroll to position [557, 0]
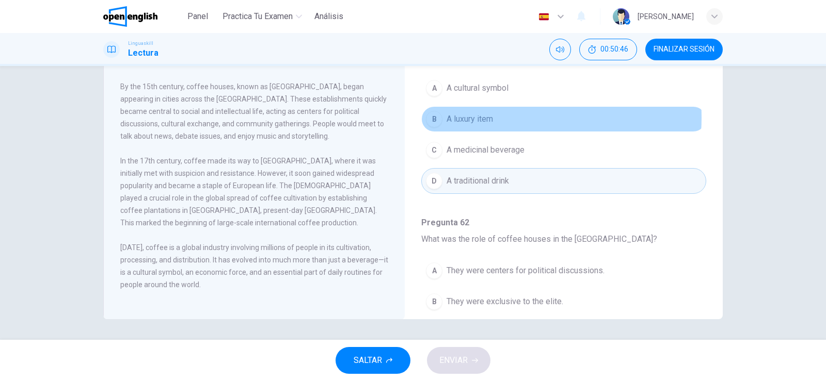
click at [485, 118] on span "A luxury item" at bounding box center [469, 119] width 46 height 12
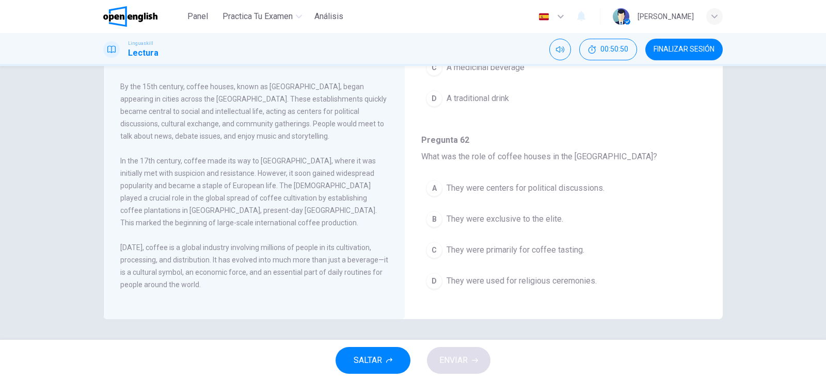
scroll to position [646, 0]
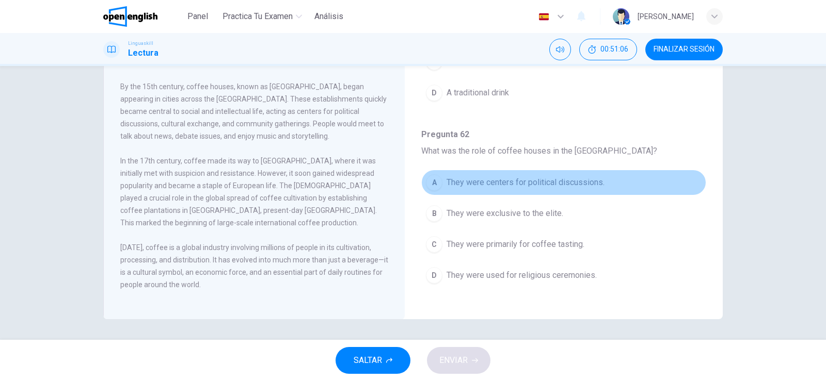
click at [588, 185] on span "They were centers for political discussions." at bounding box center [525, 182] width 158 height 12
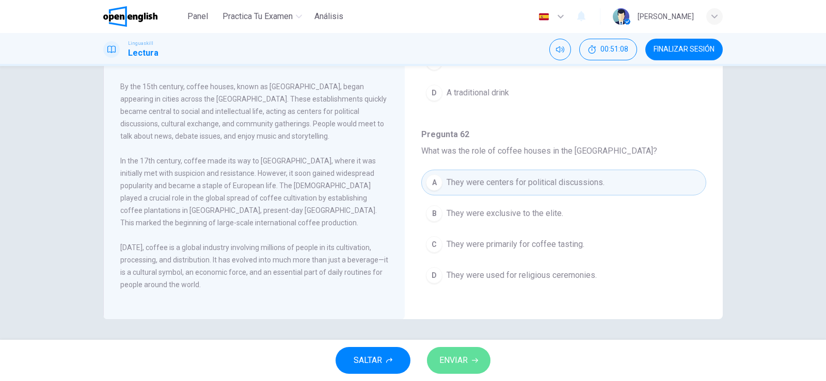
click at [465, 366] on span "ENVIAR" at bounding box center [453, 360] width 28 height 14
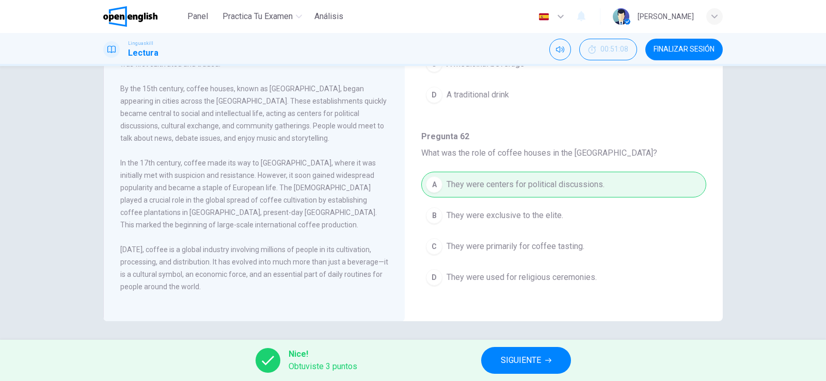
scroll to position [126, 0]
click at [716, 313] on div "The History of Coffee Coffee, one of the most popular beverages worldwide, has …" at bounding box center [412, 140] width 619 height 359
click at [526, 360] on span "SIGUIENTE" at bounding box center [521, 360] width 40 height 14
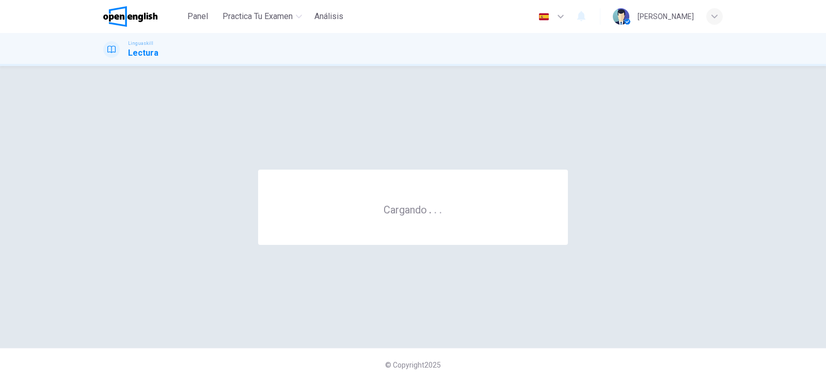
scroll to position [0, 0]
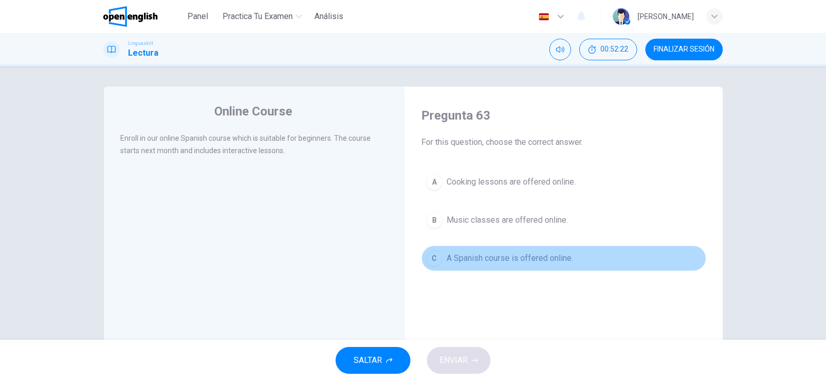
click at [524, 258] on span "A Spanish course is offered online." at bounding box center [509, 258] width 126 height 12
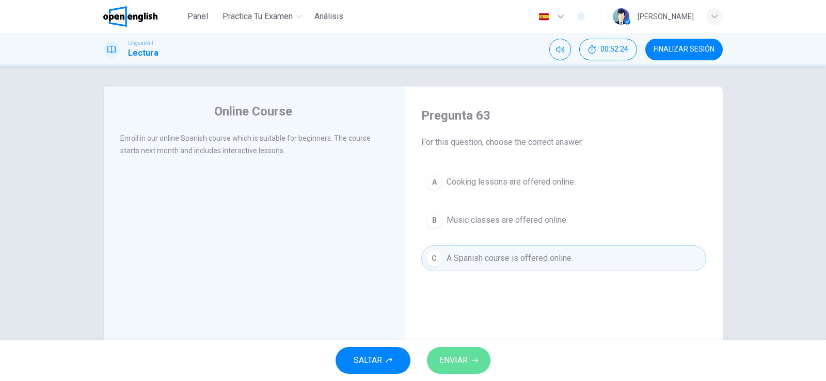
click at [465, 370] on button "ENVIAR" at bounding box center [458, 360] width 63 height 27
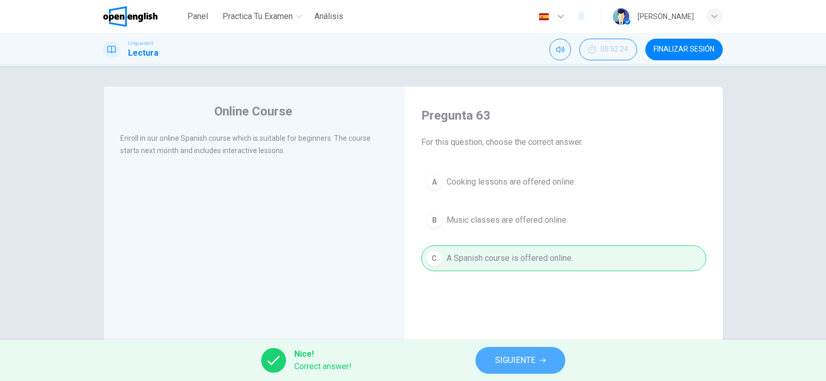
click at [513, 358] on span "SIGUIENTE" at bounding box center [515, 360] width 40 height 14
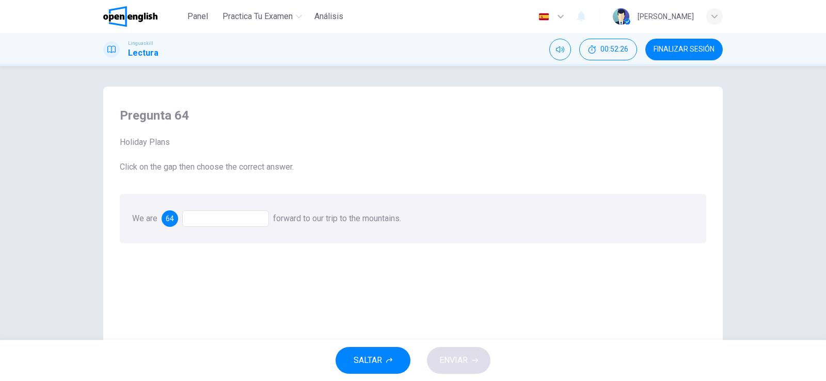
click at [225, 215] on div at bounding box center [225, 219] width 87 height 17
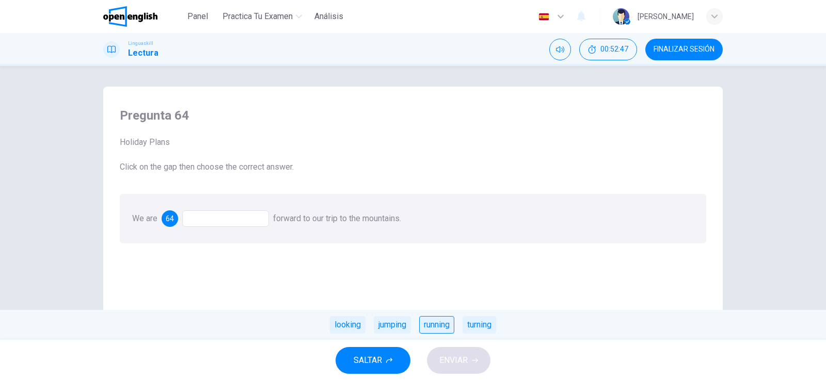
click at [438, 326] on div "running" at bounding box center [436, 325] width 35 height 18
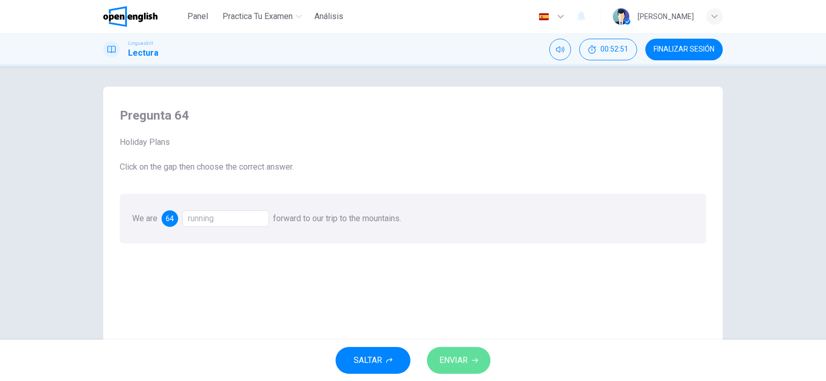
click at [469, 360] on button "ENVIAR" at bounding box center [458, 360] width 63 height 27
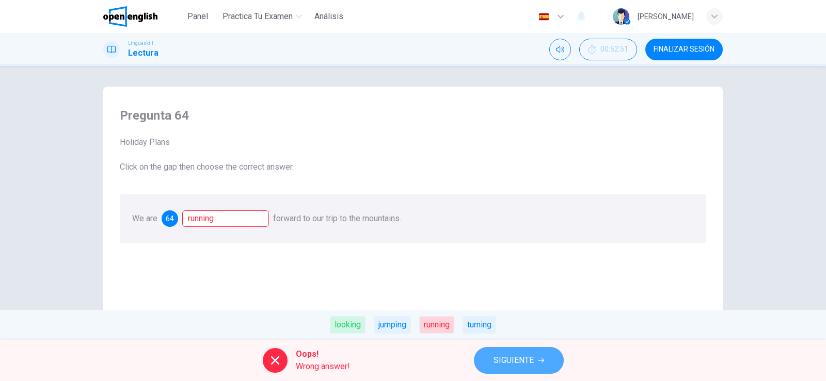
click at [514, 364] on span "SIGUIENTE" at bounding box center [513, 360] width 40 height 14
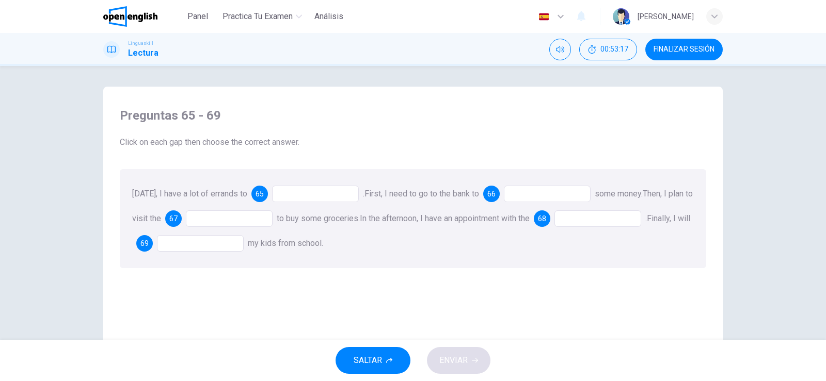
click at [325, 196] on div at bounding box center [315, 194] width 87 height 17
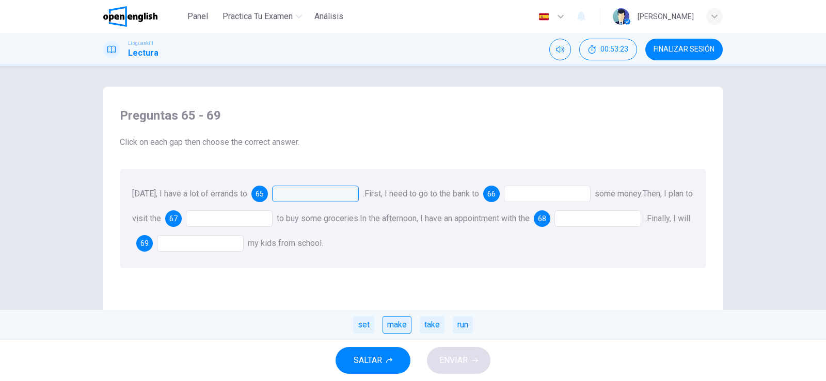
click at [396, 326] on div "make" at bounding box center [396, 325] width 29 height 18
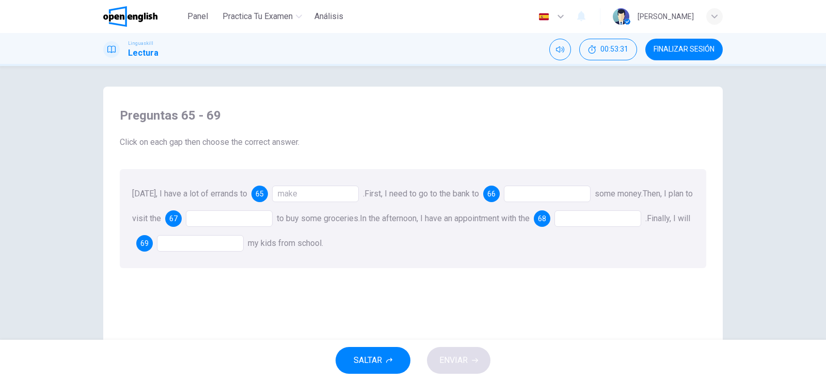
click at [538, 191] on div at bounding box center [547, 194] width 87 height 17
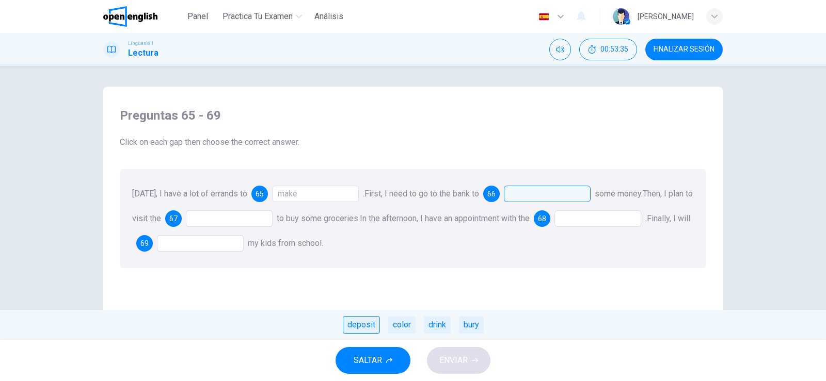
click at [366, 327] on div "deposit" at bounding box center [361, 325] width 37 height 18
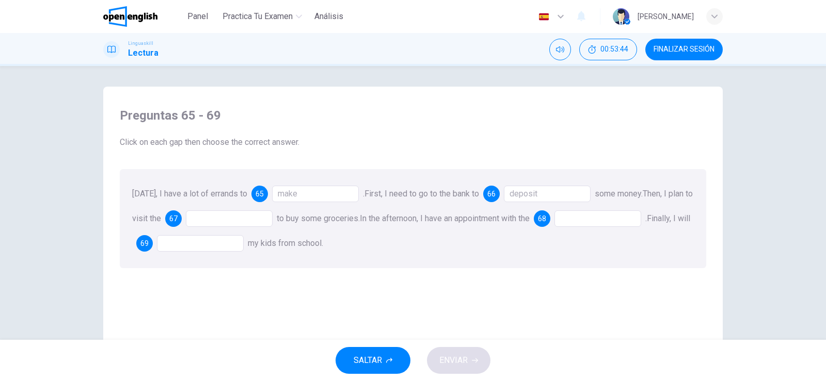
click at [230, 216] on div at bounding box center [229, 219] width 87 height 17
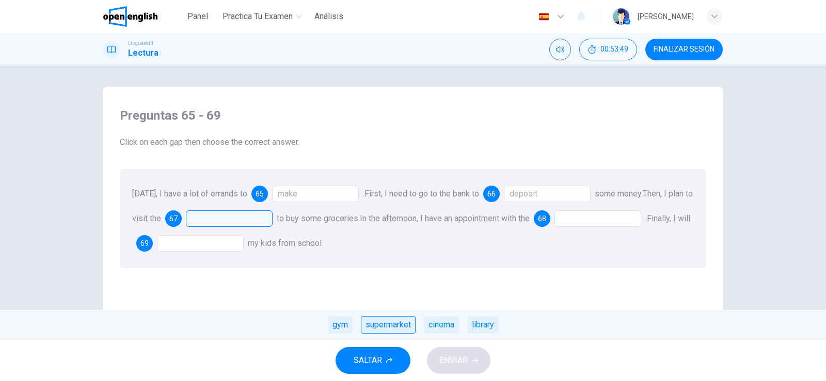
click at [397, 325] on div "supermarket" at bounding box center [388, 325] width 55 height 18
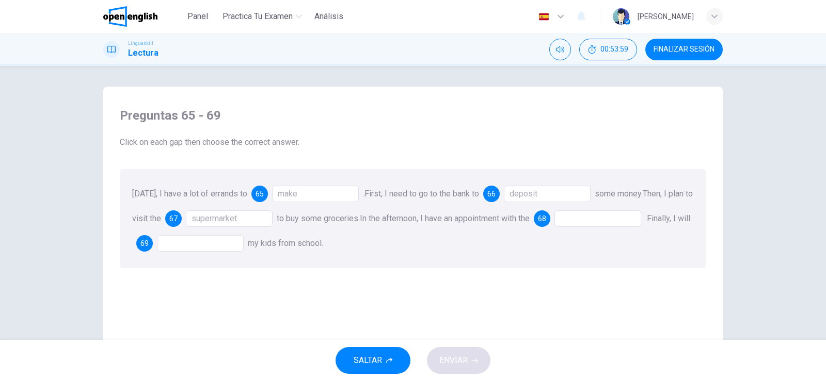
click at [592, 217] on div at bounding box center [597, 219] width 87 height 17
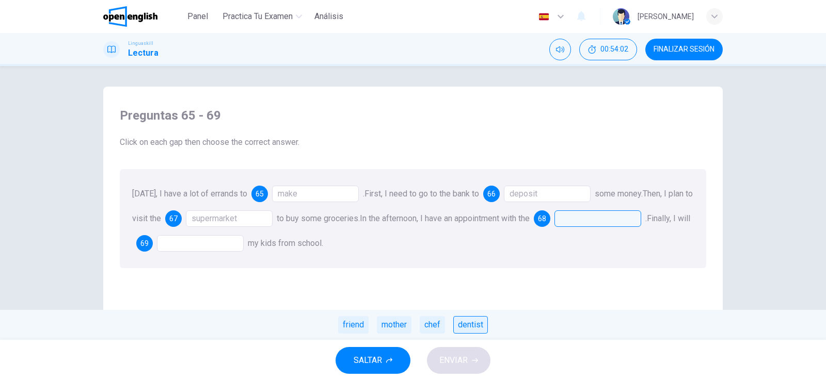
click at [470, 330] on div "dentist" at bounding box center [470, 325] width 35 height 18
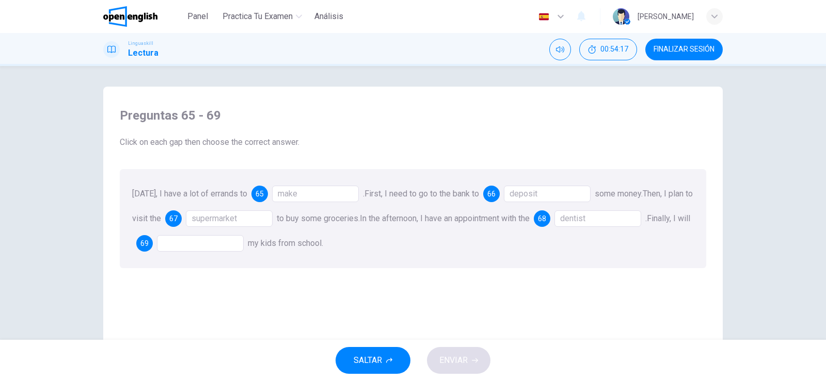
click at [213, 244] on div at bounding box center [200, 243] width 87 height 17
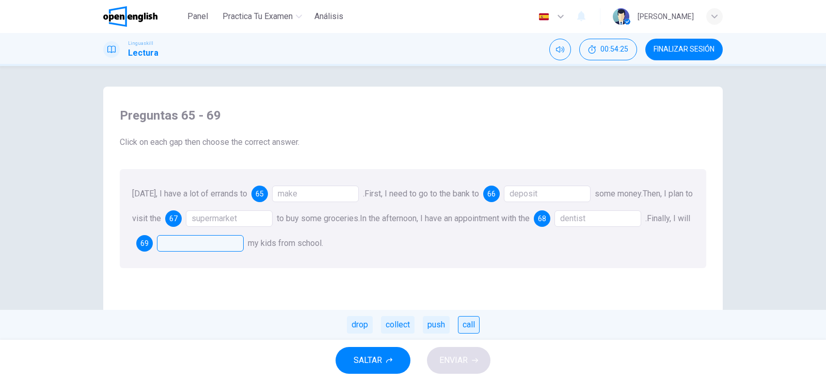
click at [476, 324] on div "call" at bounding box center [469, 325] width 22 height 18
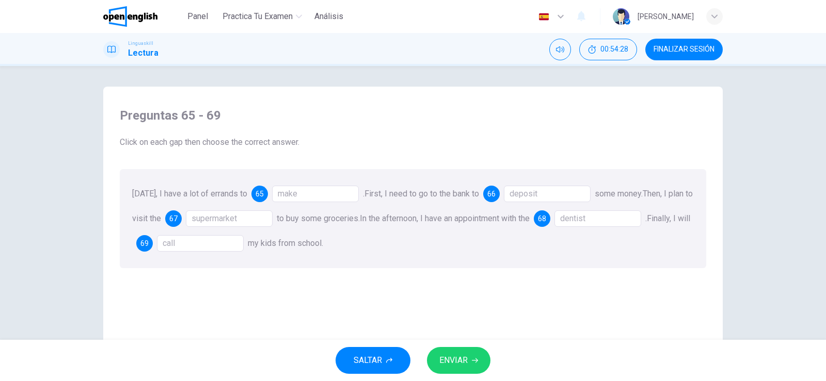
click at [228, 239] on div "call" at bounding box center [200, 243] width 87 height 17
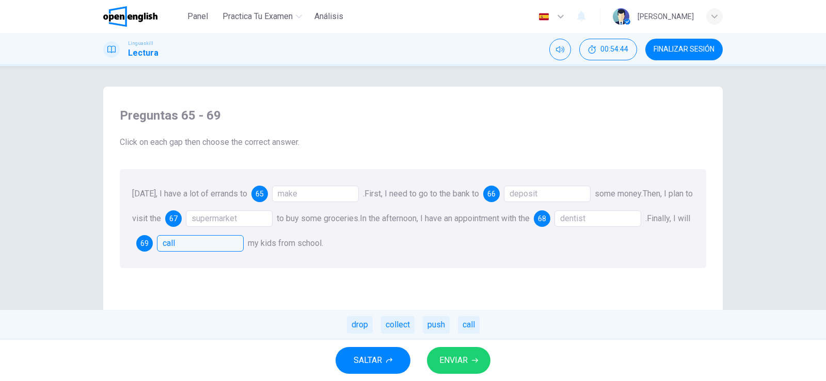
click at [320, 193] on div "make" at bounding box center [315, 194] width 87 height 17
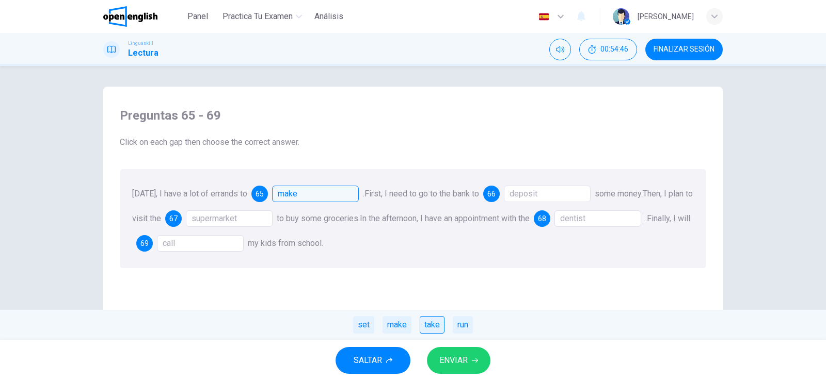
click at [438, 327] on div "take" at bounding box center [432, 325] width 25 height 18
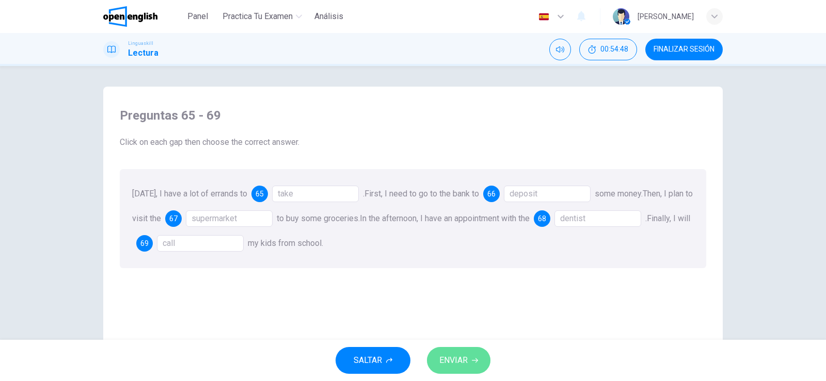
click at [465, 356] on span "ENVIAR" at bounding box center [453, 360] width 28 height 14
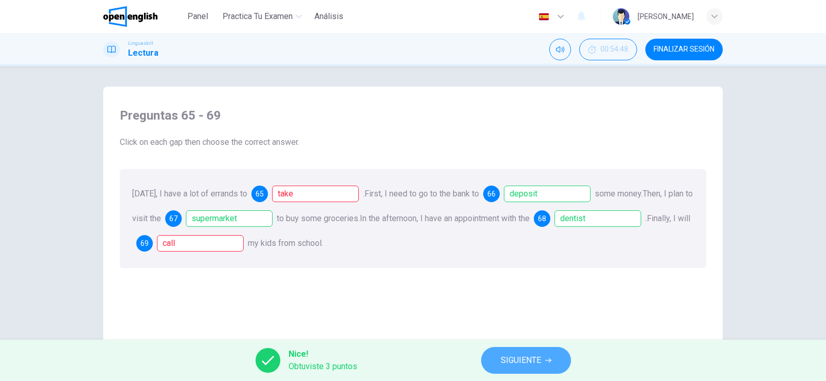
click at [521, 358] on span "SIGUIENTE" at bounding box center [521, 360] width 40 height 14
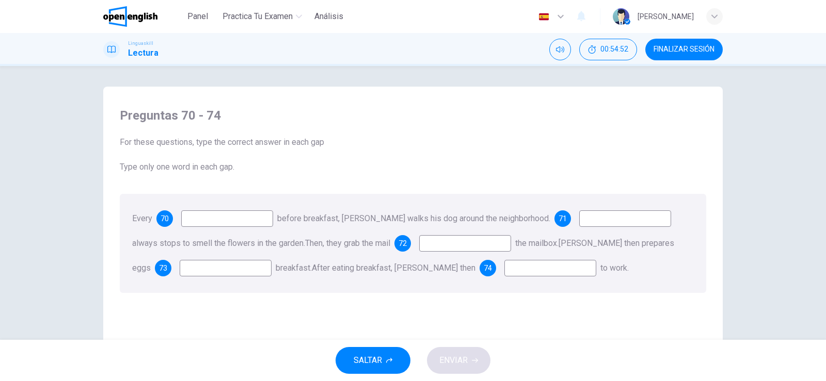
click at [218, 221] on input at bounding box center [227, 219] width 92 height 17
click at [227, 222] on input at bounding box center [227, 219] width 92 height 17
click at [160, 220] on span "70" at bounding box center [164, 218] width 8 height 7
click at [240, 219] on input at bounding box center [227, 219] width 92 height 17
click at [160, 220] on span "70" at bounding box center [164, 218] width 8 height 7
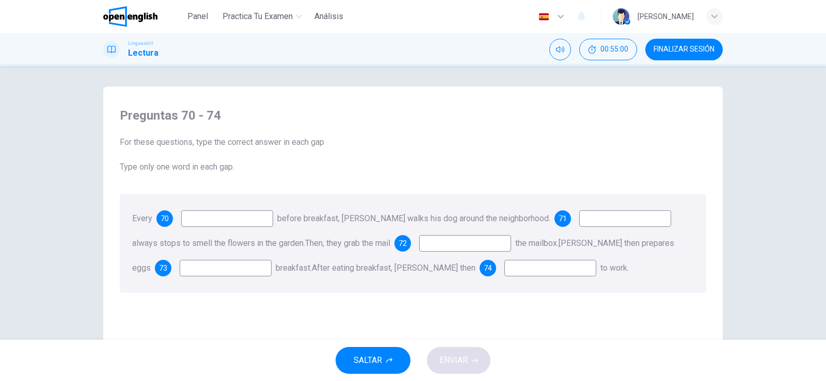
click at [461, 246] on input at bounding box center [465, 243] width 92 height 17
click at [217, 218] on input at bounding box center [227, 219] width 92 height 17
type input "*******"
click at [424, 171] on span "Type only one word in each gap." at bounding box center [413, 167] width 586 height 12
click at [243, 221] on input "*******" at bounding box center [227, 219] width 92 height 17
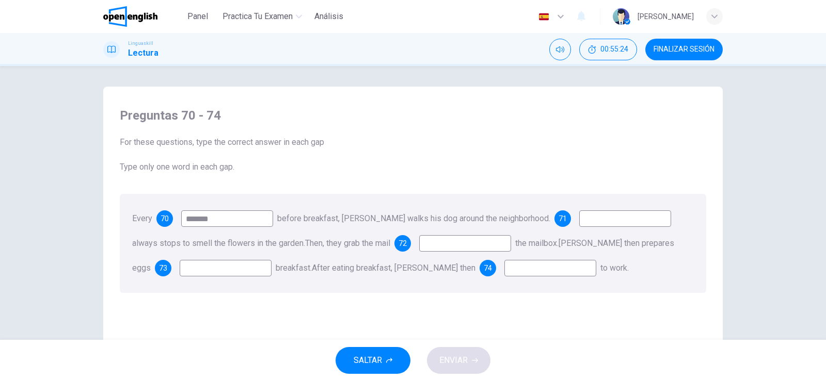
click at [470, 240] on input at bounding box center [465, 243] width 92 height 17
click at [407, 242] on span "72" at bounding box center [402, 243] width 8 height 7
click at [611, 219] on input at bounding box center [625, 219] width 92 height 17
type input "*"
click at [461, 245] on input at bounding box center [465, 243] width 92 height 17
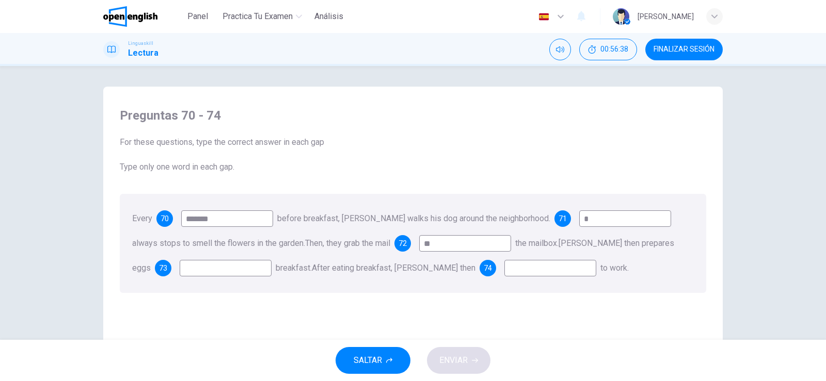
type input "**"
click at [211, 269] on input at bounding box center [226, 268] width 92 height 17
type input "***"
click at [518, 270] on input at bounding box center [550, 268] width 92 height 17
type input "**"
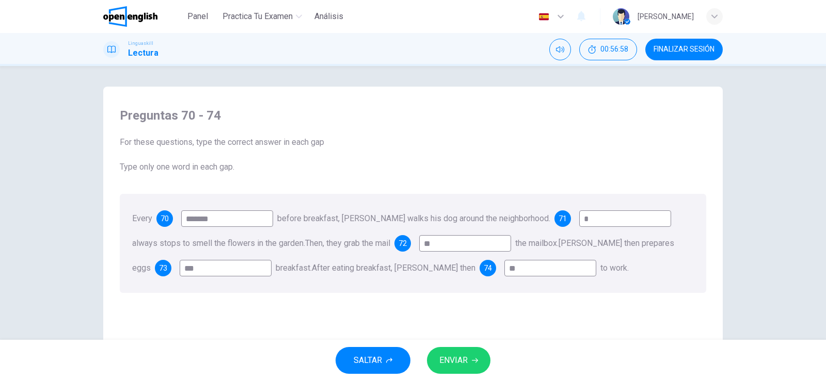
click at [458, 362] on span "ENVIAR" at bounding box center [453, 360] width 28 height 14
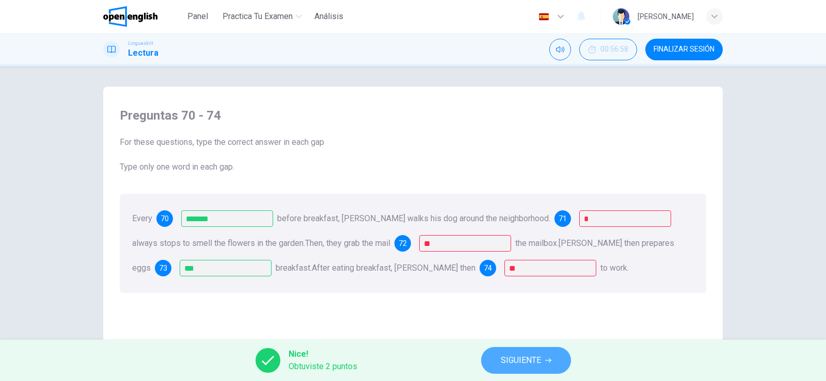
click at [524, 362] on span "SIGUIENTE" at bounding box center [521, 360] width 40 height 14
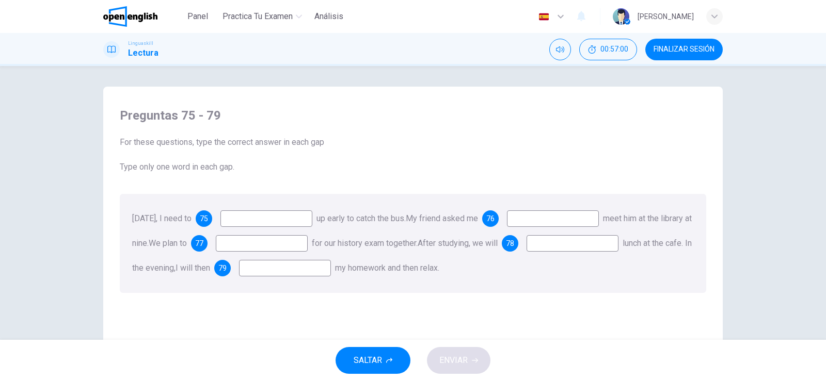
click at [282, 221] on input at bounding box center [266, 219] width 92 height 17
type input "****"
click at [576, 221] on input at bounding box center [553, 219] width 92 height 17
type input "**"
click at [289, 247] on input at bounding box center [262, 243] width 92 height 17
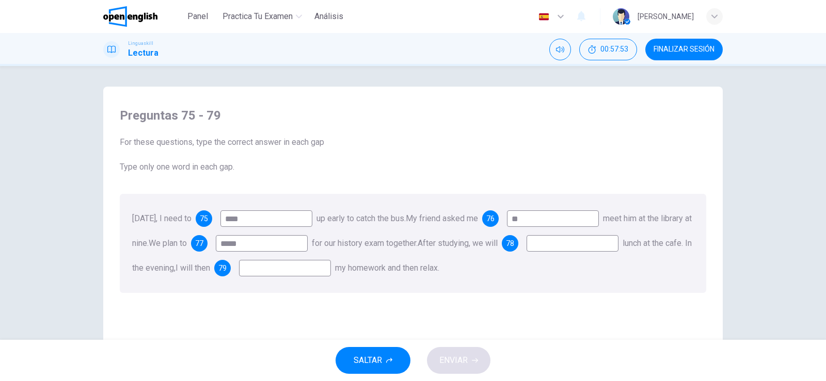
type input "*****"
click at [526, 252] on input at bounding box center [572, 243] width 92 height 17
type input "****"
click at [331, 265] on input at bounding box center [285, 268] width 92 height 17
type input "****"
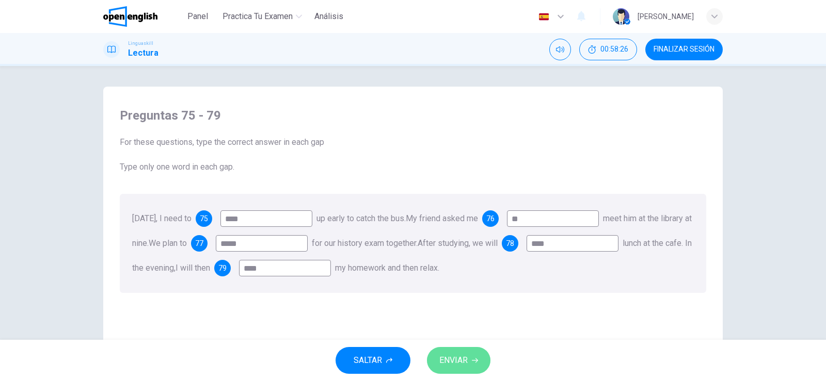
click at [468, 367] on button "ENVIAR" at bounding box center [458, 360] width 63 height 27
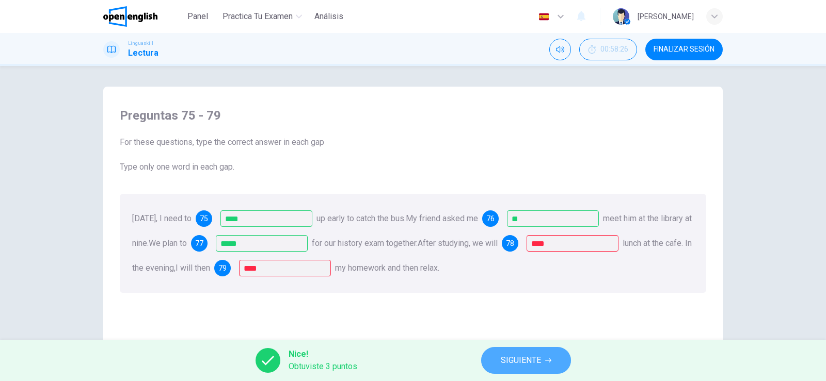
click at [526, 360] on span "SIGUIENTE" at bounding box center [521, 360] width 40 height 14
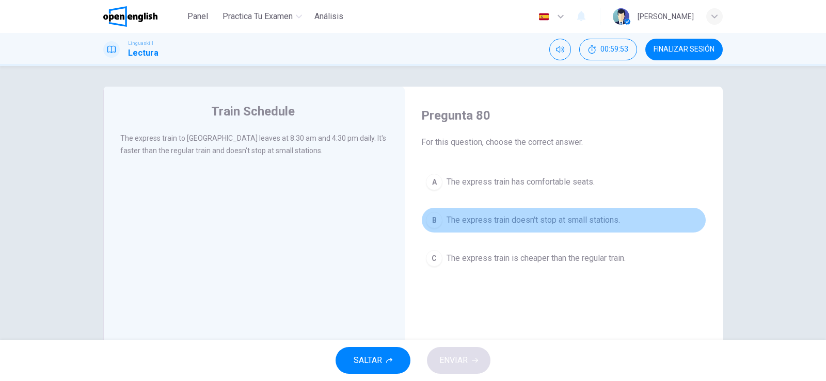
click at [512, 219] on span "The express train doesn't stop at small stations." at bounding box center [532, 220] width 173 height 12
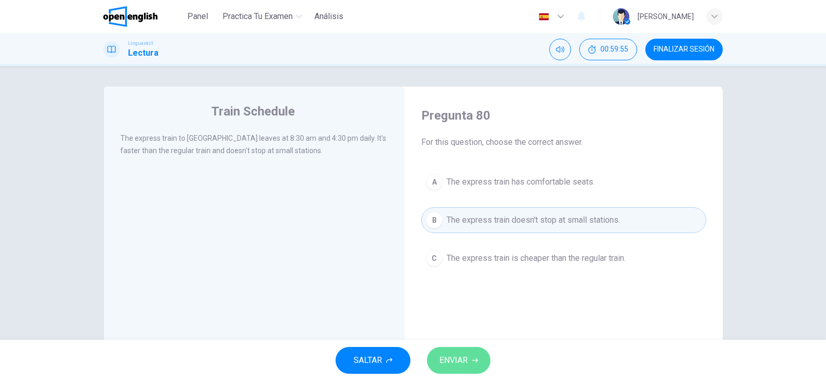
click at [463, 366] on span "ENVIAR" at bounding box center [453, 360] width 28 height 14
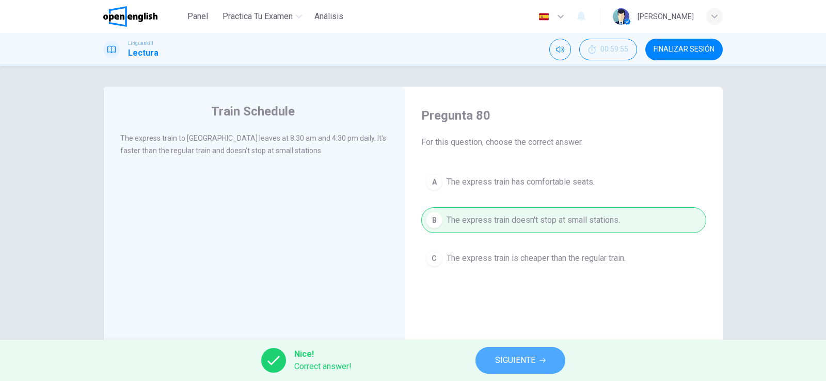
click at [526, 360] on span "SIGUIENTE" at bounding box center [515, 360] width 40 height 14
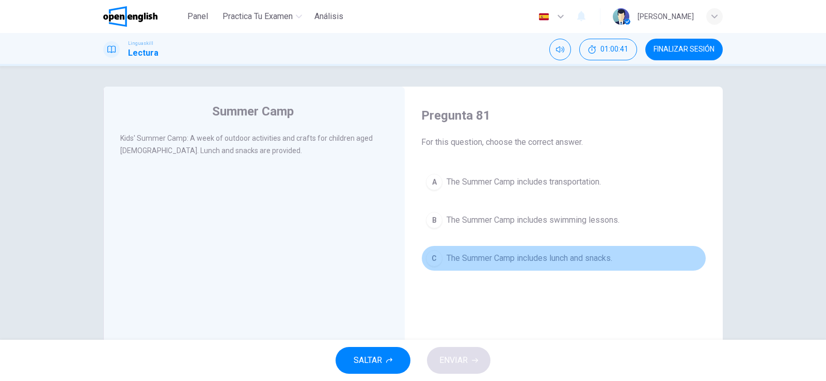
click at [561, 255] on span "The Summer Camp includes lunch and snacks." at bounding box center [529, 258] width 166 height 12
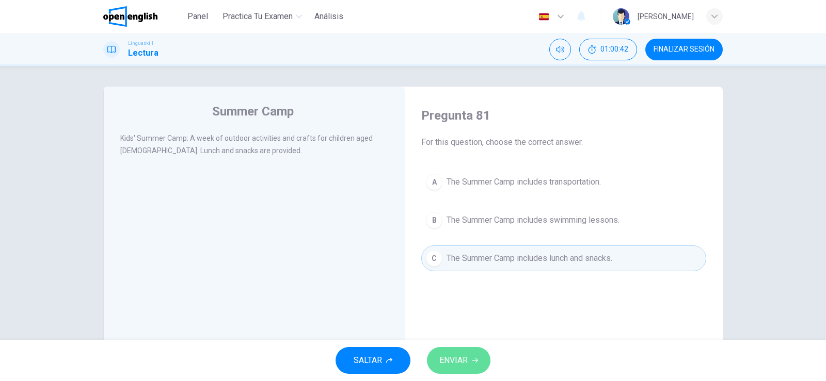
click at [454, 360] on span "ENVIAR" at bounding box center [453, 360] width 28 height 14
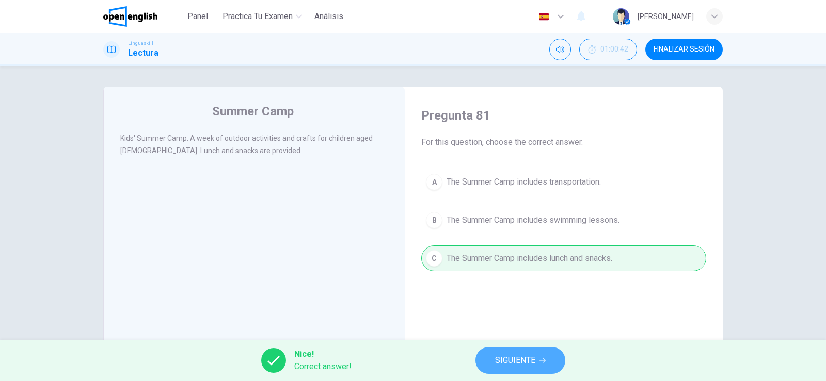
click at [513, 356] on span "SIGUIENTE" at bounding box center [515, 360] width 40 height 14
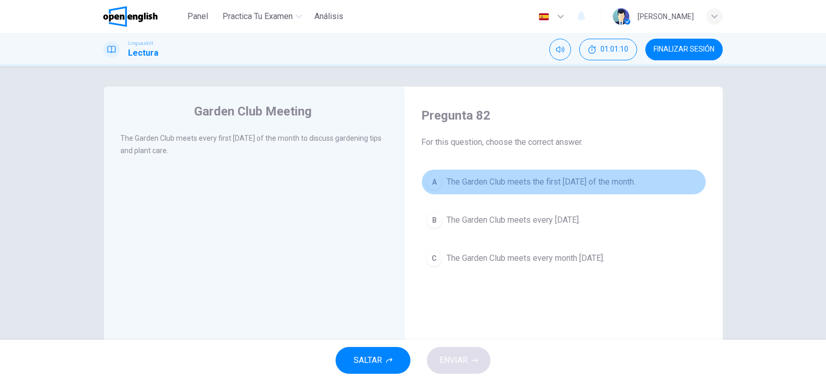
click at [557, 184] on span "The Garden Club meets the first [DATE] of the month." at bounding box center [540, 182] width 189 height 12
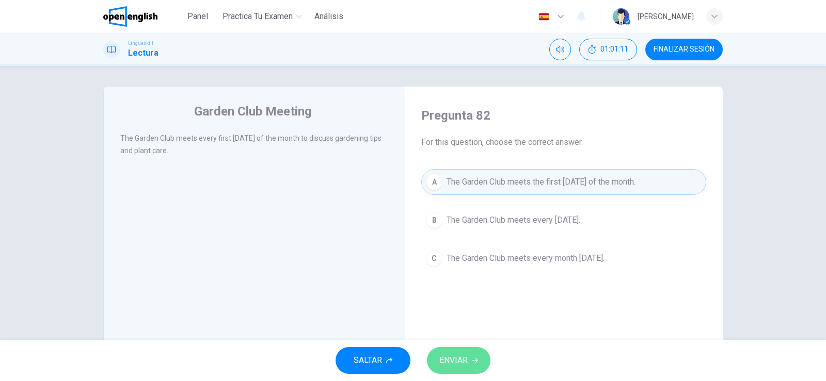
click at [470, 364] on button "ENVIAR" at bounding box center [458, 360] width 63 height 27
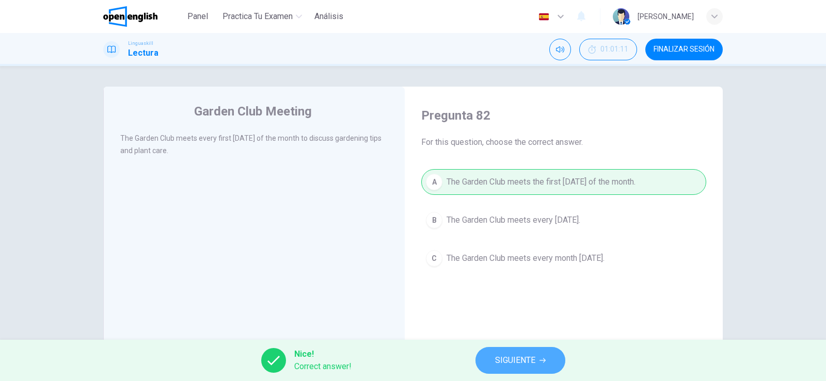
click at [532, 360] on span "SIGUIENTE" at bounding box center [515, 360] width 40 height 14
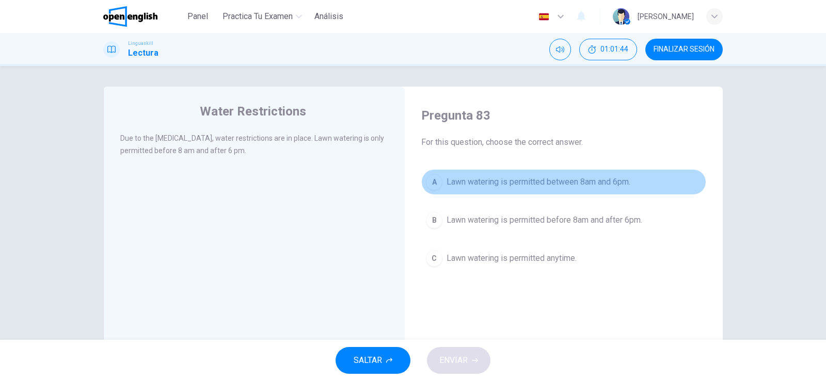
click at [576, 181] on span "Lawn watering is permitted between 8am and 6pm." at bounding box center [538, 182] width 184 height 12
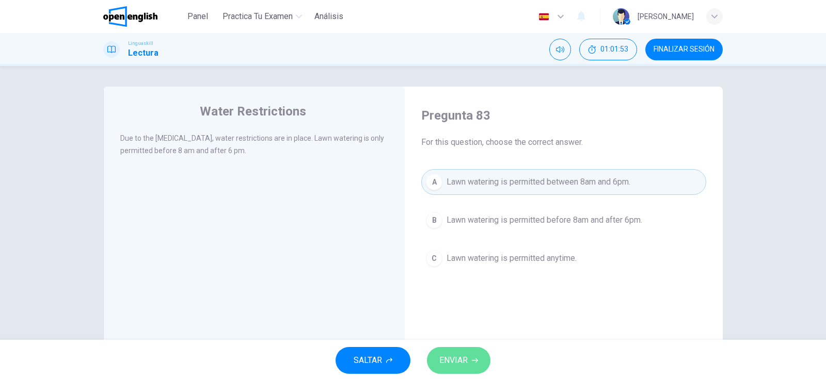
click at [474, 349] on button "ENVIAR" at bounding box center [458, 360] width 63 height 27
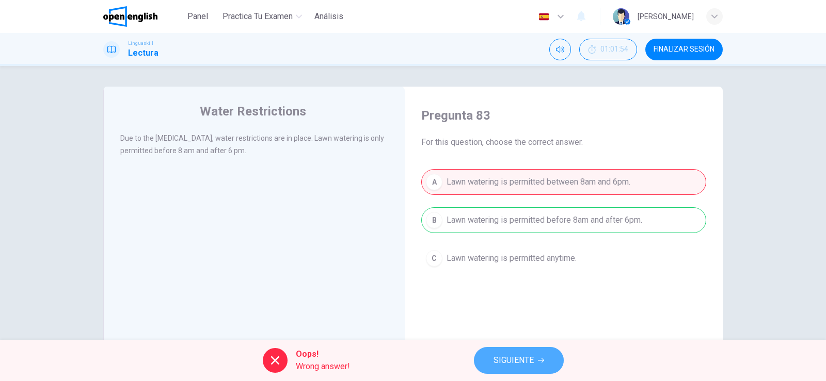
click at [516, 360] on span "SIGUIENTE" at bounding box center [513, 360] width 40 height 14
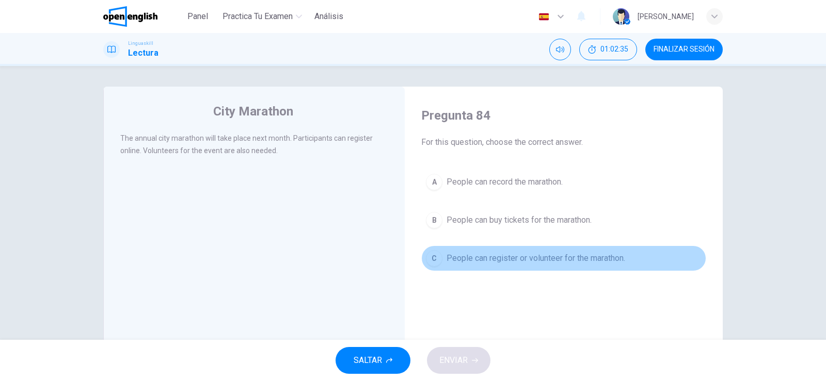
click at [567, 259] on span "People can register or volunteer for the marathon." at bounding box center [535, 258] width 179 height 12
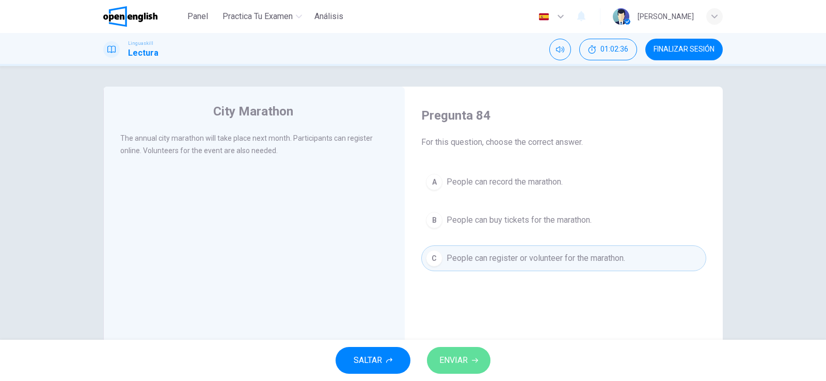
click at [462, 359] on span "ENVIAR" at bounding box center [453, 360] width 28 height 14
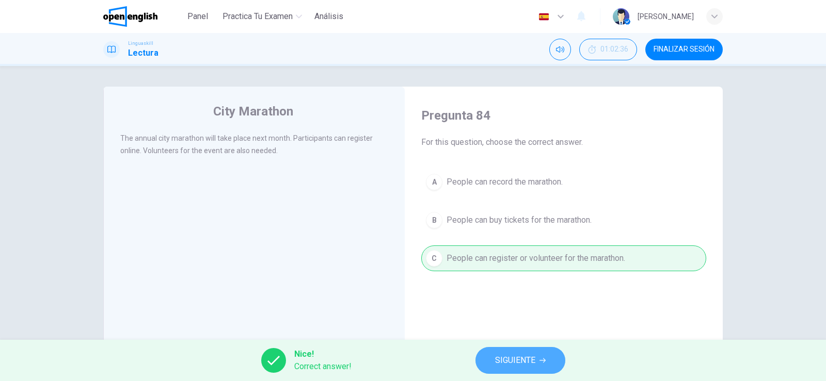
click at [498, 358] on span "SIGUIENTE" at bounding box center [515, 360] width 40 height 14
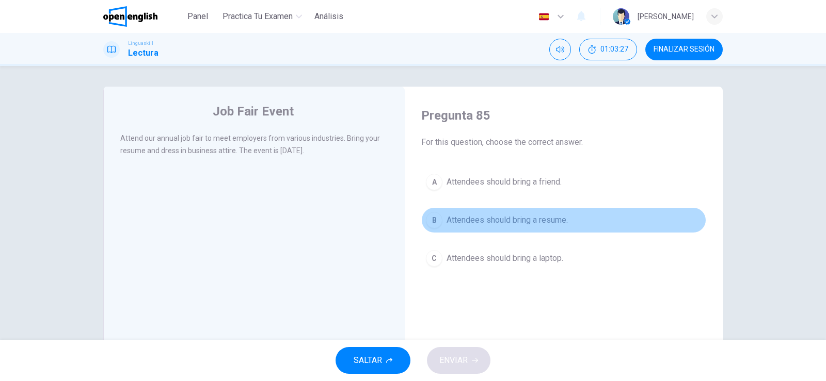
click at [538, 222] on span "Attendees should bring a resume." at bounding box center [506, 220] width 121 height 12
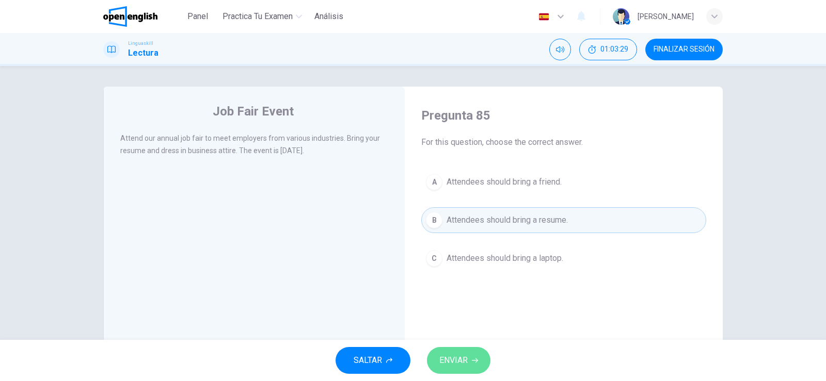
click at [466, 363] on span "ENVIAR" at bounding box center [453, 360] width 28 height 14
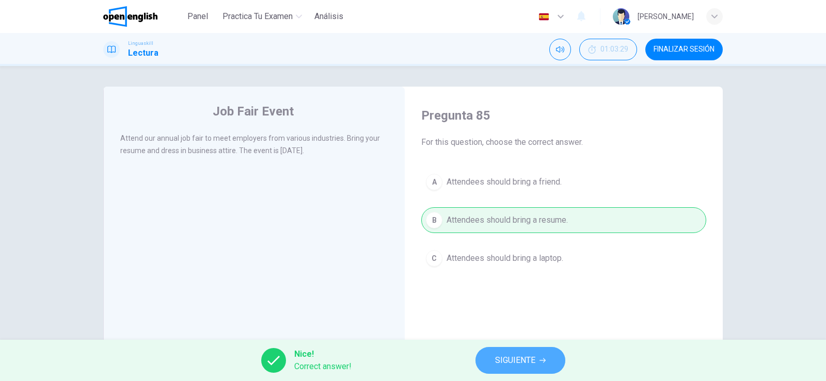
click at [517, 361] on span "SIGUIENTE" at bounding box center [515, 360] width 40 height 14
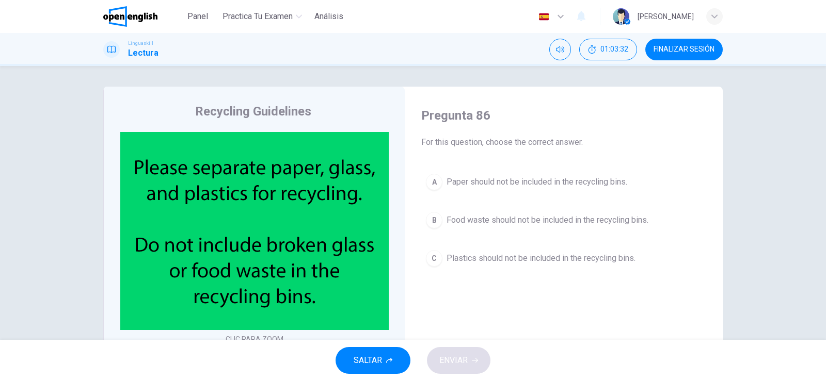
click at [397, 210] on div "CLIC PARA ZOOM" at bounding box center [261, 239] width 282 height 215
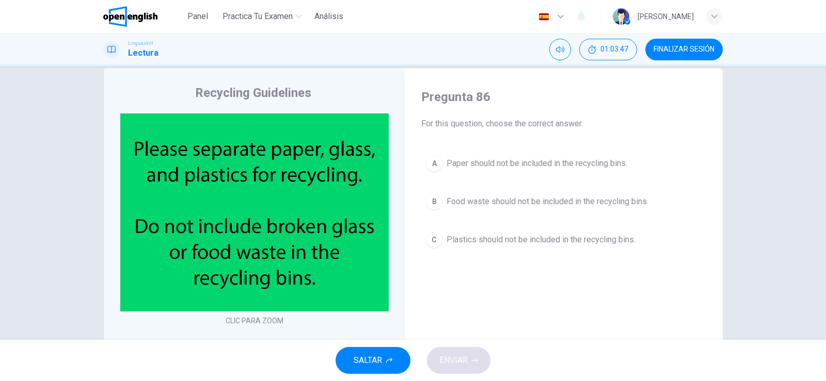
scroll to position [21, 0]
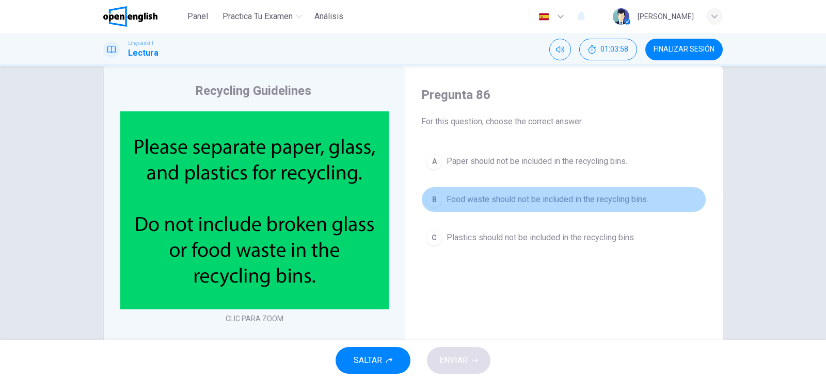
click at [572, 196] on span "Food waste should not be included in the recycling bins." at bounding box center [547, 200] width 202 height 12
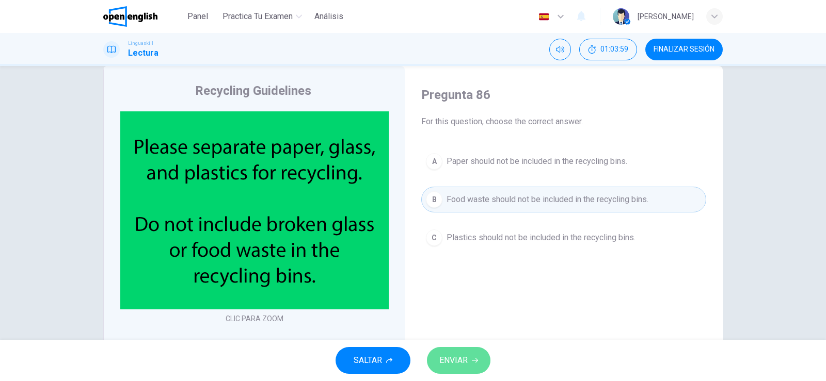
click at [461, 364] on span "ENVIAR" at bounding box center [453, 360] width 28 height 14
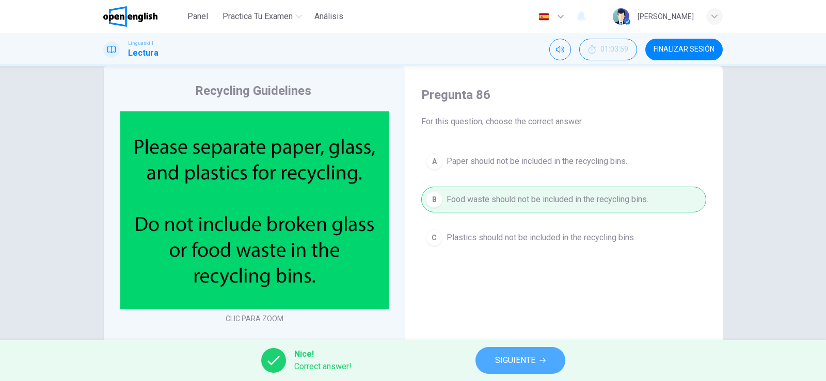
click at [510, 361] on span "SIGUIENTE" at bounding box center [515, 360] width 40 height 14
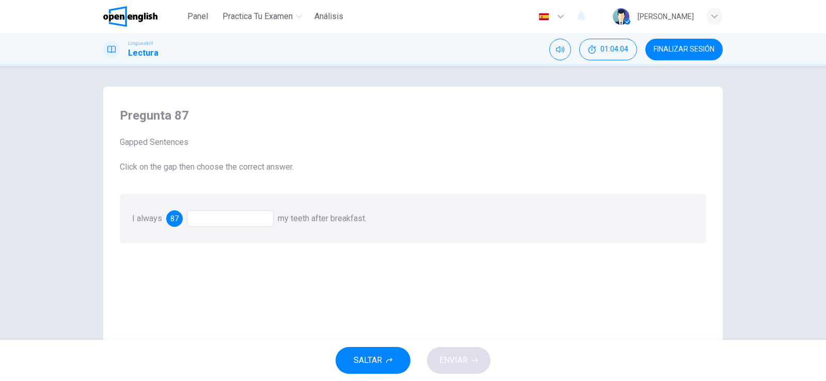
click at [220, 218] on div at bounding box center [230, 219] width 87 height 17
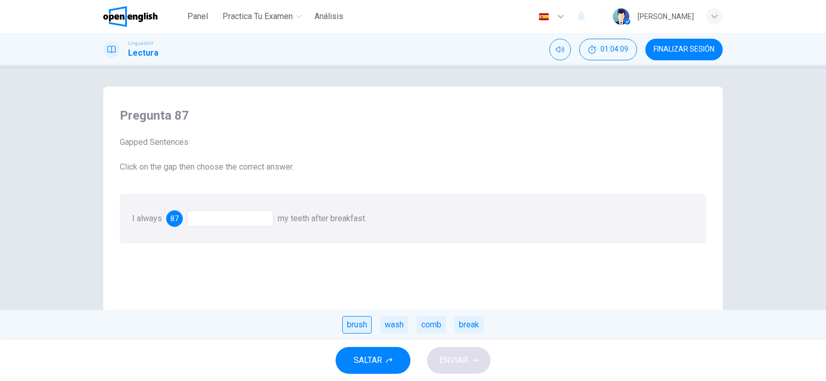
click at [353, 329] on div "brush" at bounding box center [356, 325] width 29 height 18
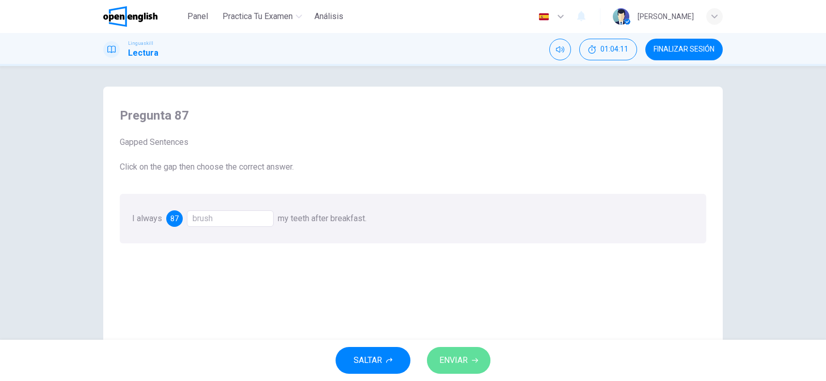
click at [458, 365] on span "ENVIAR" at bounding box center [453, 360] width 28 height 14
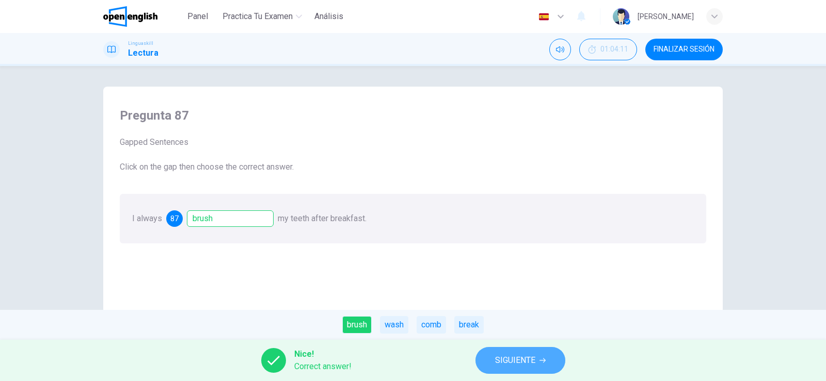
click at [511, 363] on span "SIGUIENTE" at bounding box center [515, 360] width 40 height 14
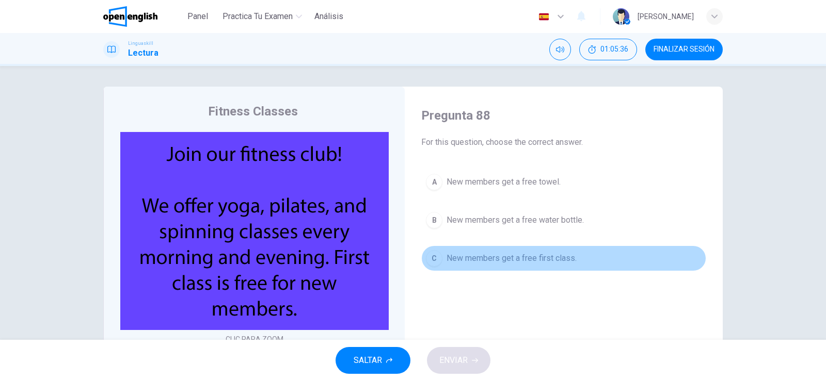
click at [554, 260] on span "New members get a free first class." at bounding box center [511, 258] width 130 height 12
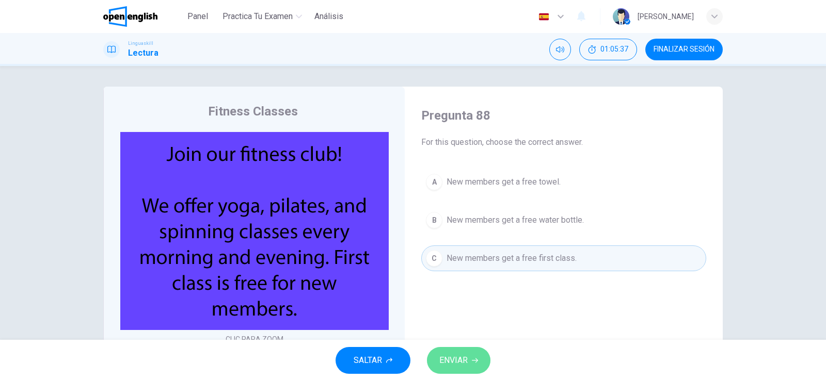
click at [466, 358] on span "ENVIAR" at bounding box center [453, 360] width 28 height 14
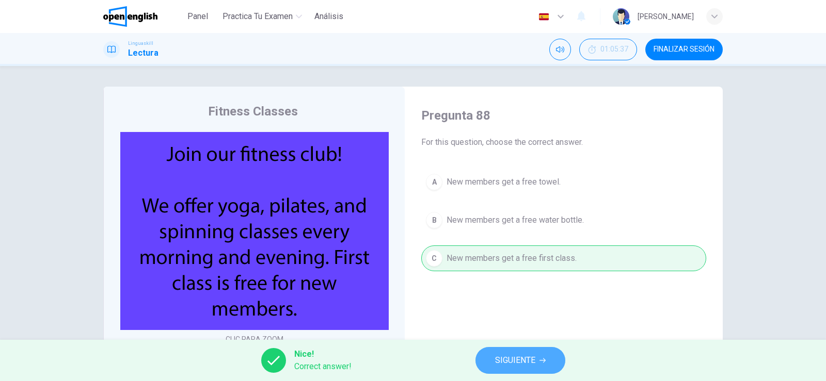
click at [517, 360] on span "SIGUIENTE" at bounding box center [515, 360] width 40 height 14
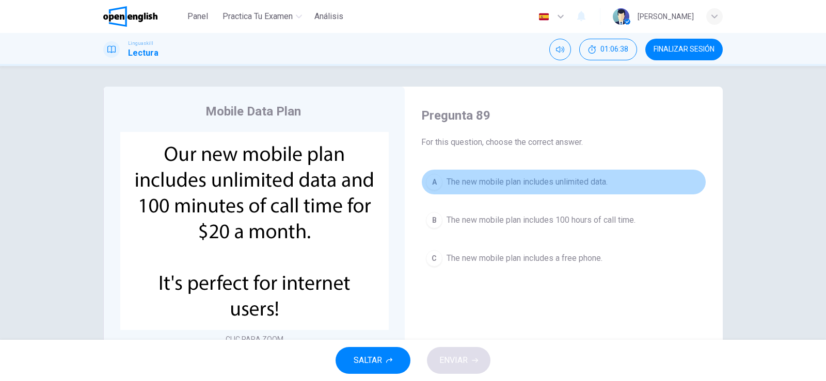
click at [561, 185] on span "The new mobile plan includes unlimited data." at bounding box center [526, 182] width 161 height 12
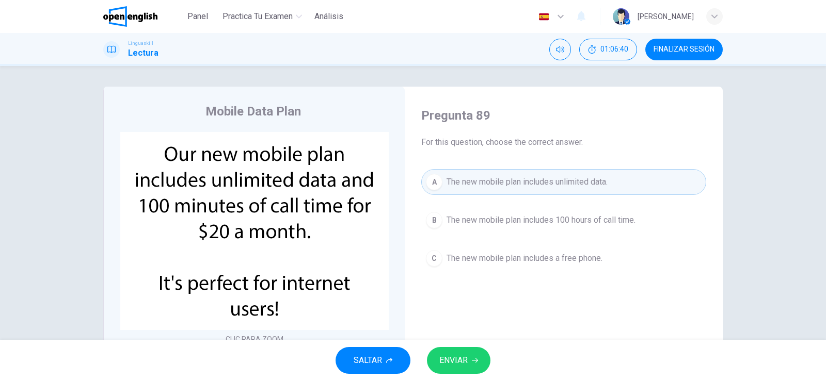
click at [462, 366] on span "ENVIAR" at bounding box center [453, 360] width 28 height 14
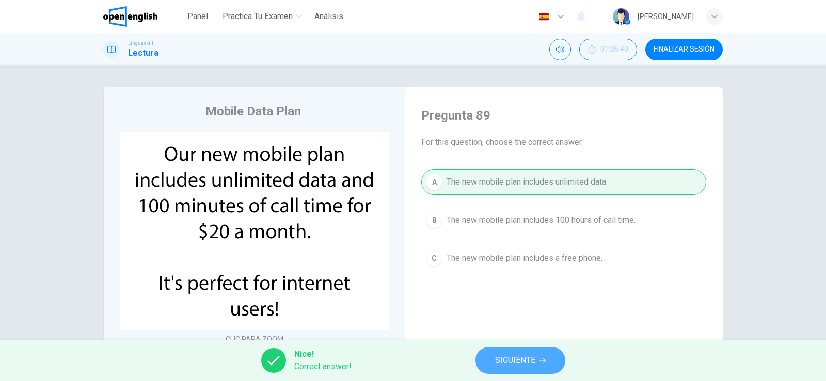
click at [508, 360] on span "SIGUIENTE" at bounding box center [515, 360] width 40 height 14
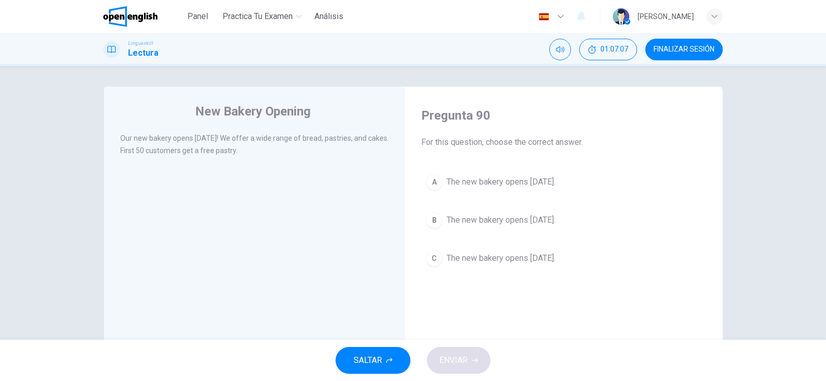
click at [536, 228] on button "B The new bakery opens [DATE]." at bounding box center [563, 220] width 285 height 26
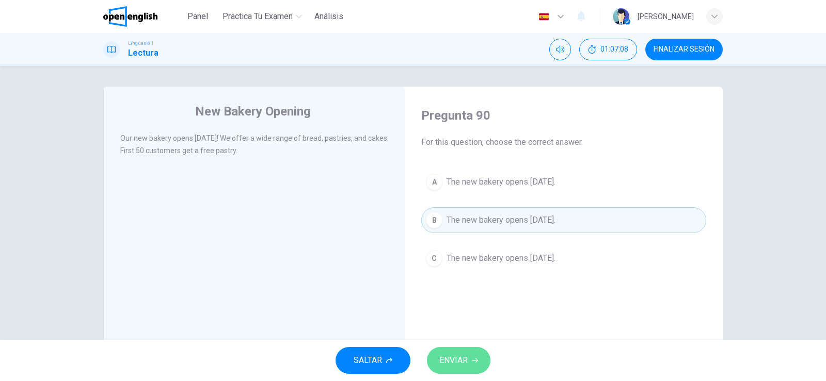
click at [456, 359] on span "ENVIAR" at bounding box center [453, 360] width 28 height 14
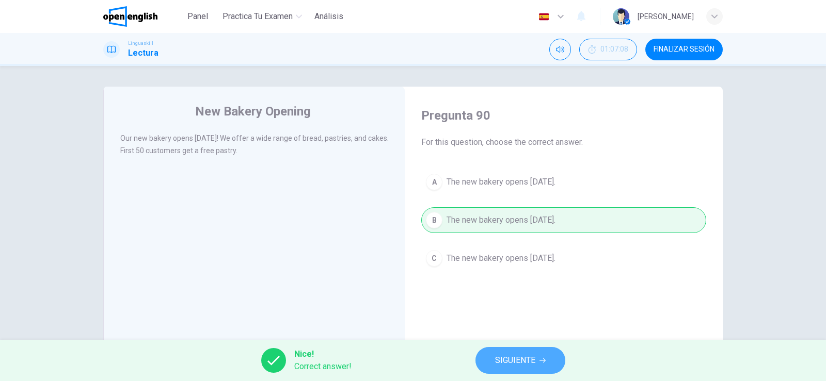
click at [495, 356] on span "SIGUIENTE" at bounding box center [515, 360] width 40 height 14
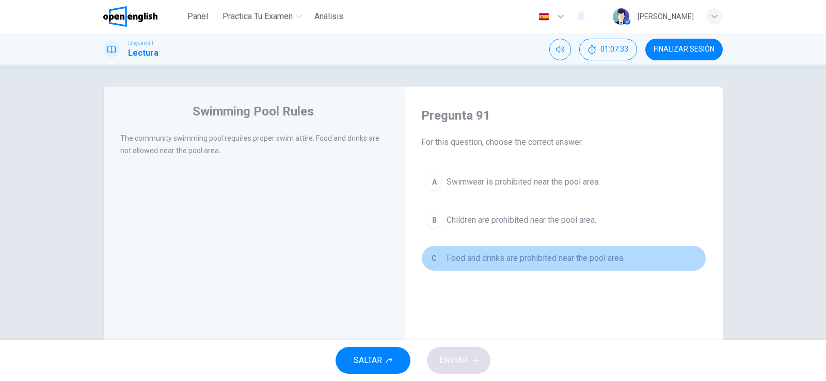
click at [543, 262] on span "Food and drinks are prohibited near the pool area." at bounding box center [535, 258] width 178 height 12
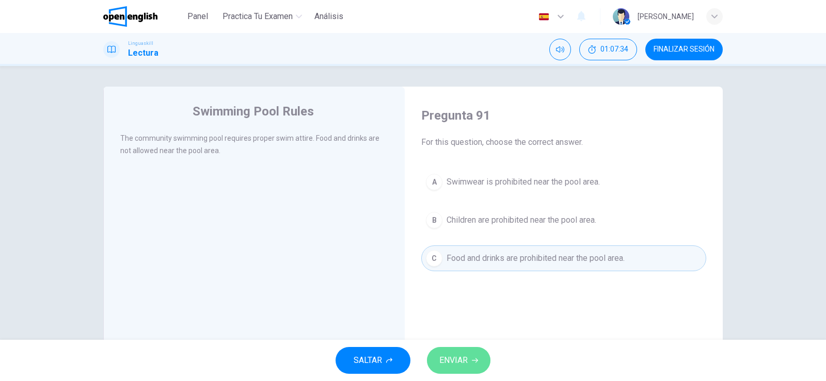
click at [471, 352] on button "ENVIAR" at bounding box center [458, 360] width 63 height 27
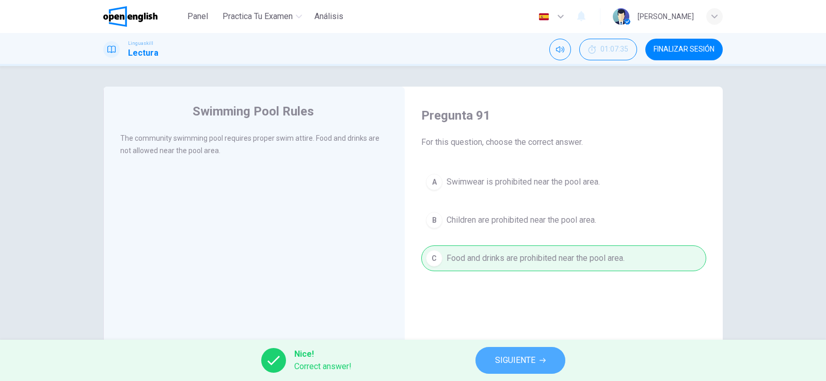
click at [500, 361] on span "SIGUIENTE" at bounding box center [515, 360] width 40 height 14
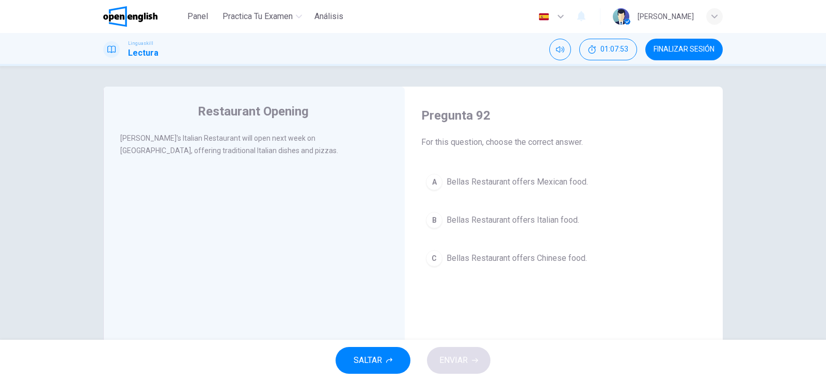
click at [554, 218] on span "Bellas Restaurant offers Italian food." at bounding box center [512, 220] width 133 height 12
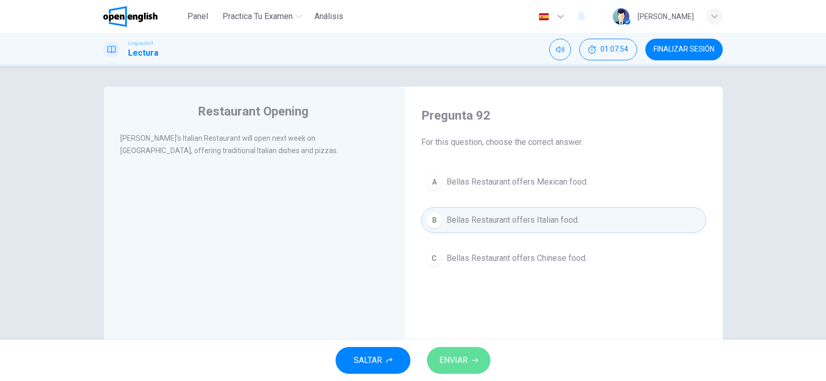
click at [457, 363] on span "ENVIAR" at bounding box center [453, 360] width 28 height 14
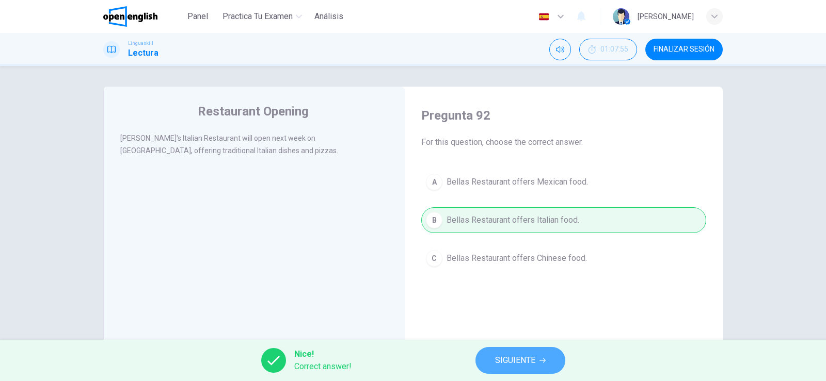
click at [514, 359] on span "SIGUIENTE" at bounding box center [515, 360] width 40 height 14
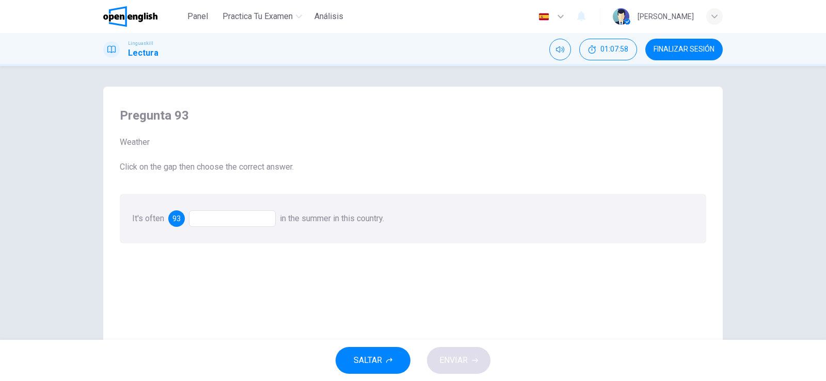
click at [229, 218] on div at bounding box center [232, 219] width 87 height 17
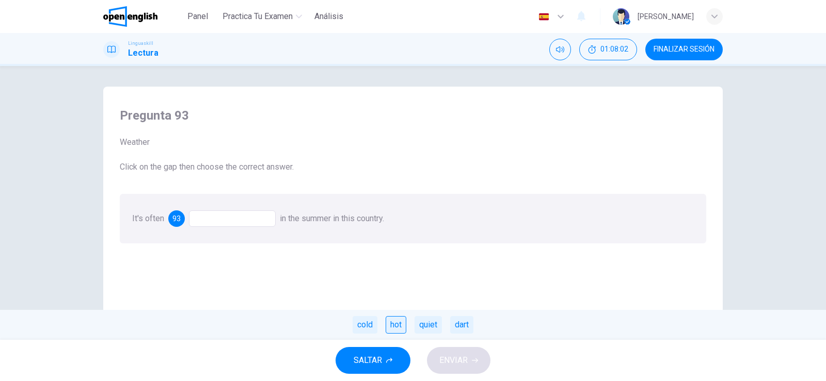
click at [395, 325] on div "hot" at bounding box center [395, 325] width 21 height 18
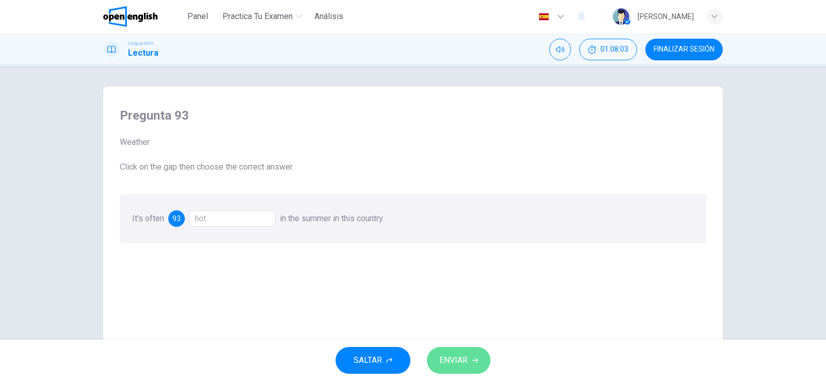
click at [474, 362] on icon "button" at bounding box center [475, 361] width 6 height 6
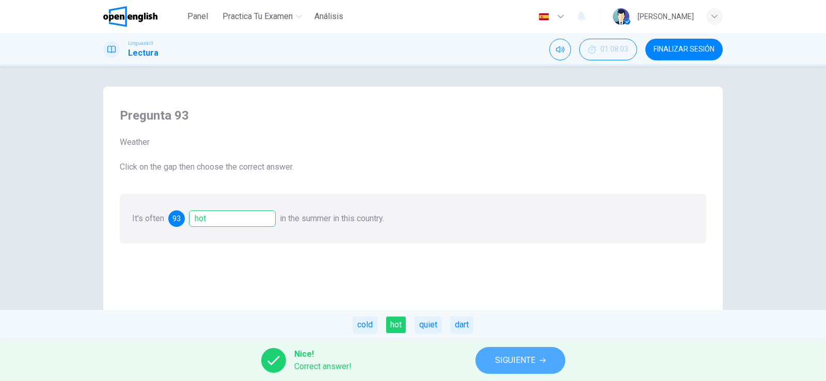
click at [530, 361] on span "SIGUIENTE" at bounding box center [515, 360] width 40 height 14
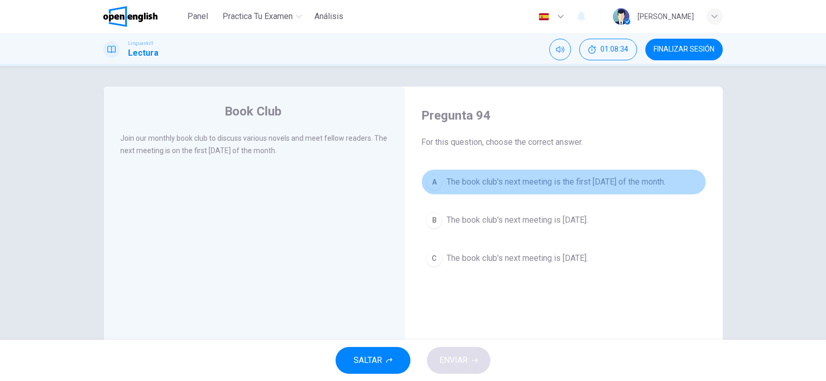
click at [610, 178] on span "The book club's next meeting is the first [DATE] of the month." at bounding box center [555, 182] width 219 height 12
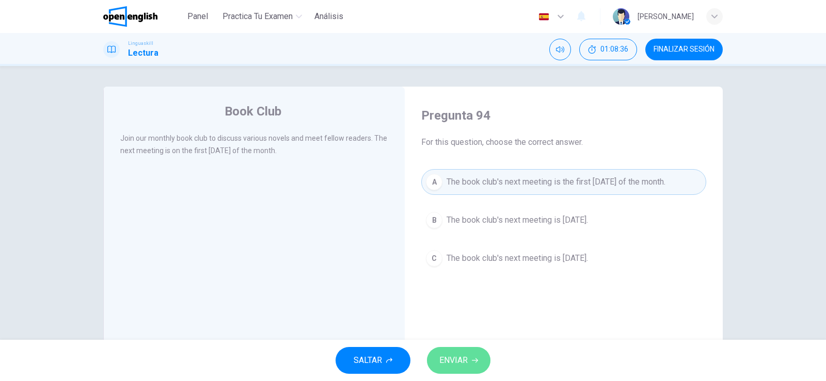
click at [454, 361] on span "ENVIAR" at bounding box center [453, 360] width 28 height 14
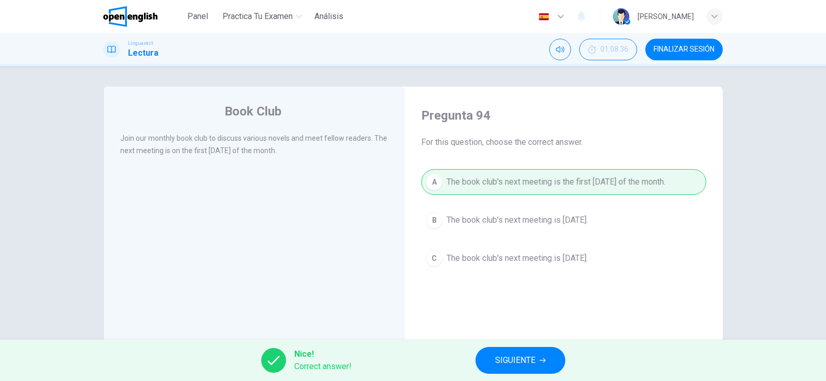
click at [503, 355] on span "SIGUIENTE" at bounding box center [515, 360] width 40 height 14
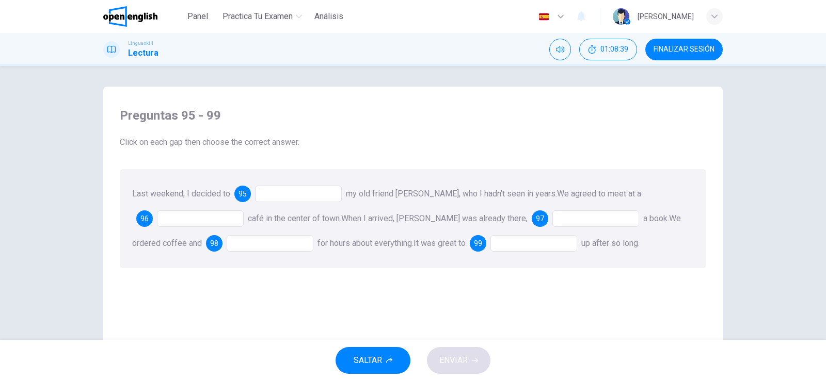
click at [268, 193] on div at bounding box center [298, 194] width 87 height 17
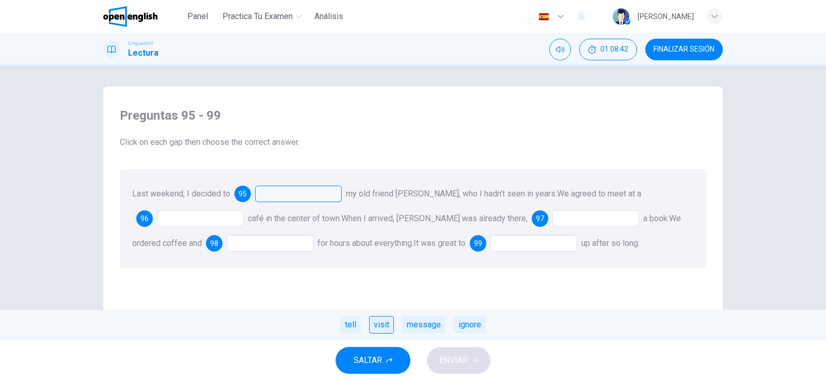
click at [382, 329] on div "visit" at bounding box center [381, 325] width 25 height 18
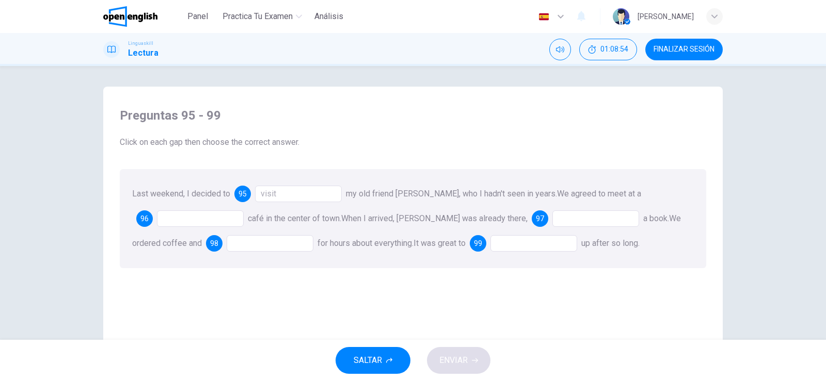
click at [181, 218] on div at bounding box center [200, 219] width 87 height 17
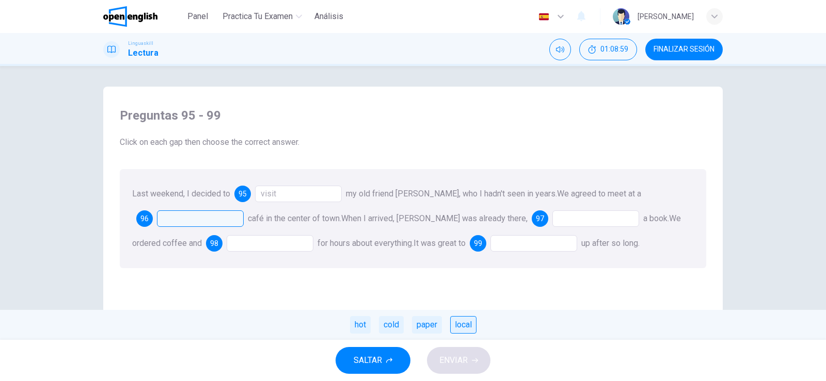
click at [464, 325] on div "local" at bounding box center [463, 325] width 26 height 18
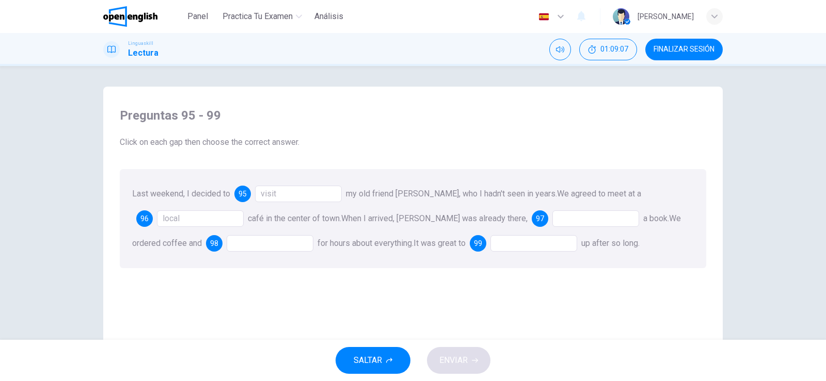
click at [552, 218] on div at bounding box center [595, 219] width 87 height 17
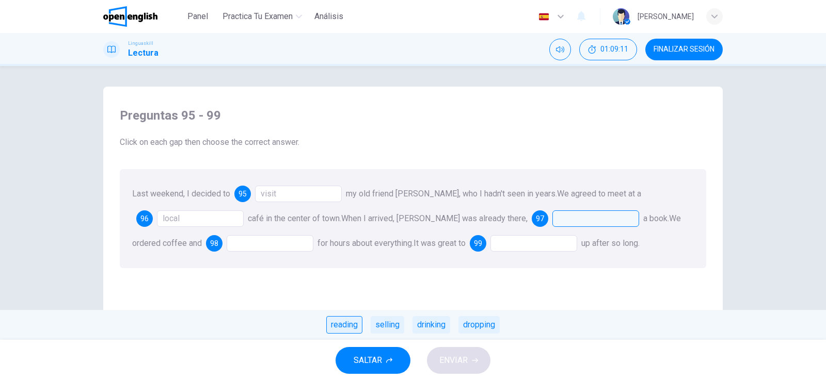
click at [350, 327] on div "reading" at bounding box center [344, 325] width 36 height 18
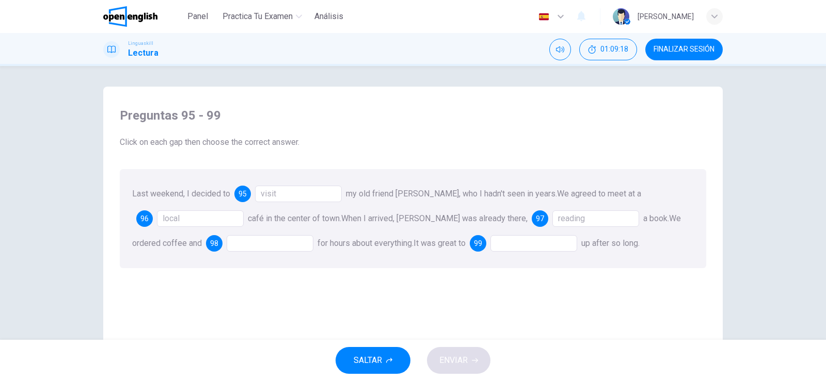
click at [252, 242] on div at bounding box center [270, 243] width 87 height 17
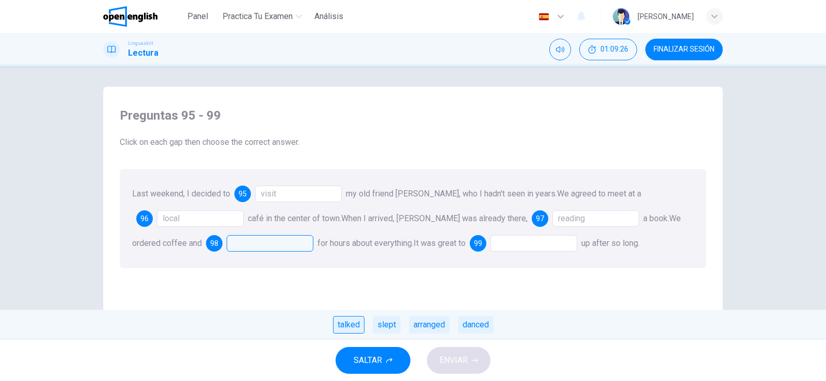
click at [344, 325] on div "talked" at bounding box center [348, 325] width 31 height 18
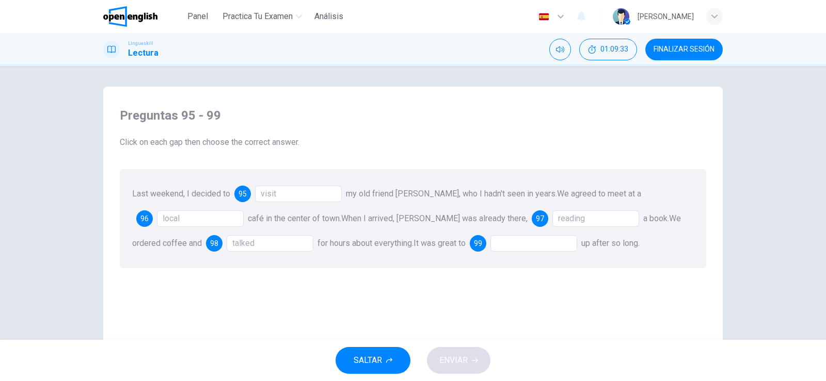
click at [492, 242] on div at bounding box center [533, 243] width 87 height 17
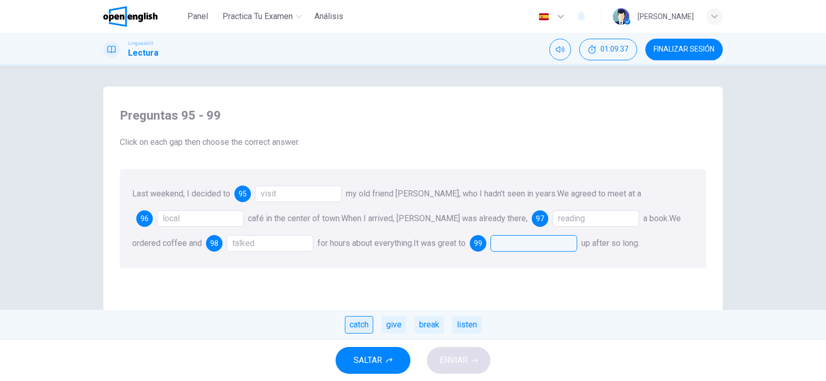
click at [354, 327] on div "catch" at bounding box center [359, 325] width 28 height 18
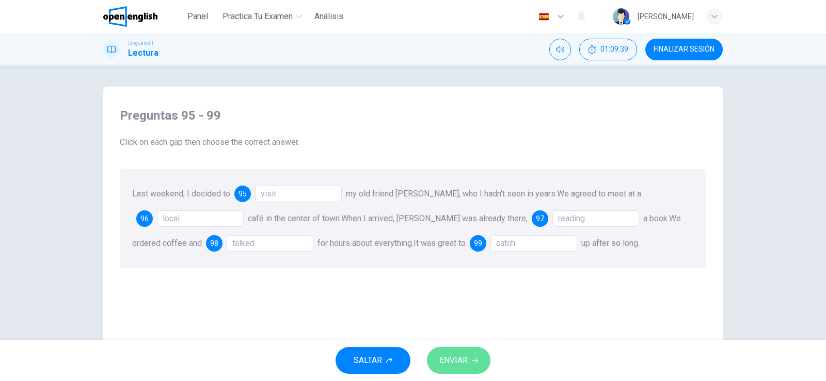
click at [469, 361] on button "ENVIAR" at bounding box center [458, 360] width 63 height 27
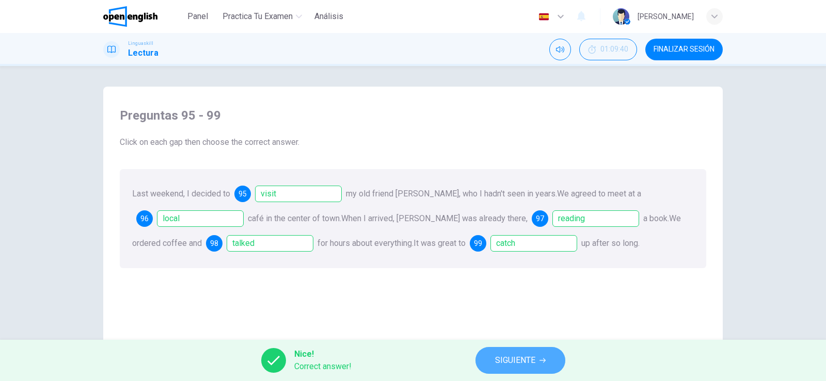
click at [535, 360] on span "SIGUIENTE" at bounding box center [515, 360] width 40 height 14
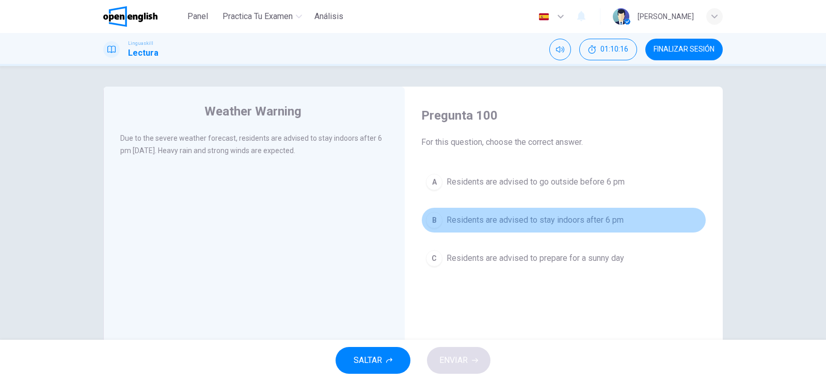
click at [581, 220] on span "Residents are advised to stay indoors after 6 pm" at bounding box center [534, 220] width 177 height 12
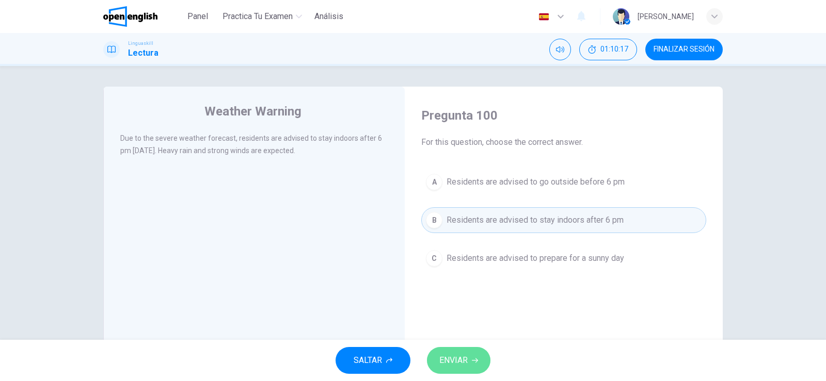
click at [461, 354] on span "ENVIAR" at bounding box center [453, 360] width 28 height 14
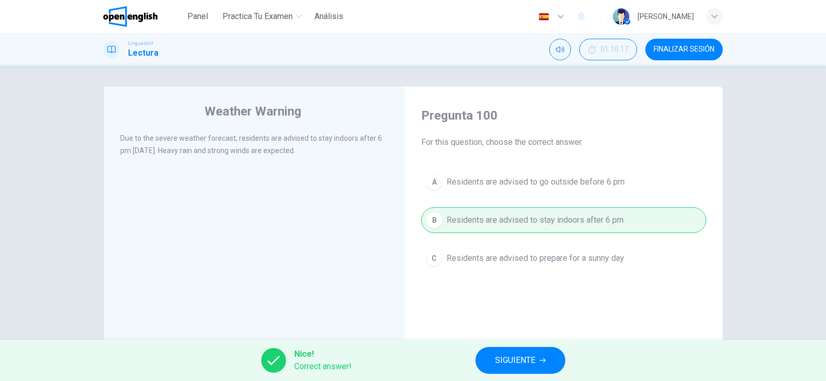
click at [507, 363] on span "SIGUIENTE" at bounding box center [515, 360] width 40 height 14
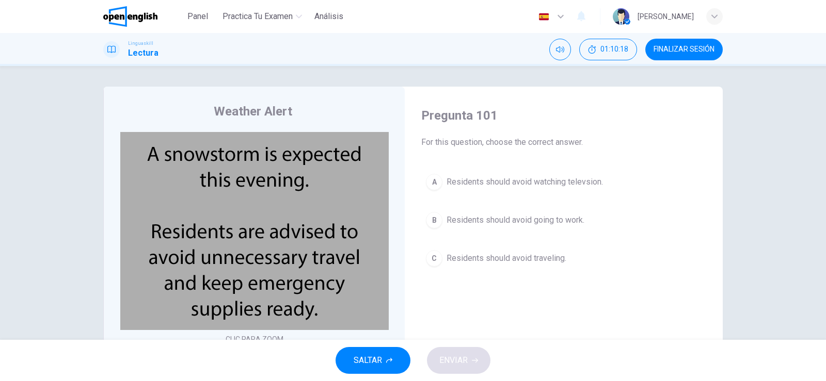
click at [682, 50] on span "FINALIZAR SESIÓN" at bounding box center [683, 49] width 61 height 8
